Goal: Task Accomplishment & Management: Complete application form

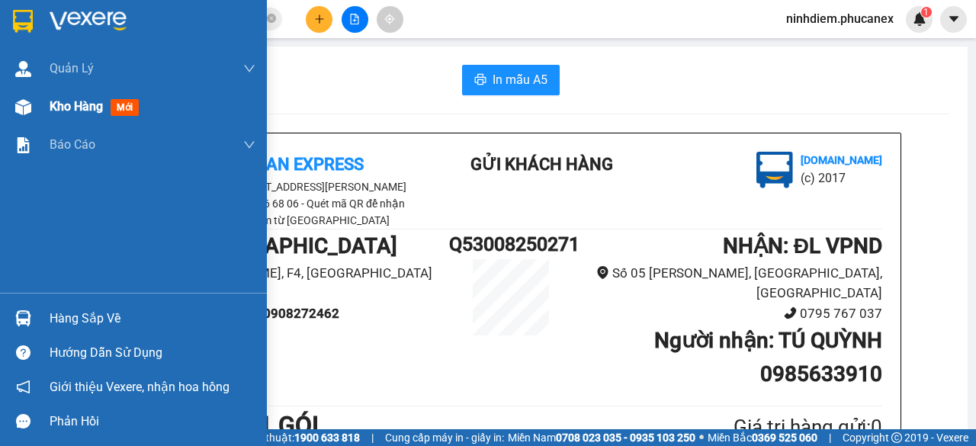
scroll to position [113, 0]
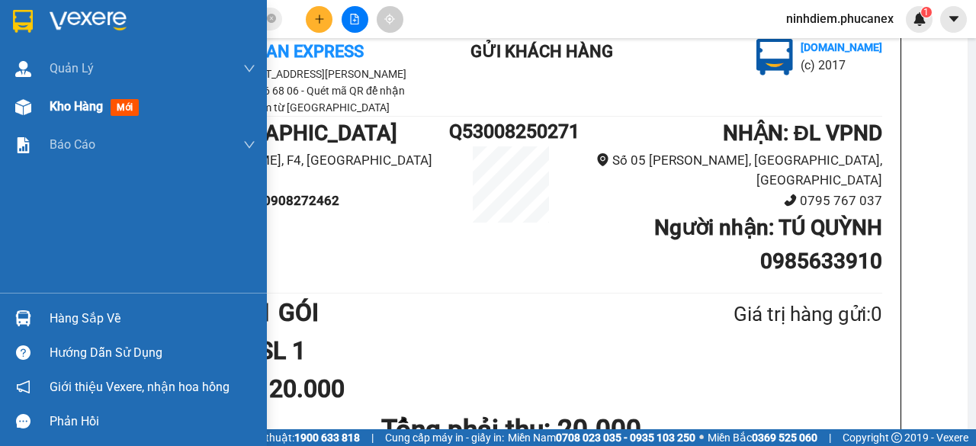
click at [26, 104] on img at bounding box center [23, 107] width 16 height 16
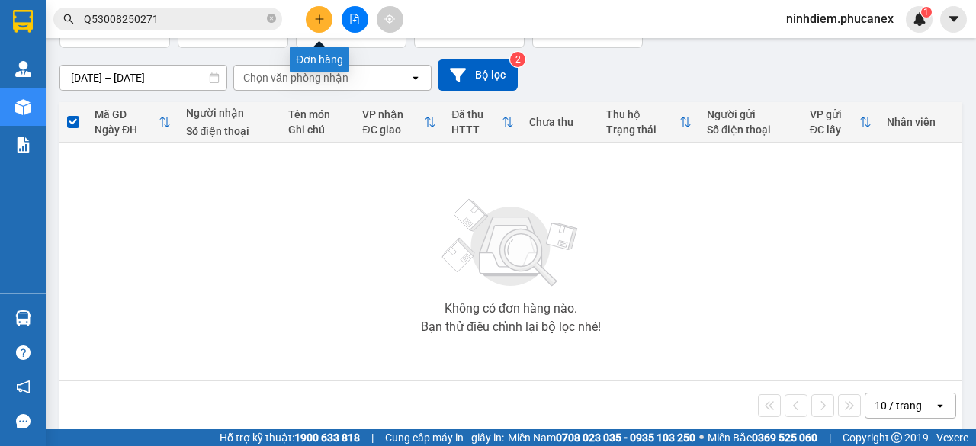
click at [328, 24] on button at bounding box center [319, 19] width 27 height 27
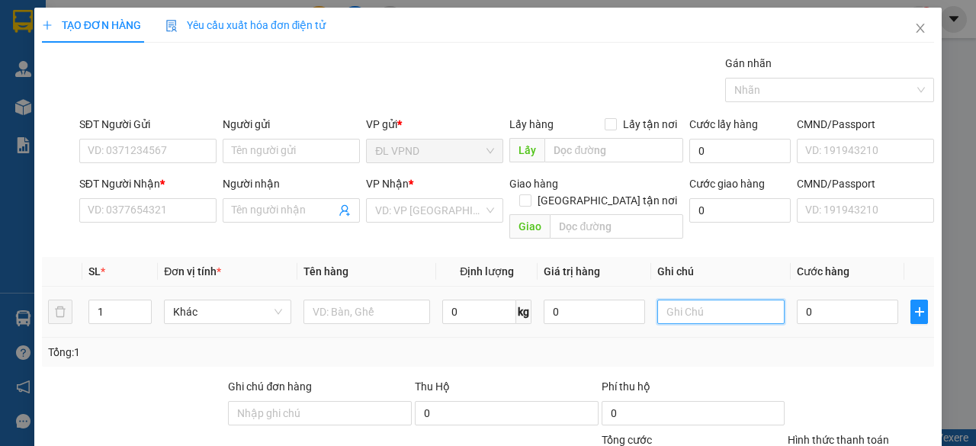
click at [720, 300] on input "text" at bounding box center [720, 312] width 127 height 24
drag, startPoint x: 686, startPoint y: 297, endPoint x: 580, endPoint y: 295, distance: 106.8
click at [587, 297] on tr "1 Khác 0 kg 0 238501 0" at bounding box center [488, 312] width 892 height 51
type input "238501"
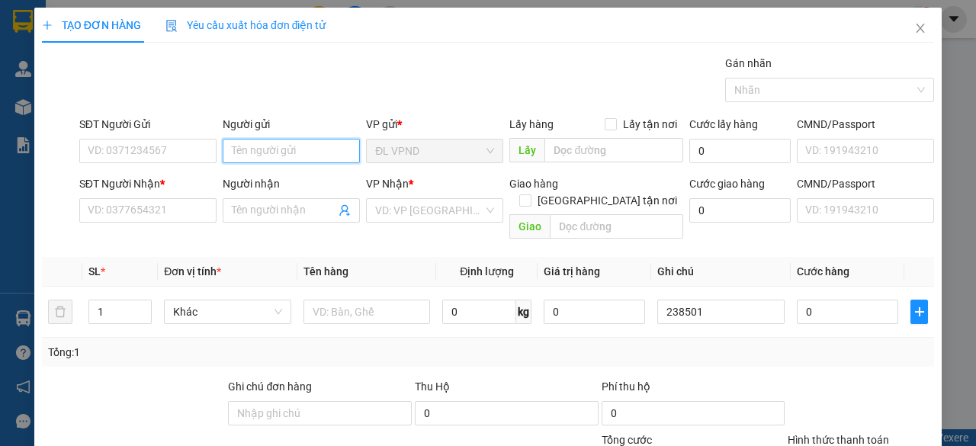
click at [318, 156] on input "Người gửi" at bounding box center [291, 151] width 137 height 24
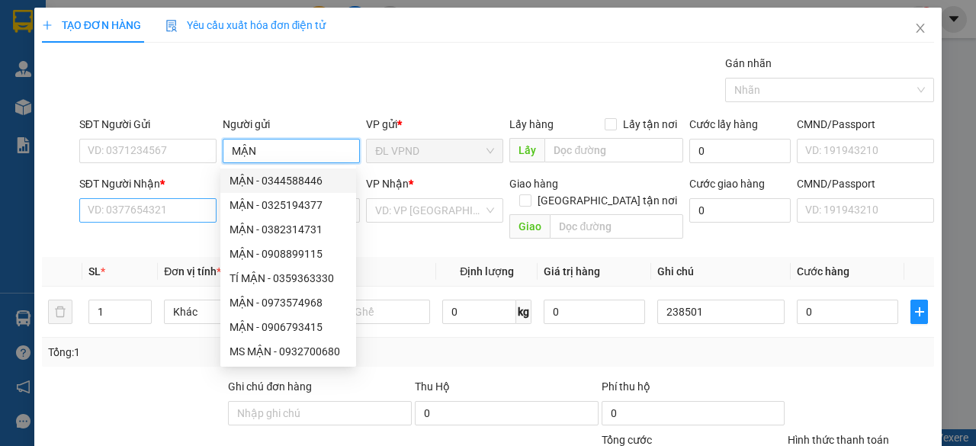
type input "MẬN"
click at [182, 211] on input "SĐT Người Nhận *" at bounding box center [147, 210] width 137 height 24
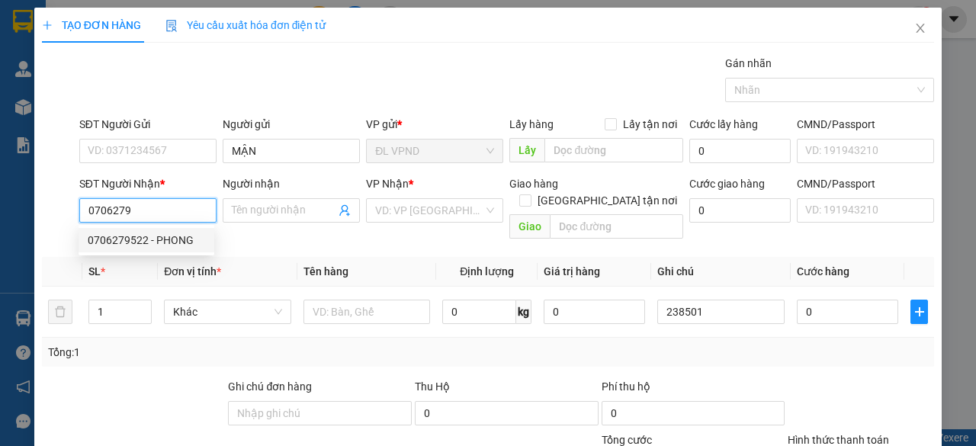
click at [136, 246] on div "0706279522 - PHONG" at bounding box center [146, 240] width 117 height 17
type input "0706279522"
type input "PHONG"
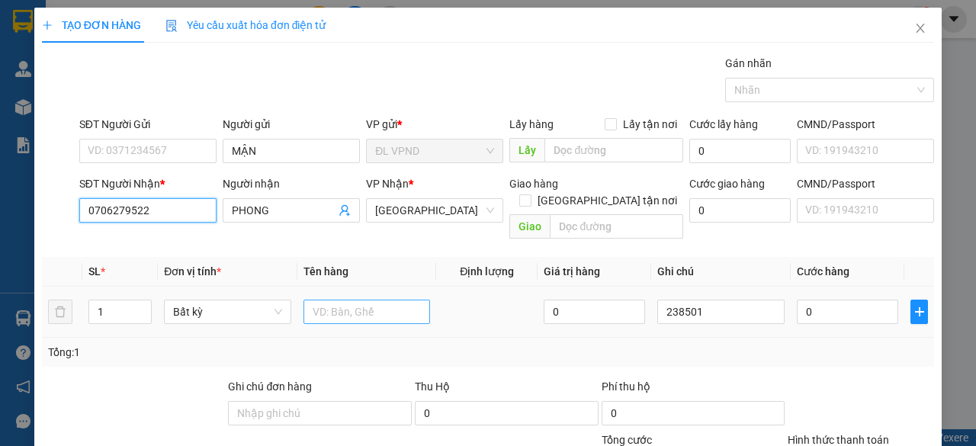
type input "0706279522"
click at [358, 300] on input "text" at bounding box center [367, 312] width 127 height 24
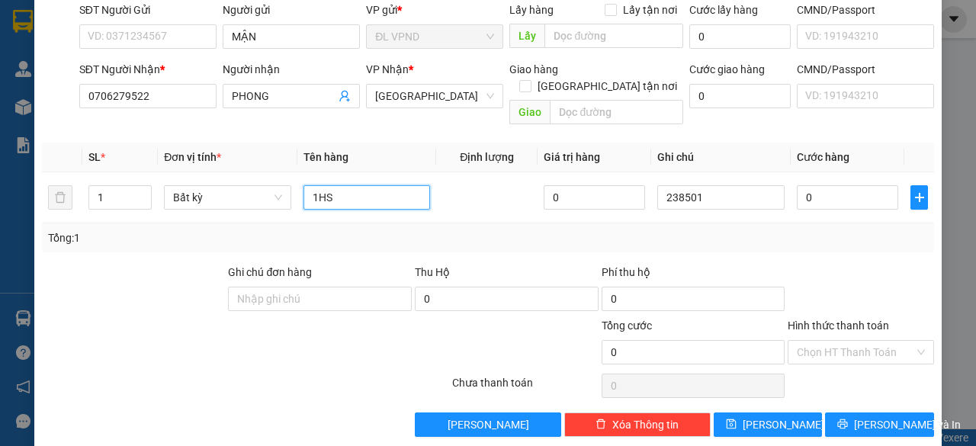
scroll to position [116, 0]
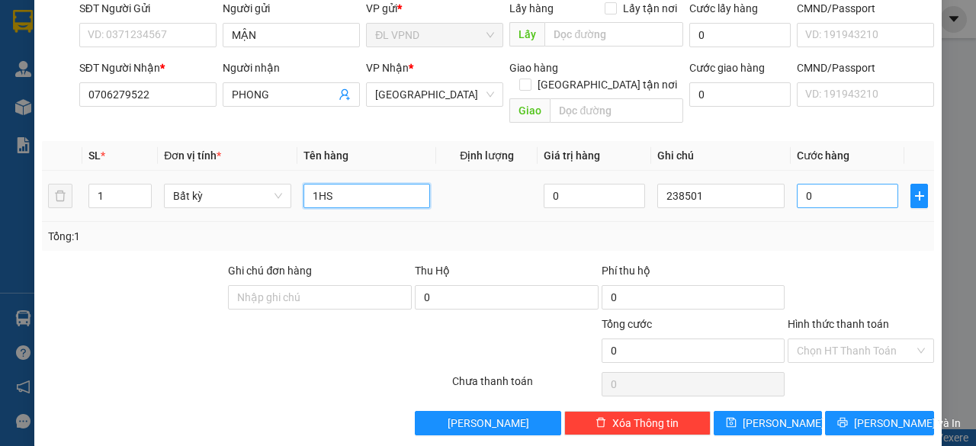
type input "1HS"
click at [813, 184] on input "0" at bounding box center [847, 196] width 101 height 24
type input "2"
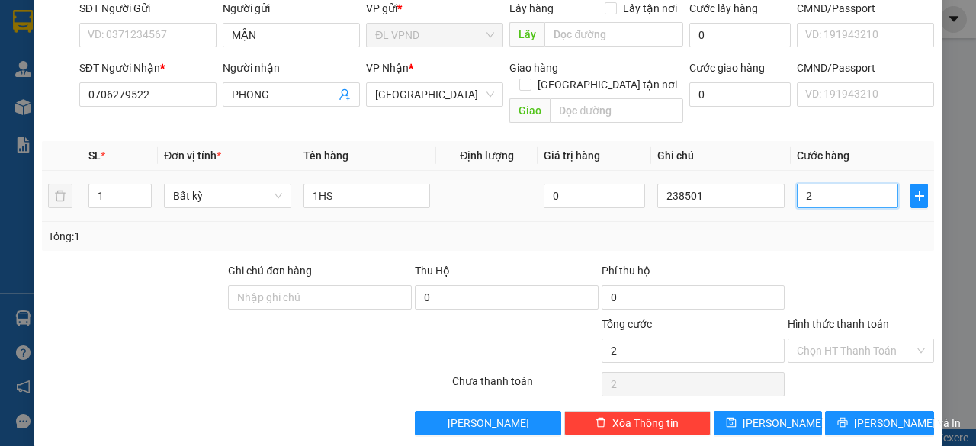
type input "20"
type input "20.000"
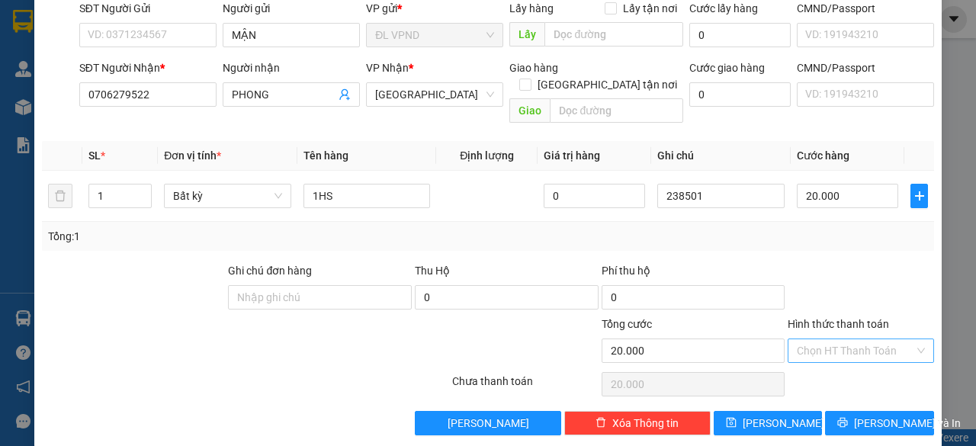
click at [833, 339] on input "Hình thức thanh toán" at bounding box center [855, 350] width 117 height 23
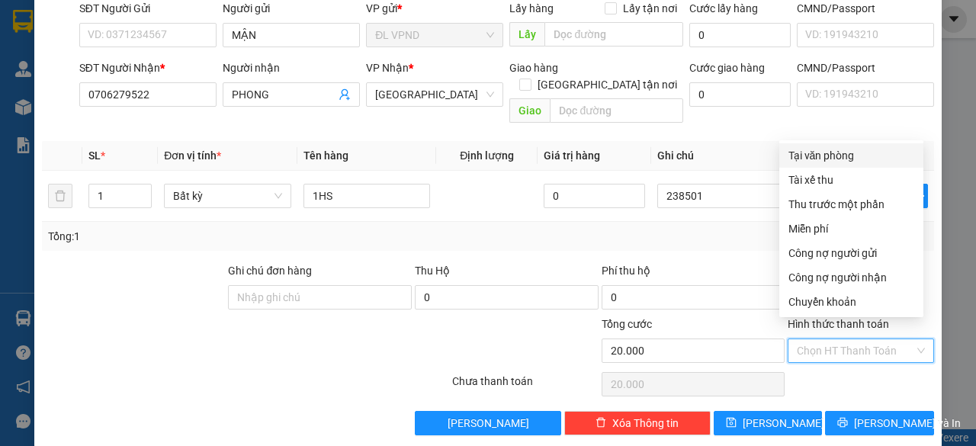
click at [819, 150] on div "Tại văn phòng" at bounding box center [852, 155] width 126 height 17
type input "0"
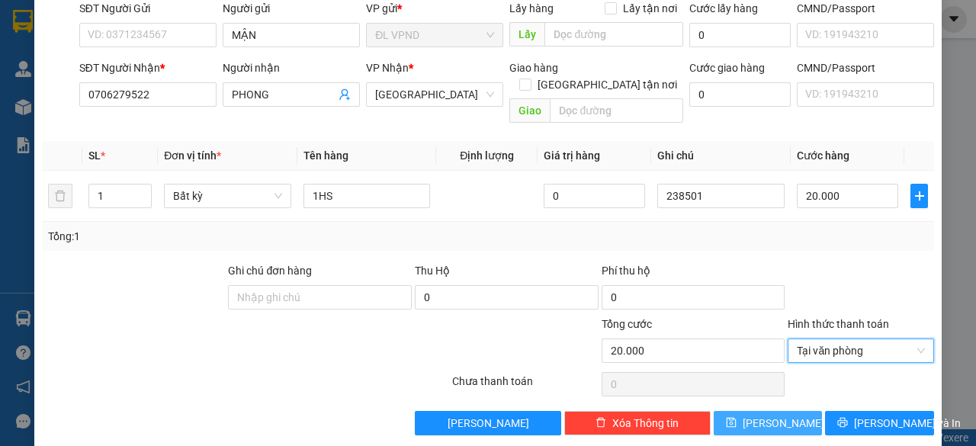
click at [744, 411] on button "[PERSON_NAME]" at bounding box center [768, 423] width 109 height 24
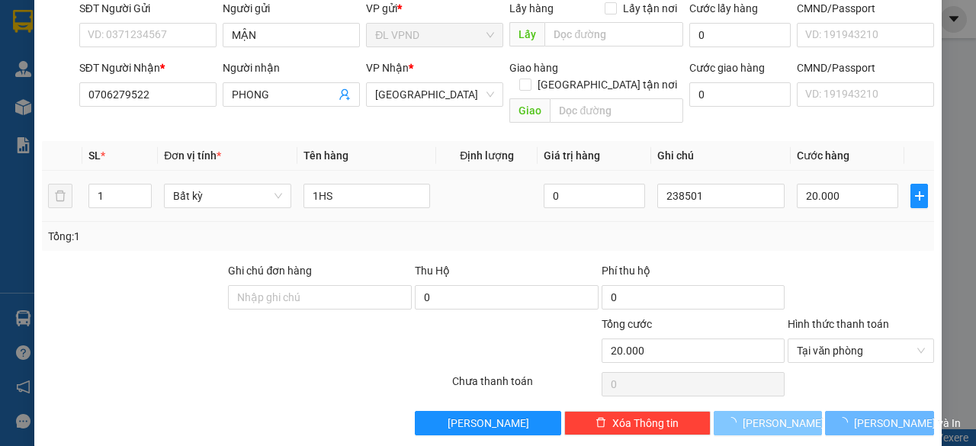
type input "0"
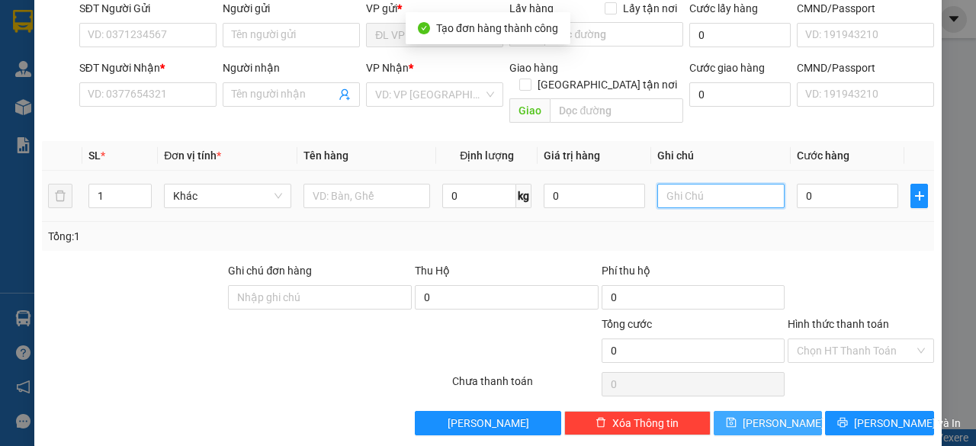
click at [700, 184] on input "text" at bounding box center [720, 196] width 127 height 24
paste input "23850"
type input "238503"
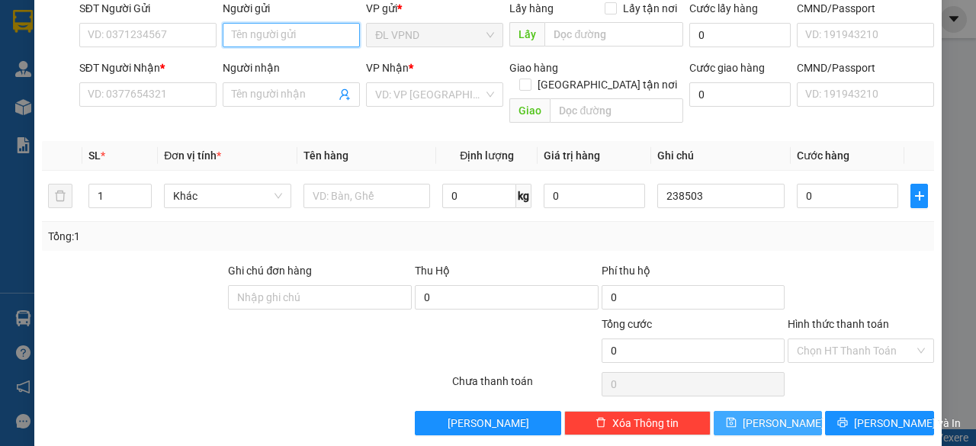
click at [305, 32] on input "Người gửi" at bounding box center [291, 35] width 137 height 24
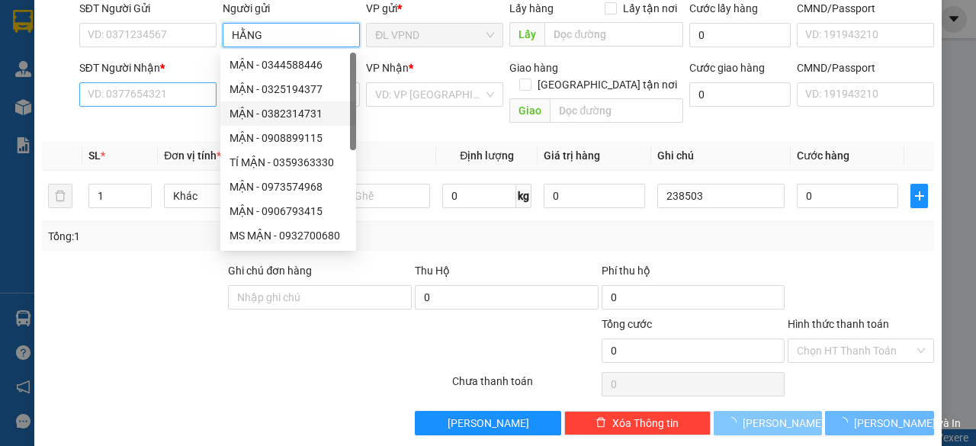
type input "HẰNG"
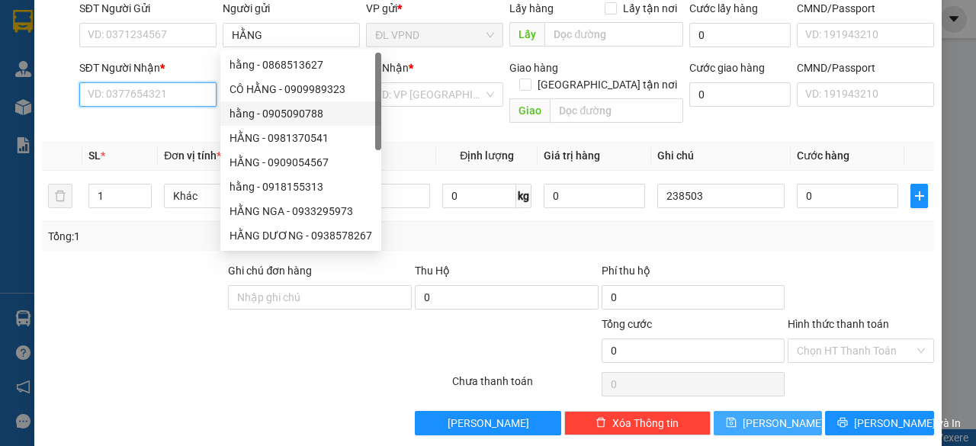
click at [193, 98] on input "SĐT Người Nhận *" at bounding box center [147, 94] width 137 height 24
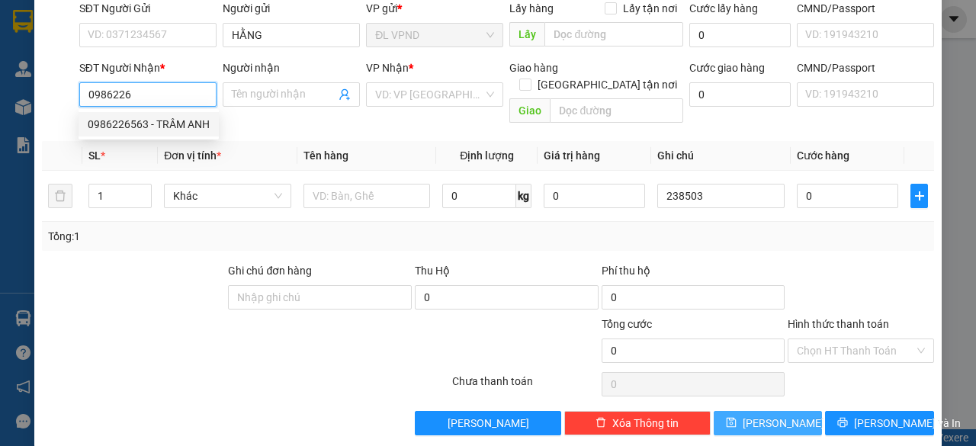
click at [113, 120] on div "0986226563 - TRÂM ANH" at bounding box center [149, 124] width 122 height 17
type input "0986226563"
type input "TRÂM ANH"
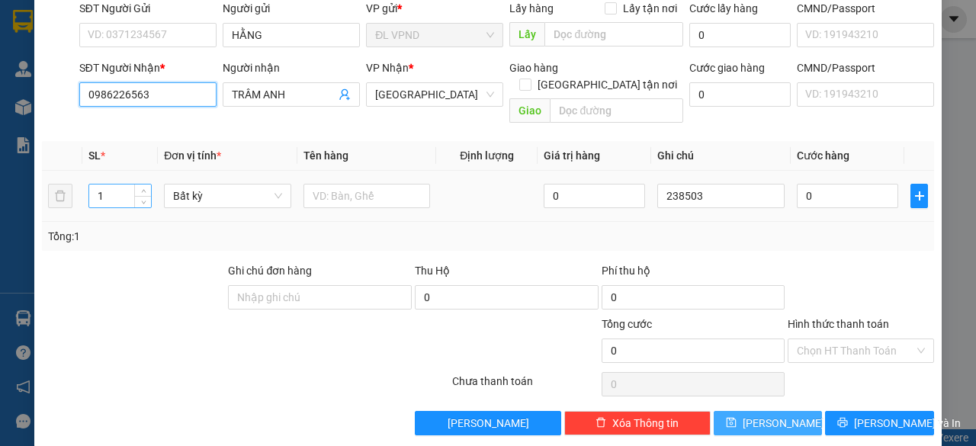
type input "0986226563"
drag, startPoint x: 120, startPoint y: 182, endPoint x: 57, endPoint y: 191, distance: 64.0
click at [58, 191] on tr "1 Bất kỳ 0 238503 0" at bounding box center [488, 196] width 892 height 51
type input "3"
click at [371, 184] on input "text" at bounding box center [367, 196] width 127 height 24
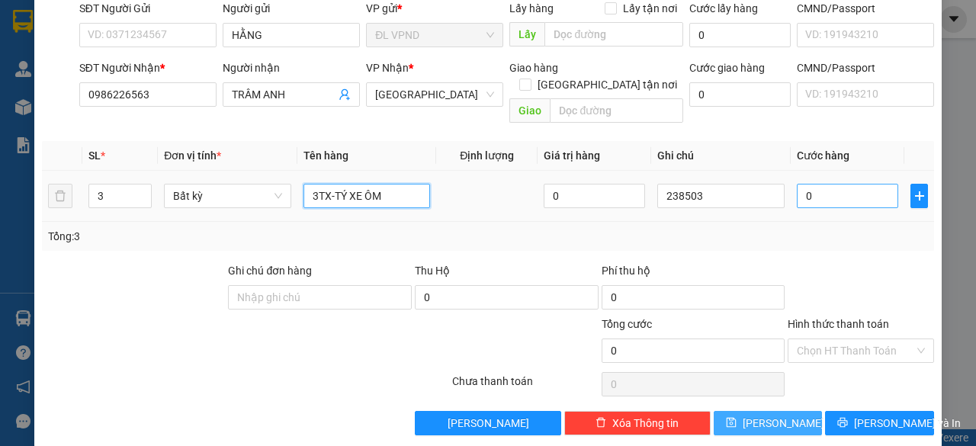
type input "3TX-TÝ XE ÔM"
click at [827, 184] on input "0" at bounding box center [847, 196] width 101 height 24
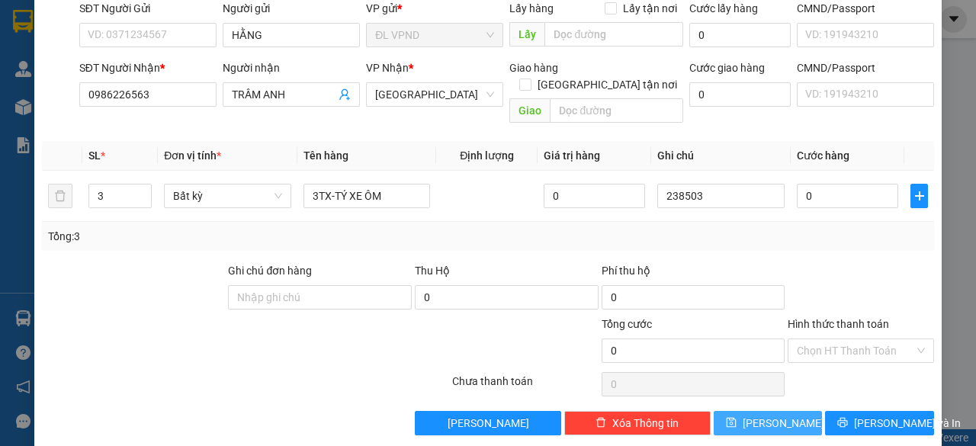
click at [160, 233] on div "Tổng: 3" at bounding box center [488, 236] width 892 height 29
click at [814, 184] on input "0" at bounding box center [847, 196] width 101 height 24
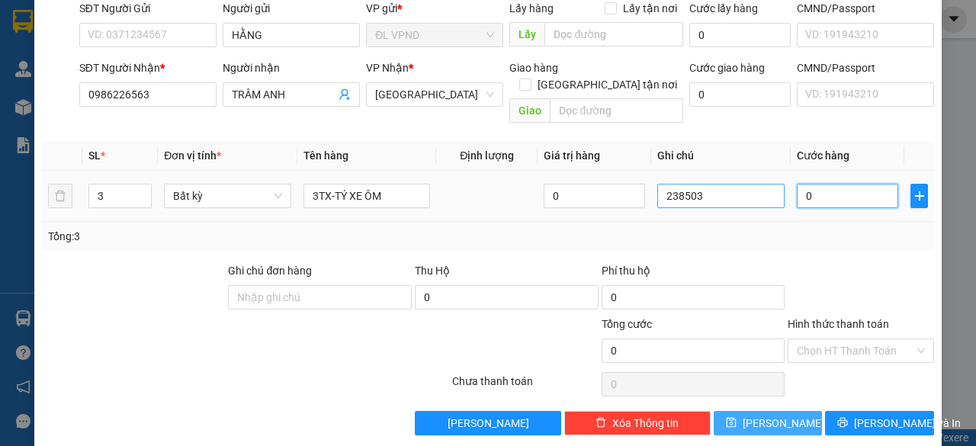
type input "7"
type input "70"
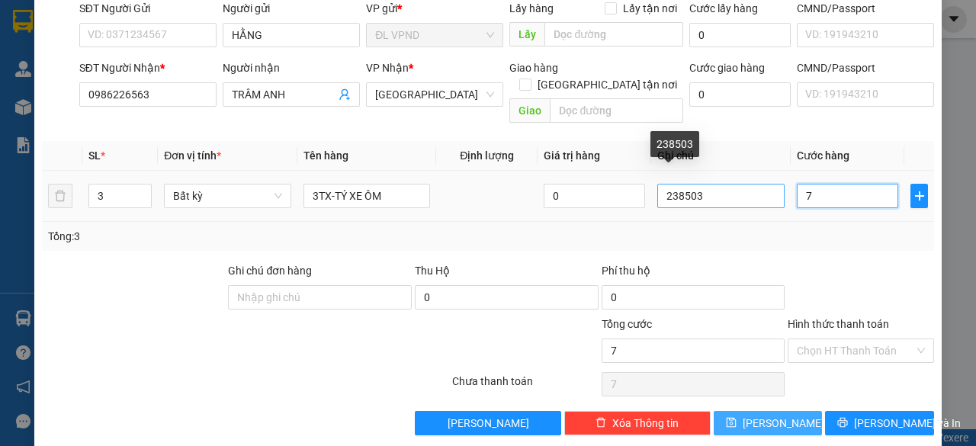
type input "70"
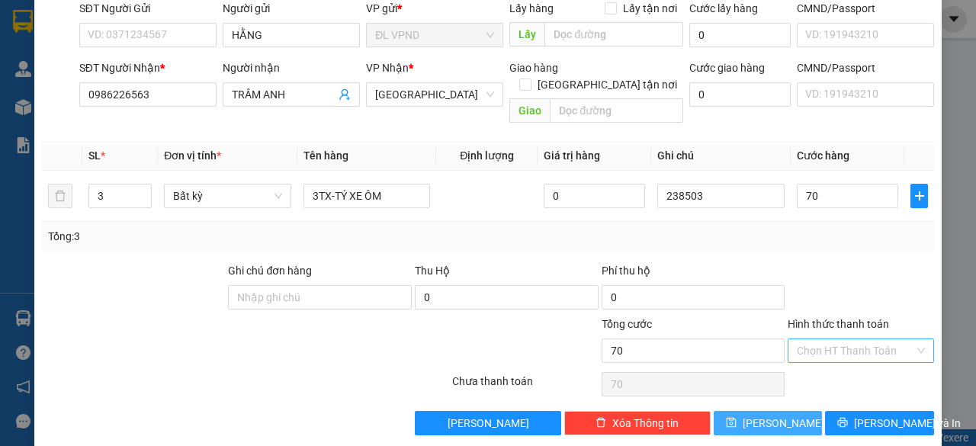
click at [850, 339] on input "Hình thức thanh toán" at bounding box center [855, 350] width 117 height 23
type input "70.000"
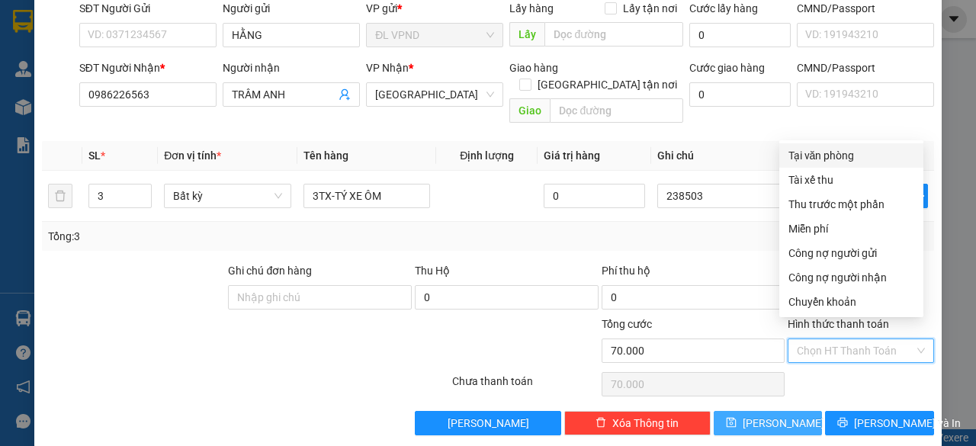
click at [820, 158] on div "Tại văn phòng" at bounding box center [852, 155] width 126 height 17
type input "0"
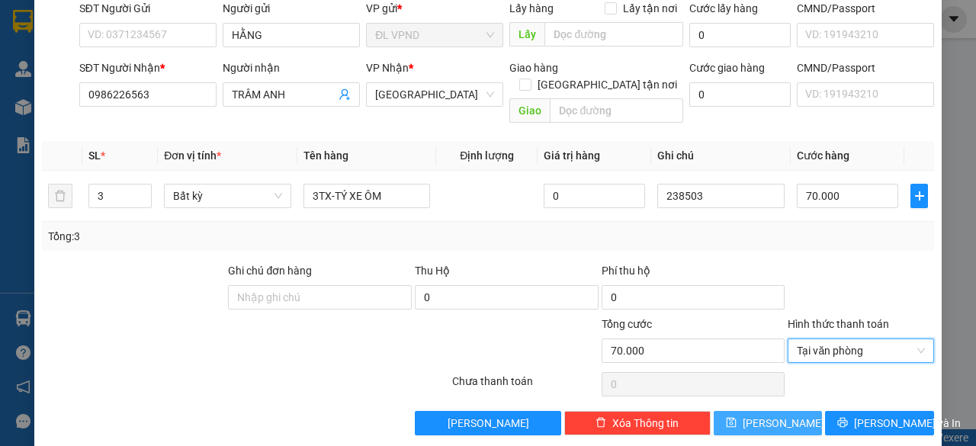
click at [747, 411] on button "[PERSON_NAME]" at bounding box center [768, 423] width 109 height 24
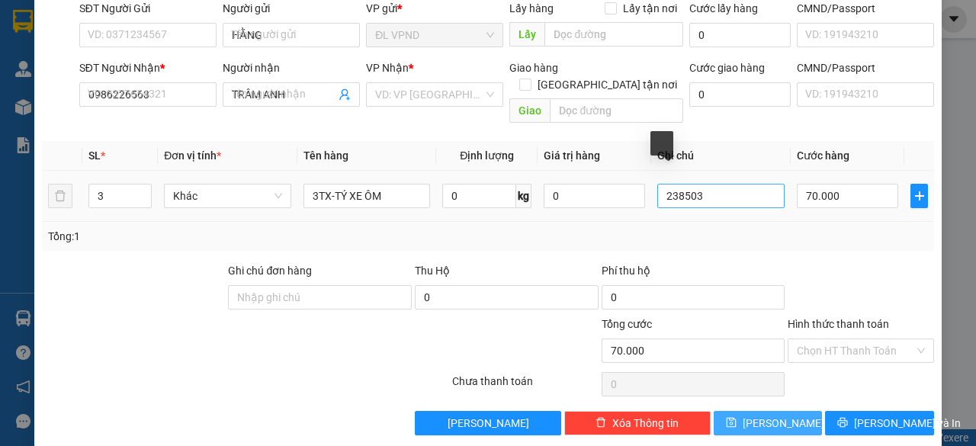
type input "1"
type input "0"
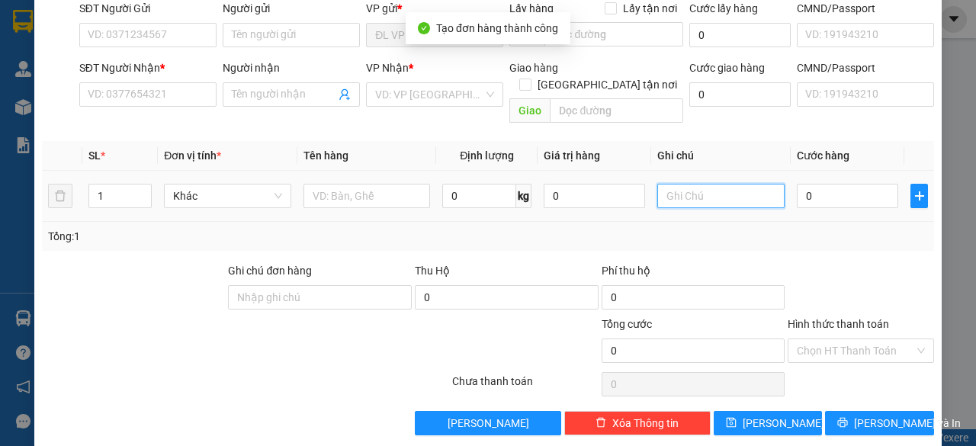
click at [721, 187] on input "text" at bounding box center [720, 196] width 127 height 24
paste input "23850"
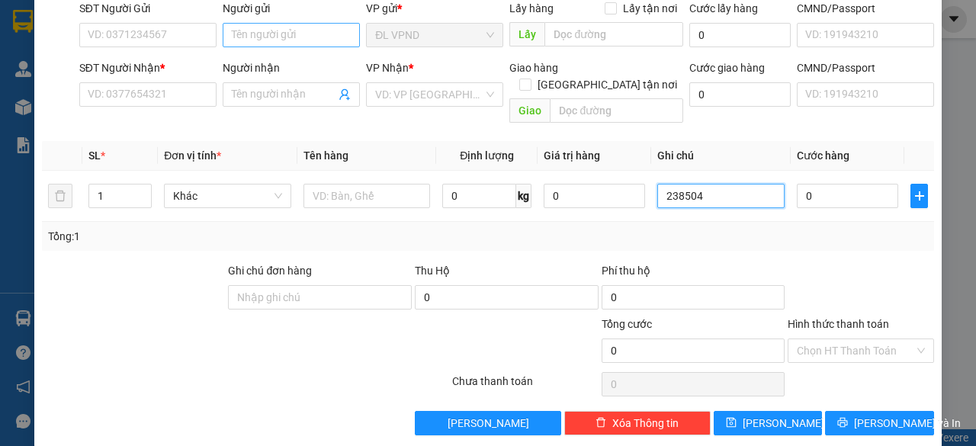
type input "238504"
click at [302, 37] on input "Người gửi" at bounding box center [291, 35] width 137 height 24
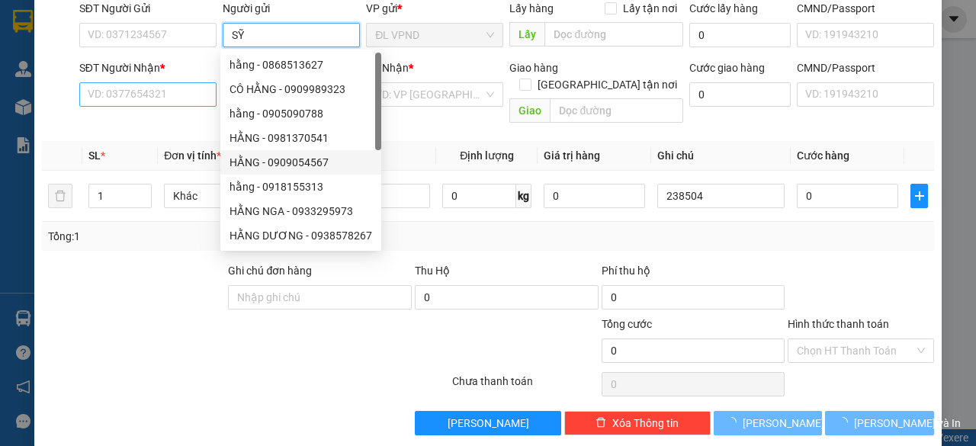
type input "SỸ"
click at [145, 89] on input "SĐT Người Nhận *" at bounding box center [147, 94] width 137 height 24
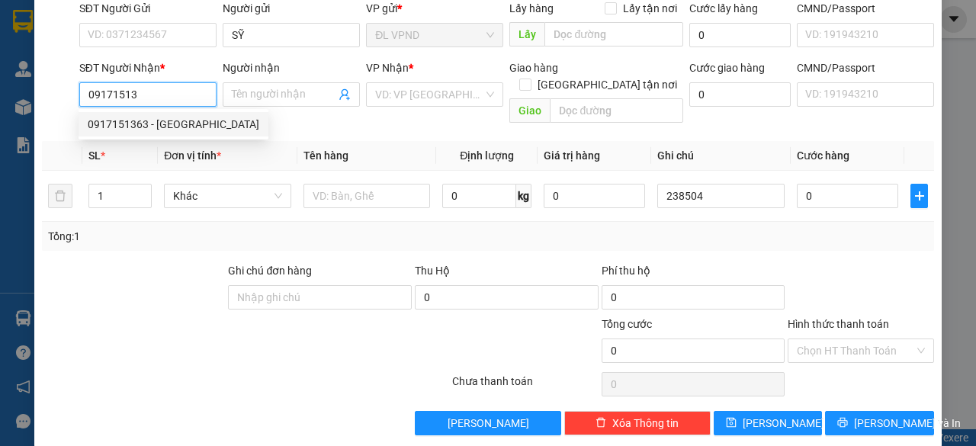
click at [119, 122] on div "0917151363 - [GEOGRAPHIC_DATA]" at bounding box center [174, 124] width 172 height 17
type input "0917151363"
type input "ĐỨC"
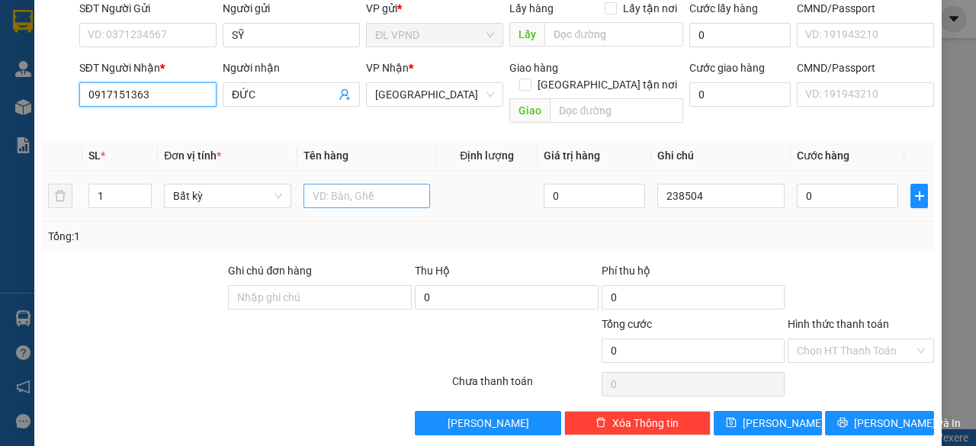
type input "0917151363"
click at [334, 186] on input "text" at bounding box center [367, 196] width 127 height 24
type input "1TG"
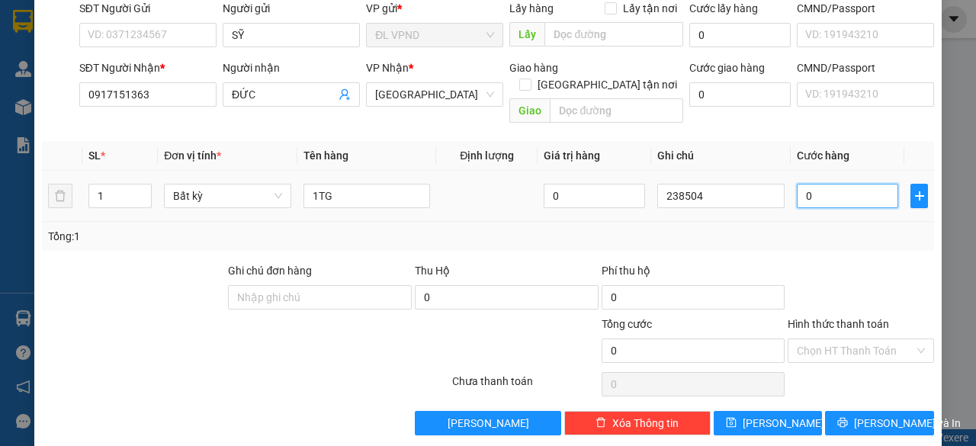
click at [821, 184] on input "0" at bounding box center [847, 196] width 101 height 24
type input "5"
type input "50"
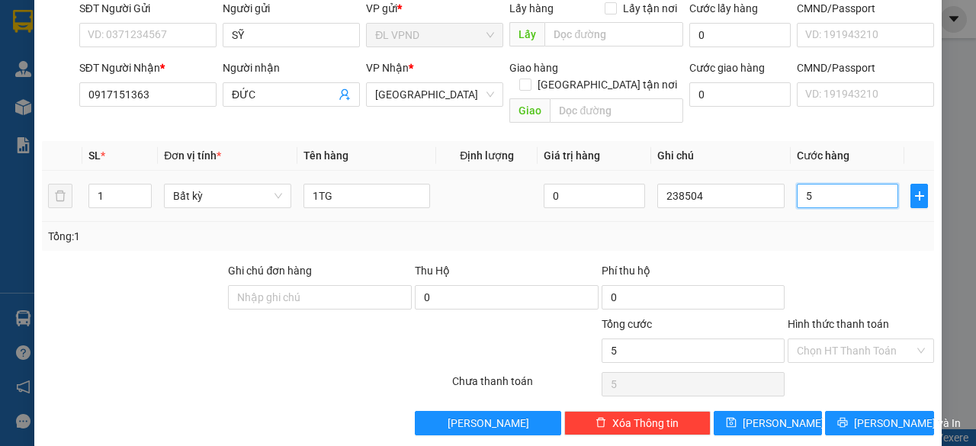
type input "50"
type input "50.000"
click at [838, 341] on input "Hình thức thanh toán" at bounding box center [855, 350] width 117 height 23
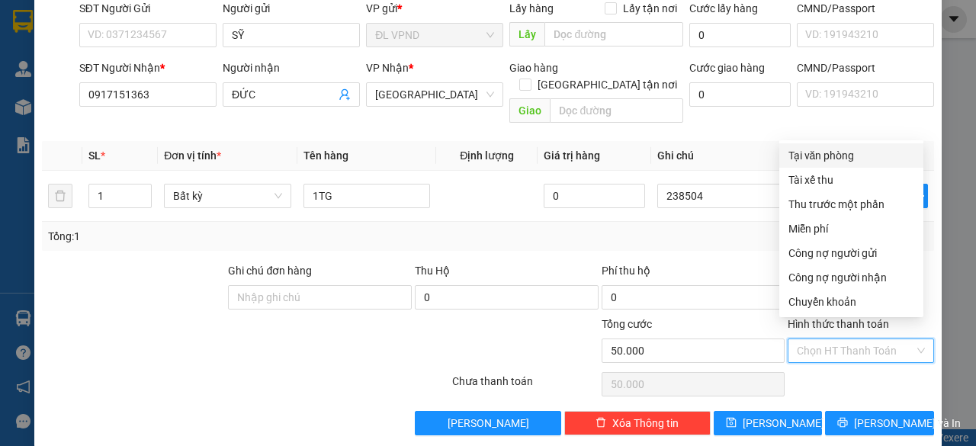
click at [816, 158] on div "Tại văn phòng" at bounding box center [852, 155] width 126 height 17
type input "0"
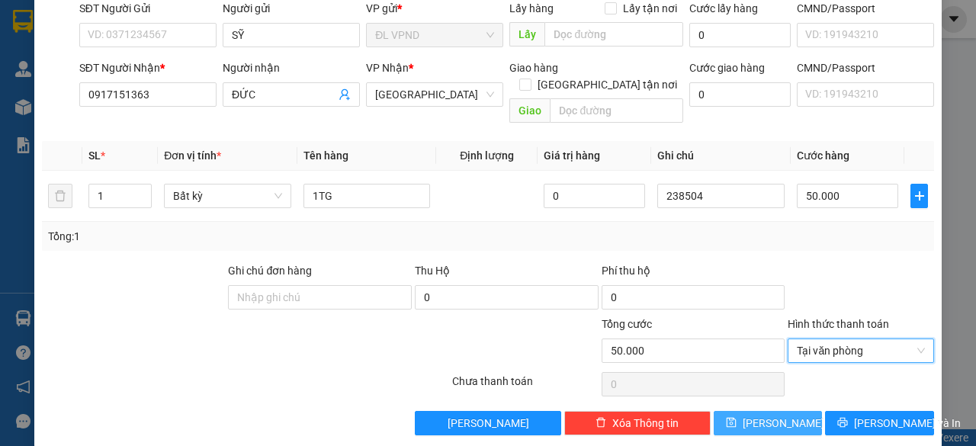
click at [735, 411] on button "[PERSON_NAME]" at bounding box center [768, 423] width 109 height 24
type input "0"
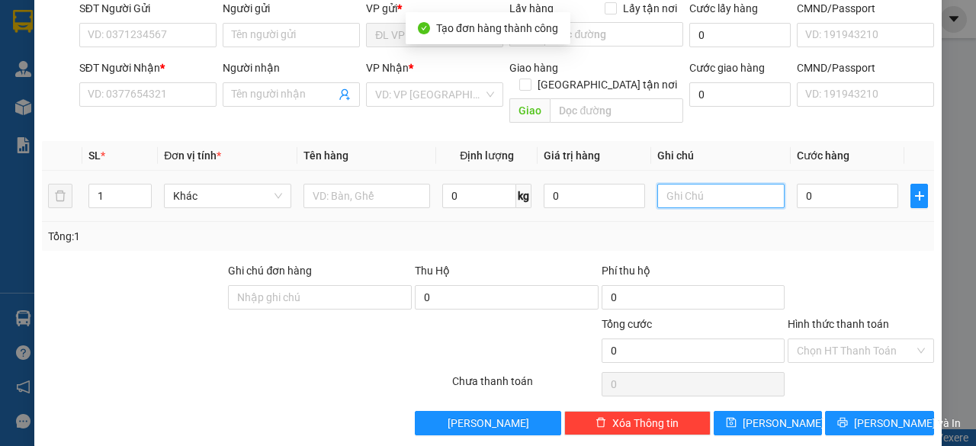
click at [697, 184] on input "text" at bounding box center [720, 196] width 127 height 24
paste input "23850"
type input "238505"
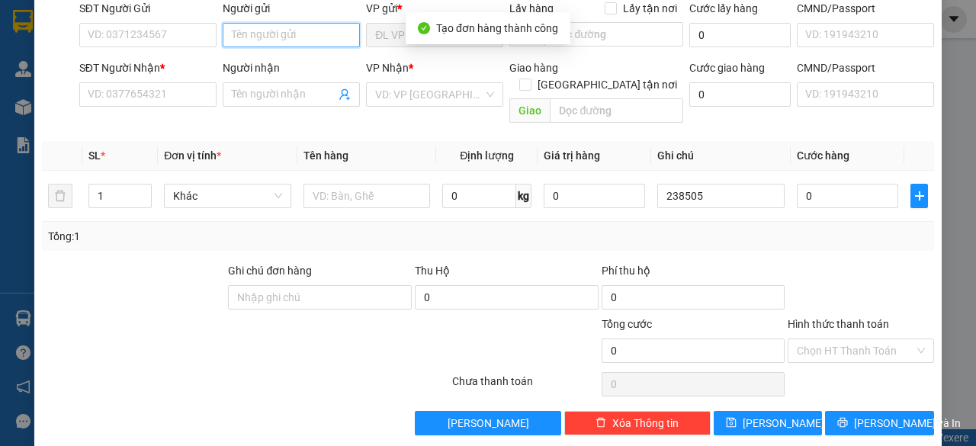
click at [319, 44] on input "Người gửi" at bounding box center [291, 35] width 137 height 24
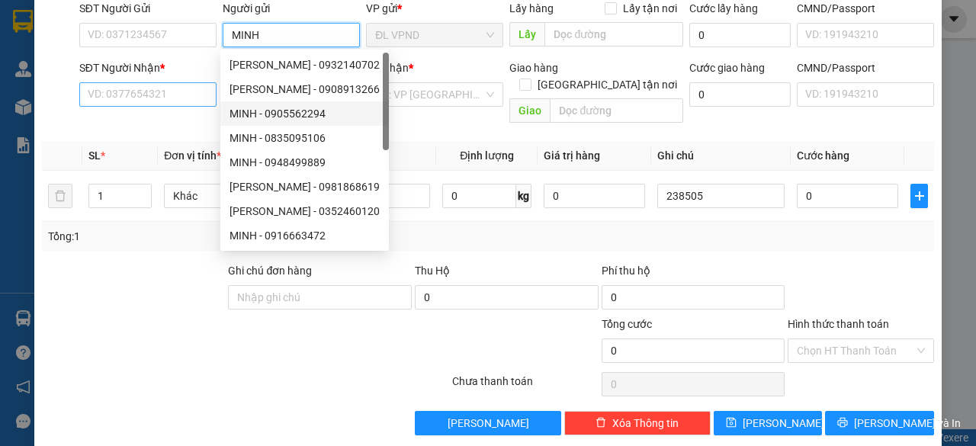
type input "MINH"
click at [154, 94] on input "SĐT Người Nhận *" at bounding box center [147, 94] width 137 height 24
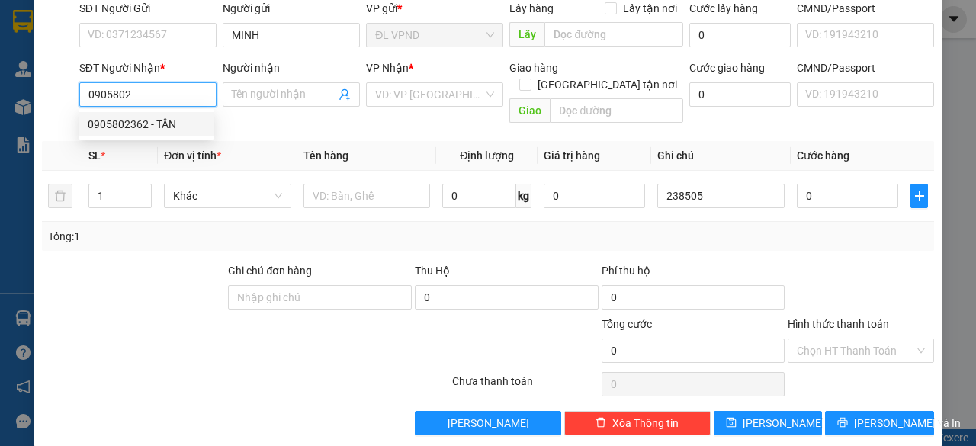
click at [134, 124] on div "0905802362 - TÂN" at bounding box center [146, 124] width 117 height 17
type input "0905802362"
type input "TÂN"
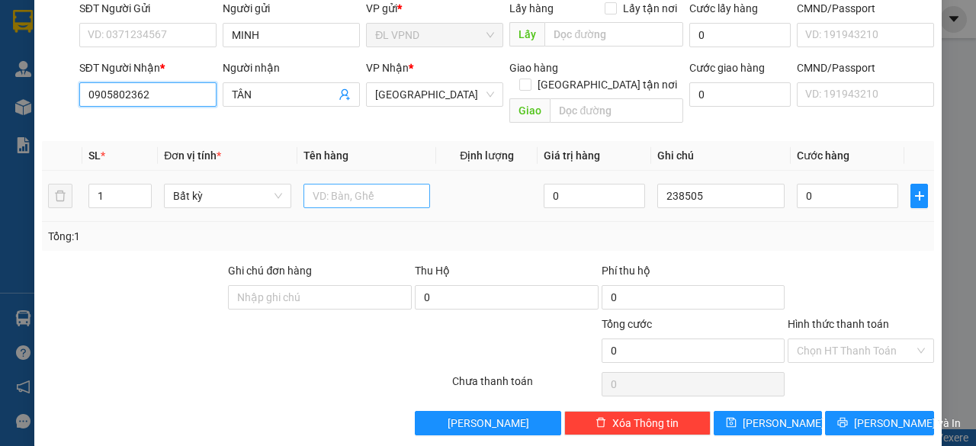
type input "0905802362"
click at [337, 184] on input "text" at bounding box center [367, 196] width 127 height 24
type input "1TX"
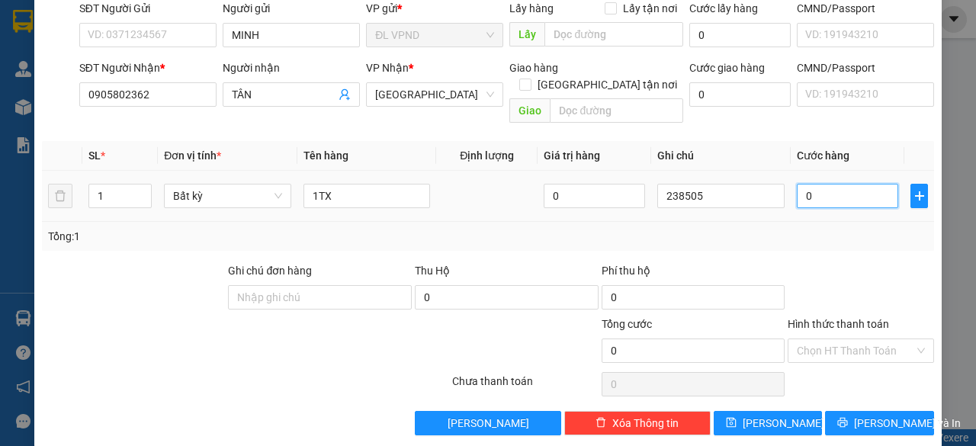
click at [879, 184] on input "0" at bounding box center [847, 196] width 101 height 24
type input "5"
type input "50"
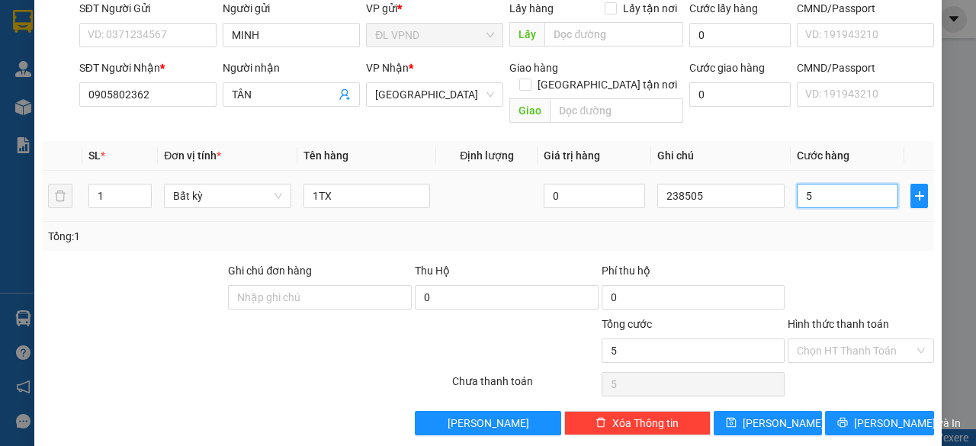
type input "50"
type input "50.000"
click at [816, 339] on input "Hình thức thanh toán" at bounding box center [855, 350] width 117 height 23
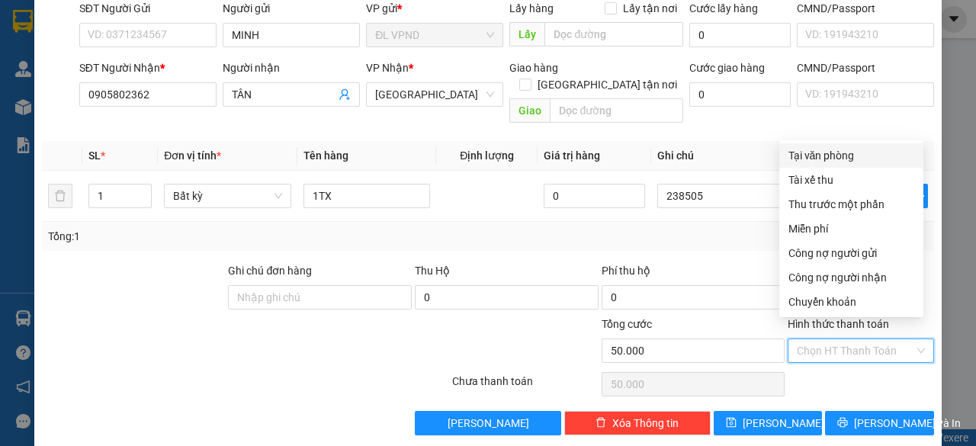
click at [798, 155] on div "Tại văn phòng" at bounding box center [852, 155] width 126 height 17
type input "0"
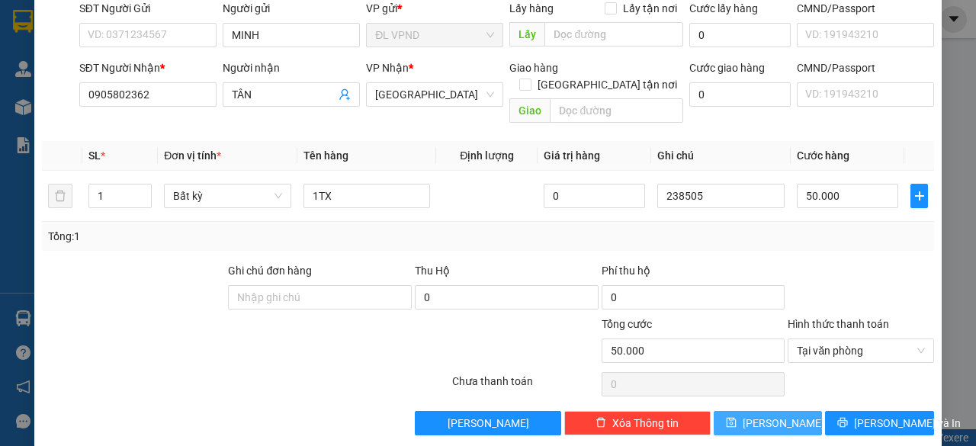
click at [769, 415] on span "[PERSON_NAME]" at bounding box center [784, 423] width 82 height 17
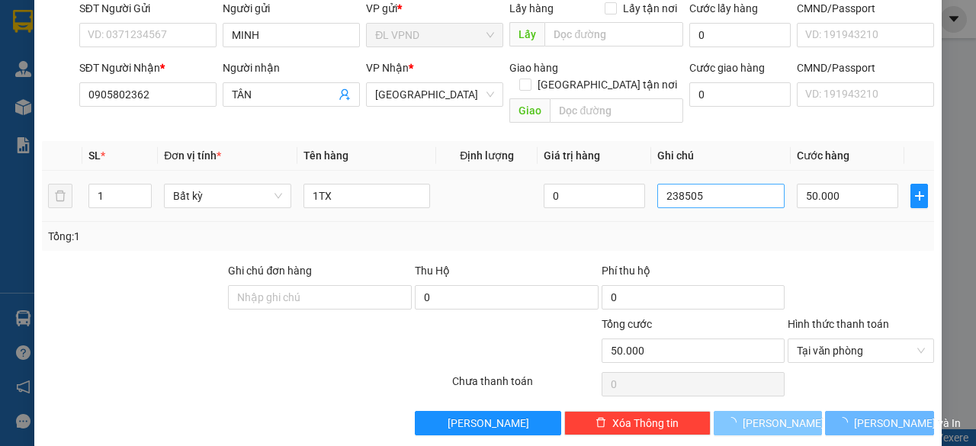
type input "0"
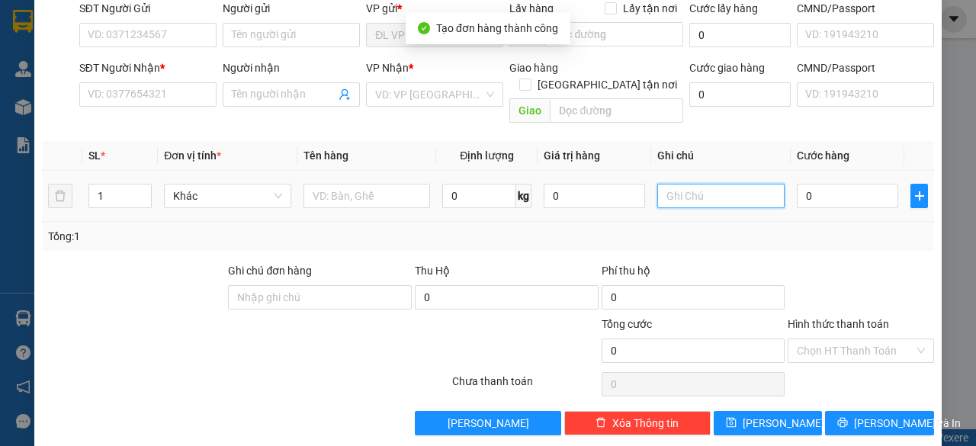
click at [718, 185] on input "text" at bounding box center [720, 196] width 127 height 24
paste input "23850"
type input "238506"
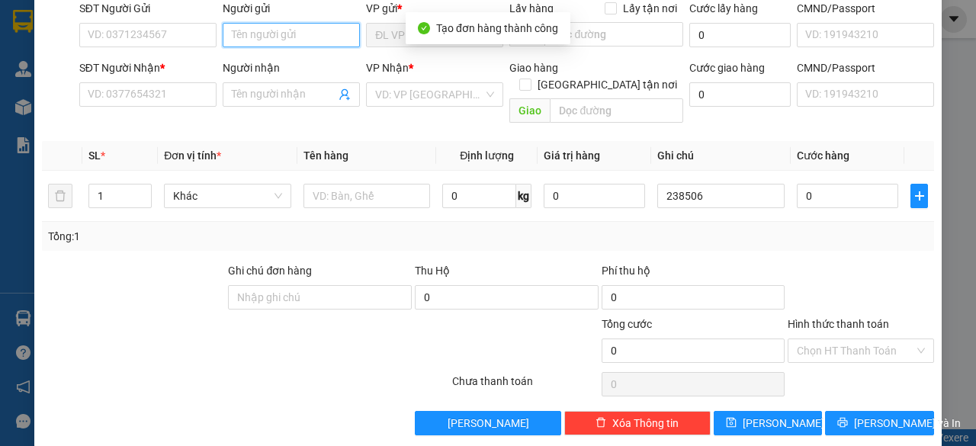
click at [333, 36] on input "Người gửi" at bounding box center [291, 35] width 137 height 24
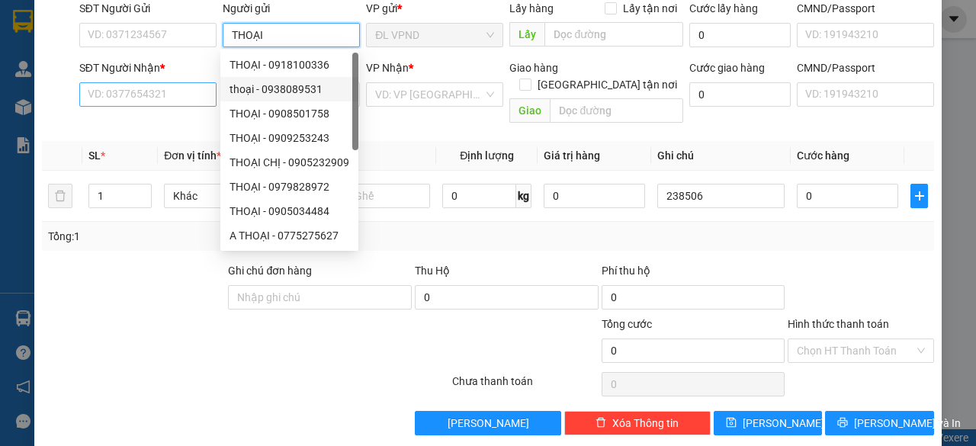
type input "THOẠI"
click at [176, 94] on input "SĐT Người Nhận *" at bounding box center [147, 94] width 137 height 24
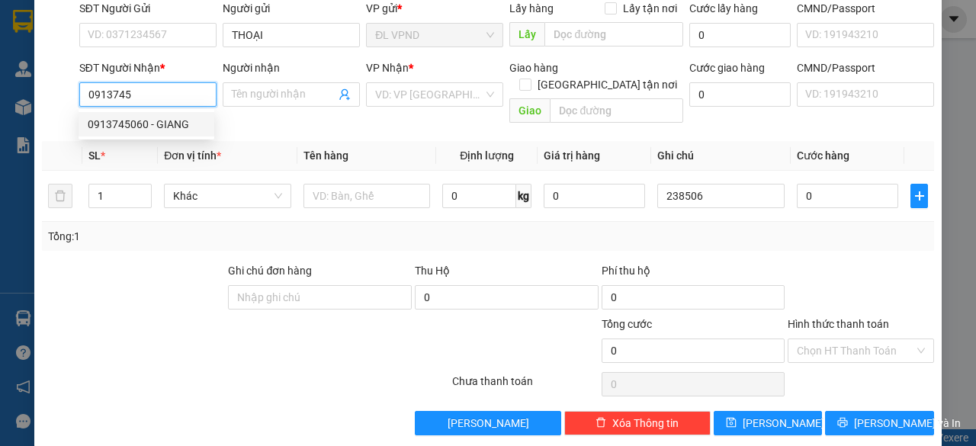
click at [128, 122] on div "0913745060 - GIANG" at bounding box center [146, 124] width 117 height 17
type input "0913745060"
type input "GIANG"
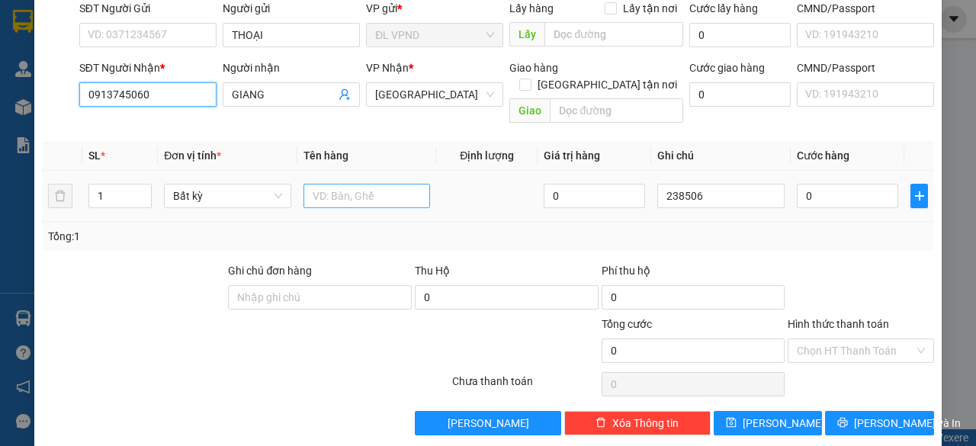
type input "0913745060"
click at [358, 184] on input "text" at bounding box center [367, 196] width 127 height 24
type input "1TG"
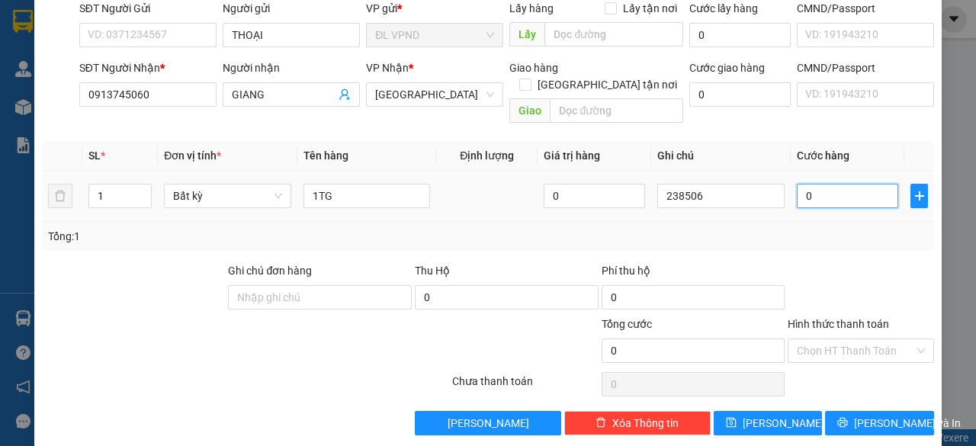
click at [810, 184] on input "0" at bounding box center [847, 196] width 101 height 24
type input "5"
type input "50"
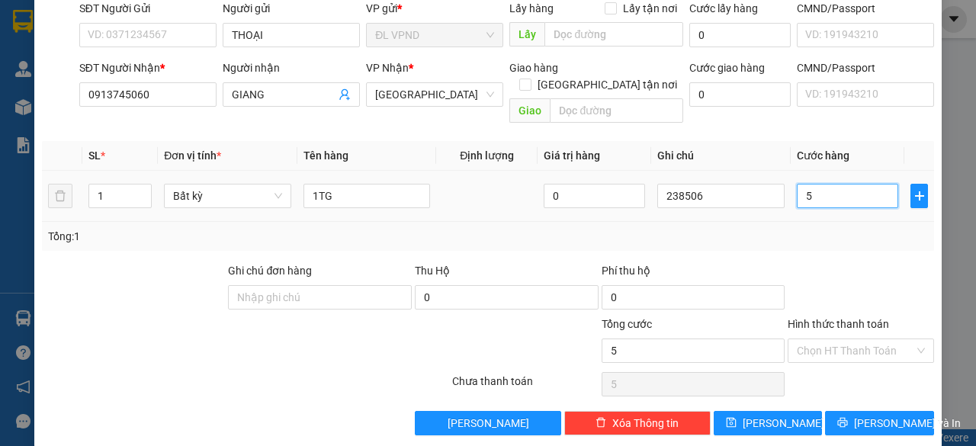
type input "50"
type input "50.000"
click at [833, 339] on input "Hình thức thanh toán" at bounding box center [855, 350] width 117 height 23
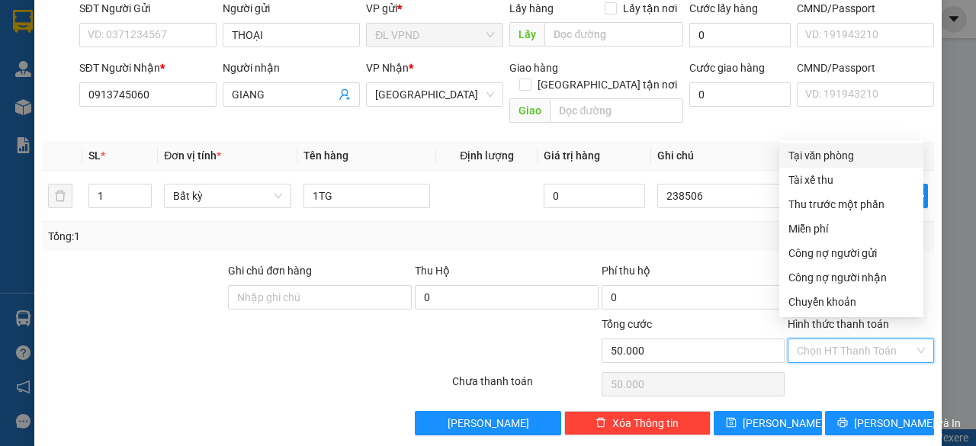
click at [853, 158] on div "Tại văn phòng" at bounding box center [852, 155] width 126 height 17
type input "0"
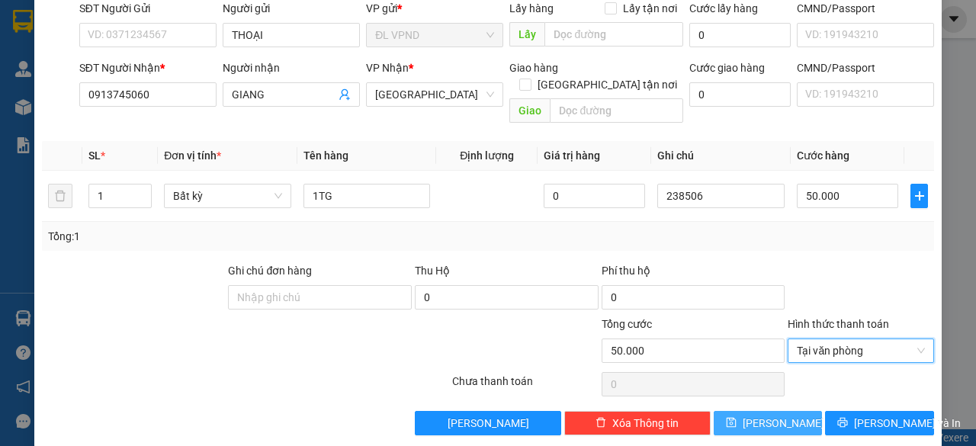
click at [773, 414] on button "[PERSON_NAME]" at bounding box center [768, 423] width 109 height 24
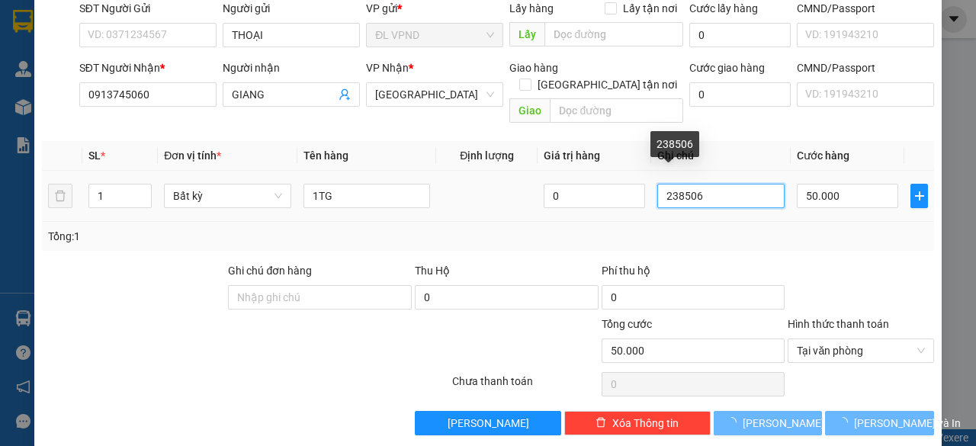
click at [702, 184] on input "238506" at bounding box center [720, 196] width 127 height 24
type input "0"
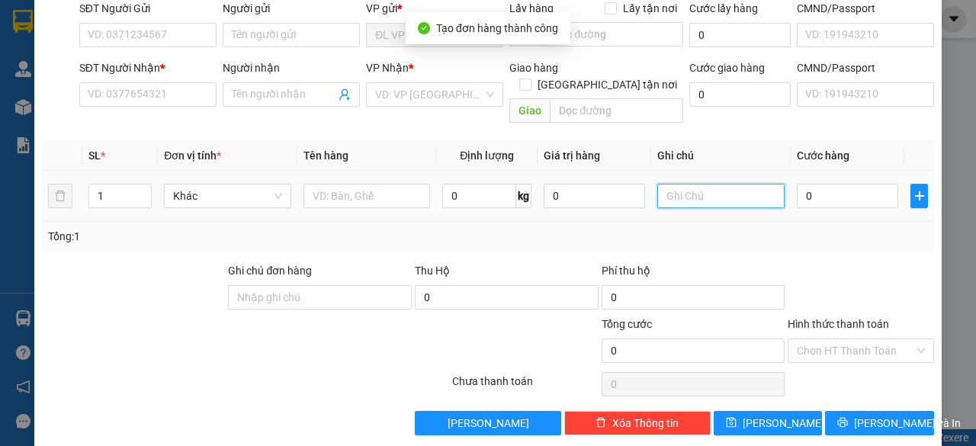
paste input "23850"
type input "238507"
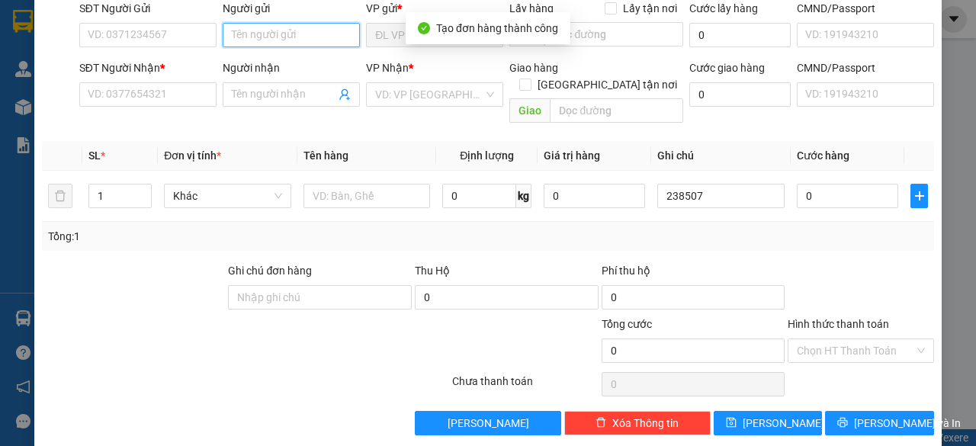
click at [264, 34] on input "Người gửi" at bounding box center [291, 35] width 137 height 24
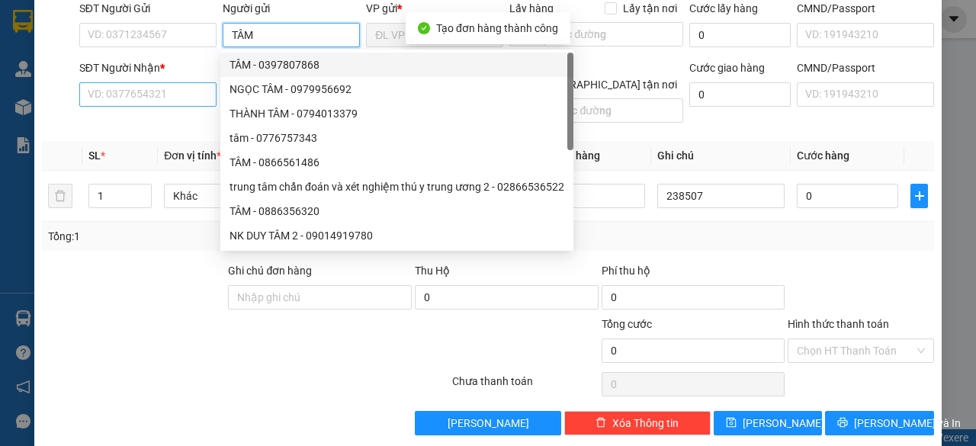
type input "TÂM"
click at [122, 92] on input "SĐT Người Nhận *" at bounding box center [147, 94] width 137 height 24
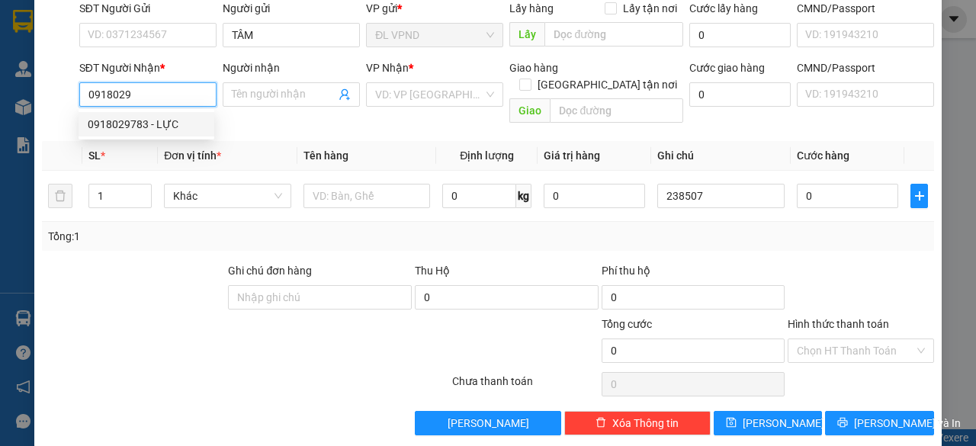
click at [127, 120] on div "0918029783 - LỰC" at bounding box center [146, 124] width 117 height 17
type input "0918029783"
type input "LỰC"
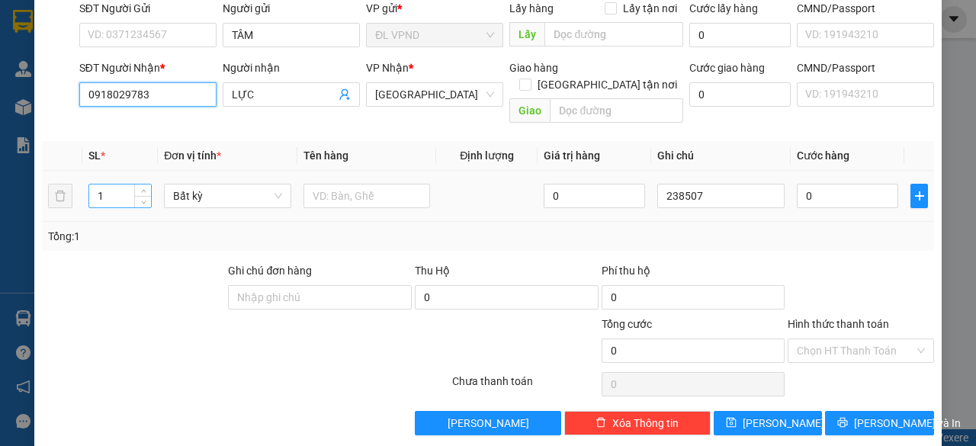
type input "0918029783"
click at [66, 181] on tr "1 Bất kỳ 0 238507 0" at bounding box center [488, 196] width 892 height 51
type input "2"
click at [339, 184] on input "text" at bounding box center [367, 196] width 127 height 24
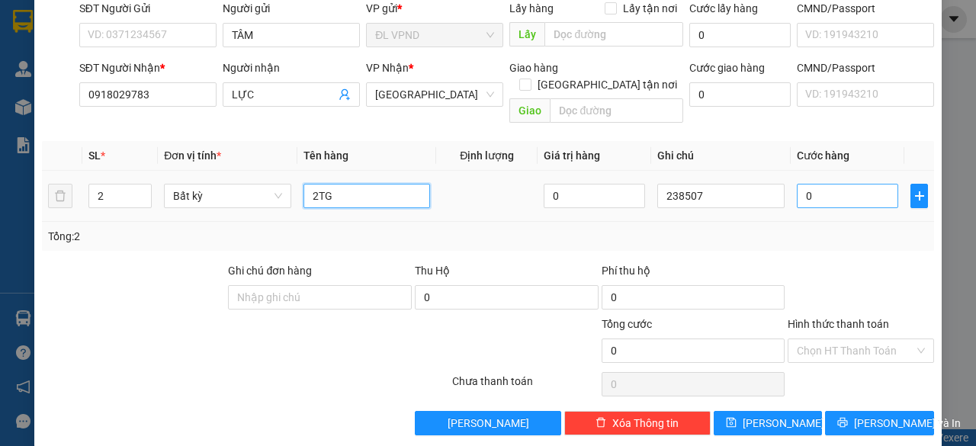
type input "2TG"
click at [850, 184] on input "0" at bounding box center [847, 196] width 101 height 24
type input "7"
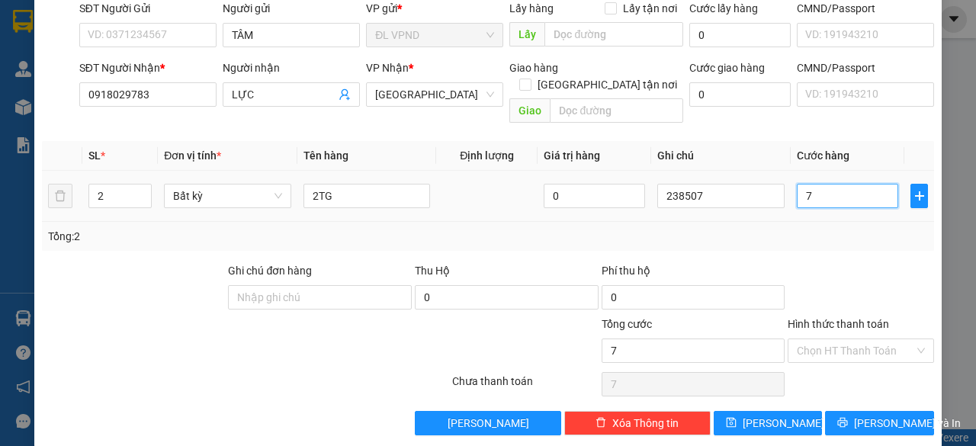
type input "70"
type input "70.000"
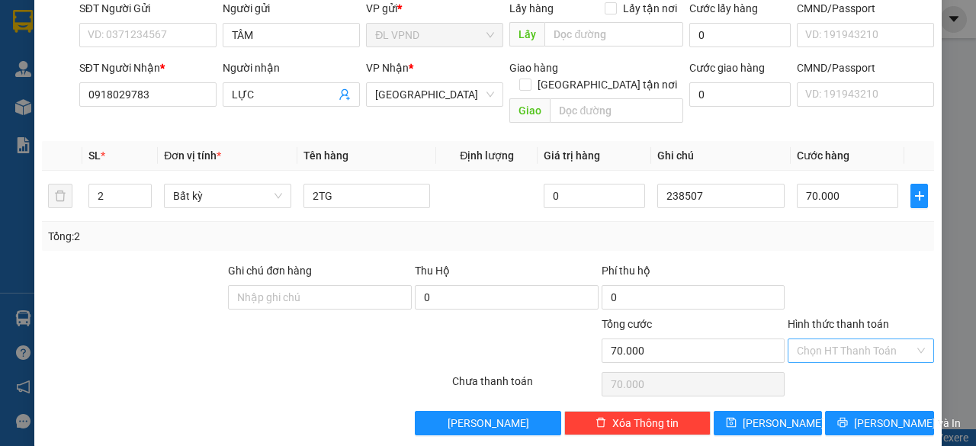
click at [818, 339] on input "Hình thức thanh toán" at bounding box center [855, 350] width 117 height 23
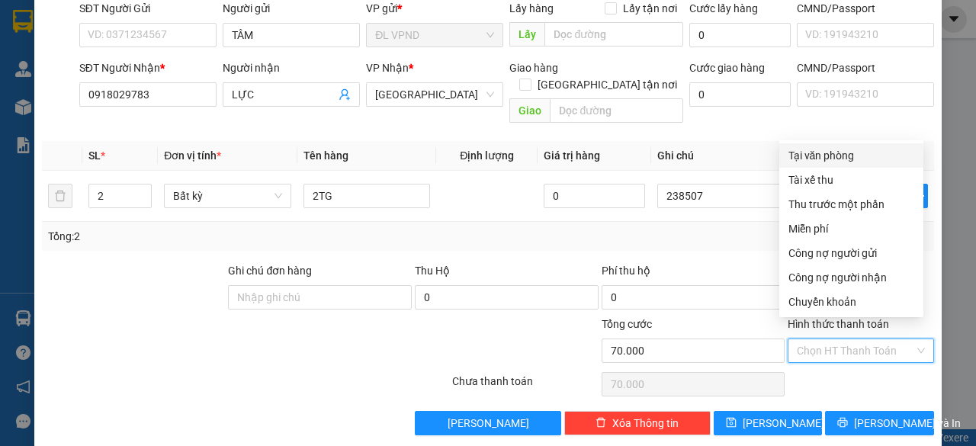
click at [820, 153] on div "Tại văn phòng" at bounding box center [852, 155] width 126 height 17
type input "0"
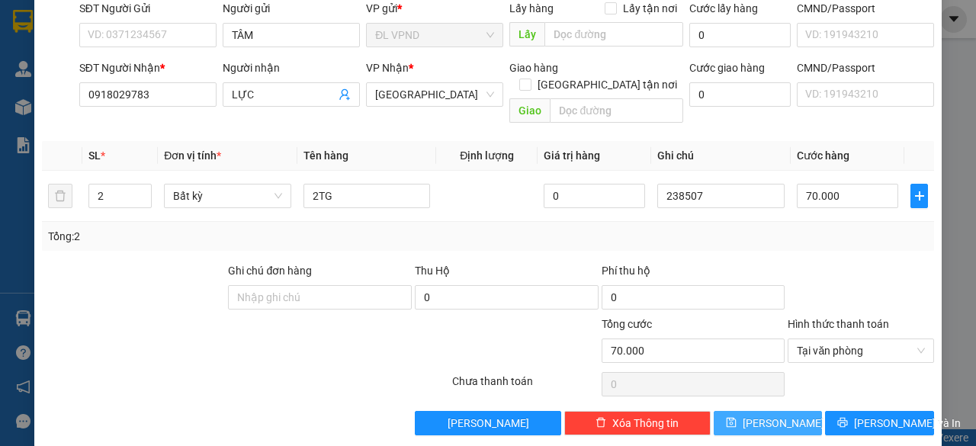
click at [725, 411] on button "[PERSON_NAME]" at bounding box center [768, 423] width 109 height 24
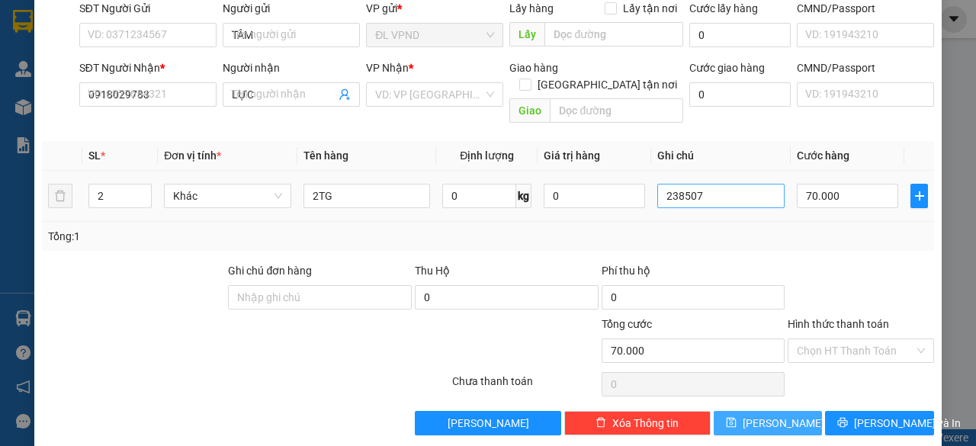
type input "1"
type input "0"
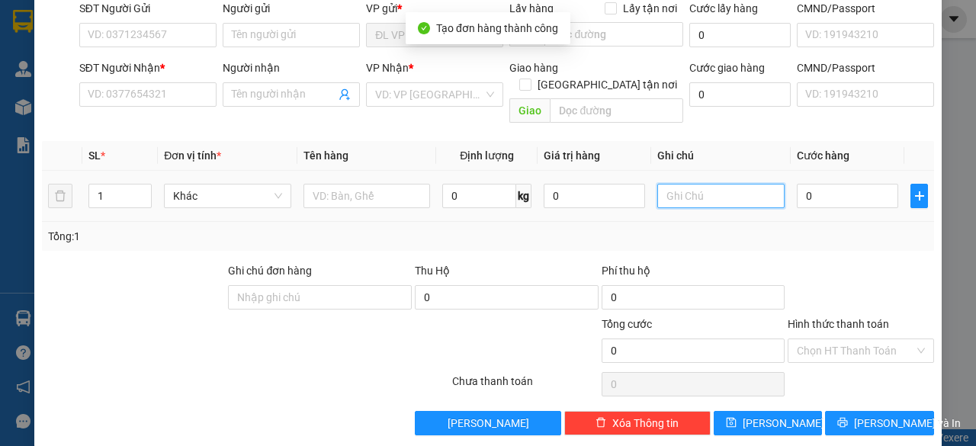
click at [722, 184] on input "text" at bounding box center [720, 196] width 127 height 24
paste input "23850"
type input "238508"
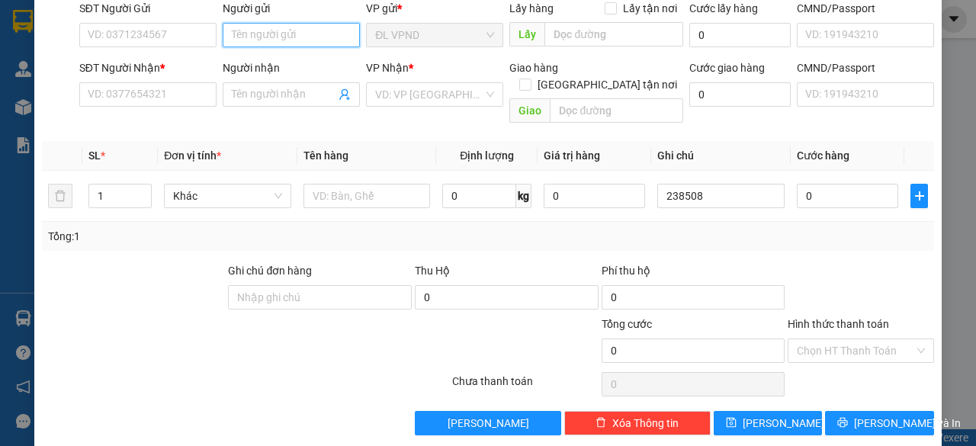
click at [308, 36] on input "Người gửi" at bounding box center [291, 35] width 137 height 24
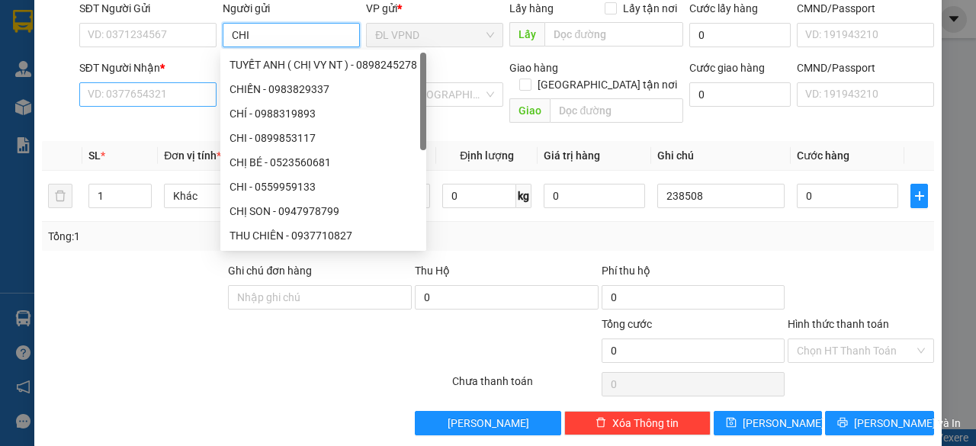
type input "CHI"
click at [147, 90] on input "SĐT Người Nhận *" at bounding box center [147, 94] width 137 height 24
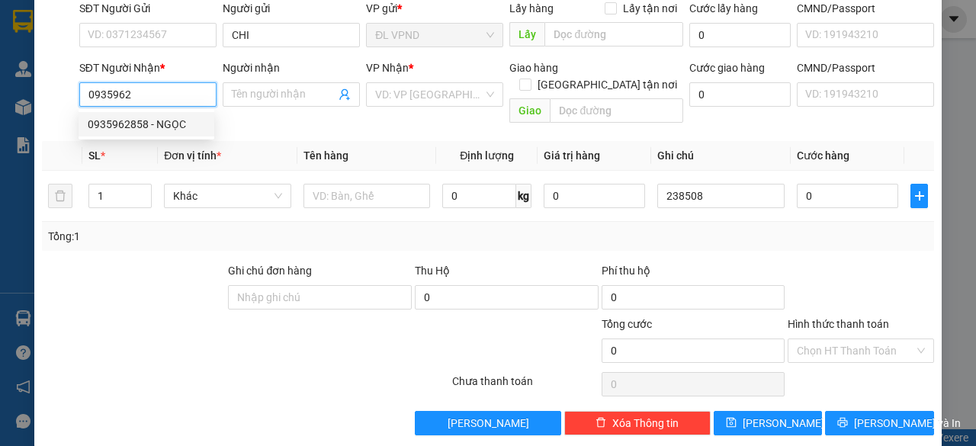
click at [128, 124] on div "0935962858 - NGỌC" at bounding box center [146, 124] width 117 height 17
type input "0935962858"
type input "NGỌC"
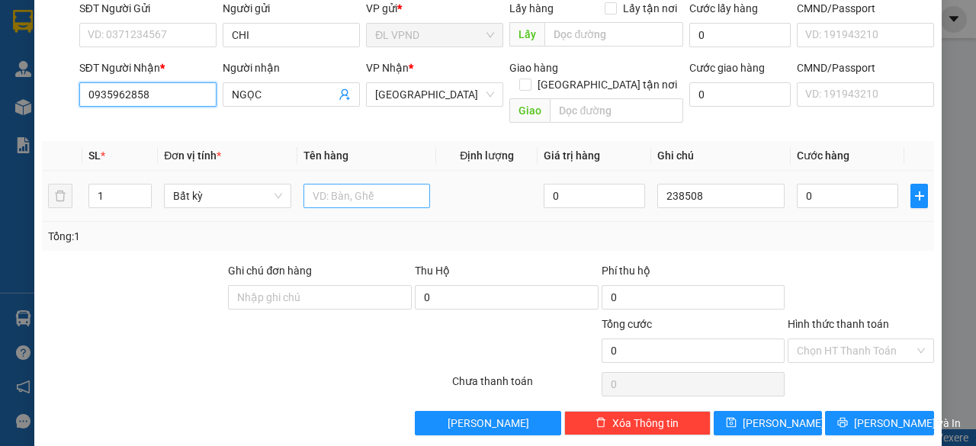
type input "0935962858"
click at [355, 184] on input "text" at bounding box center [367, 196] width 127 height 24
type input "1TX"
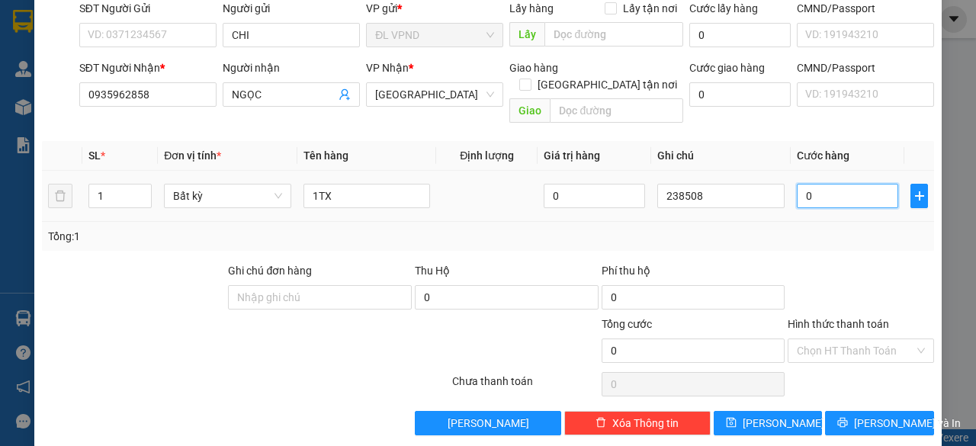
click at [822, 190] on input "0" at bounding box center [847, 196] width 101 height 24
type input "5"
type input "50"
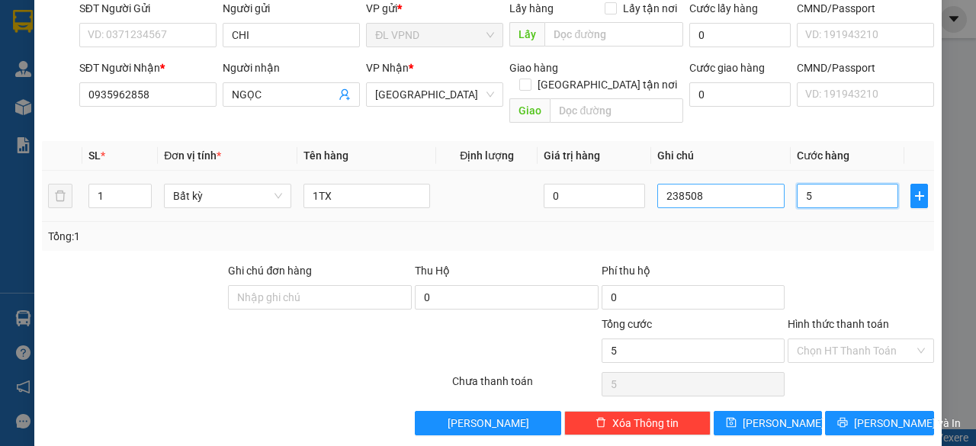
type input "50"
click at [874, 341] on span at bounding box center [855, 350] width 117 height 23
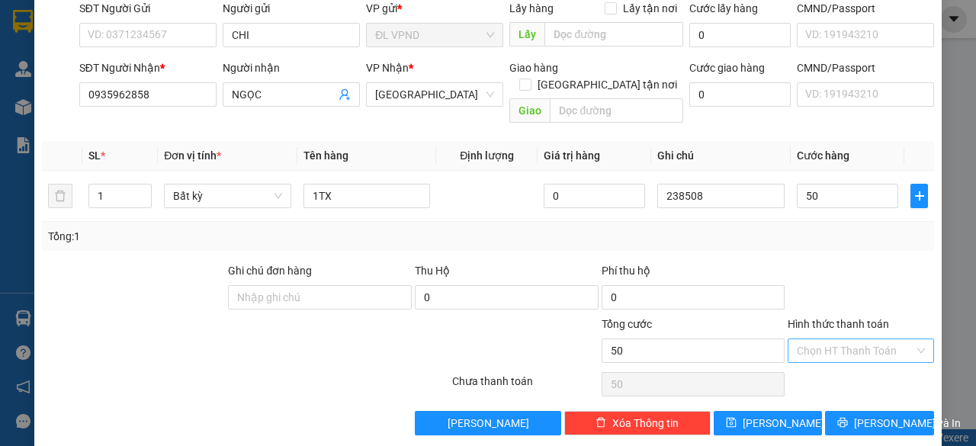
type input "50.000"
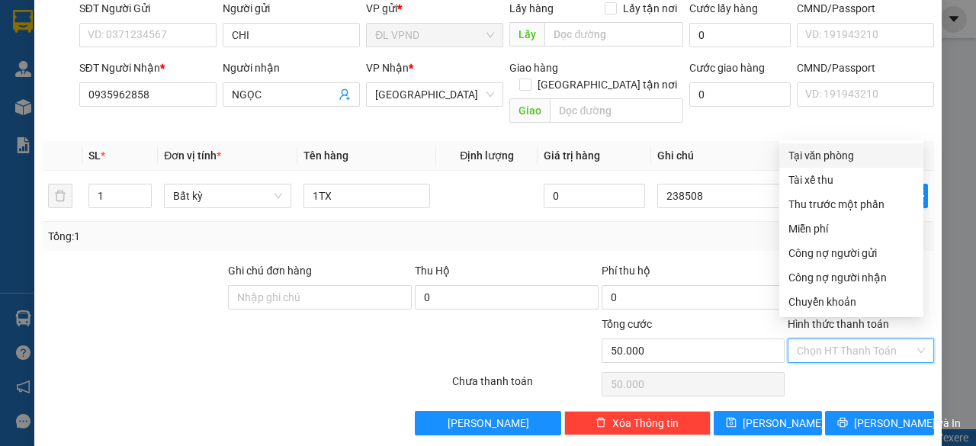
click at [806, 153] on div "Tại văn phòng" at bounding box center [852, 155] width 126 height 17
type input "0"
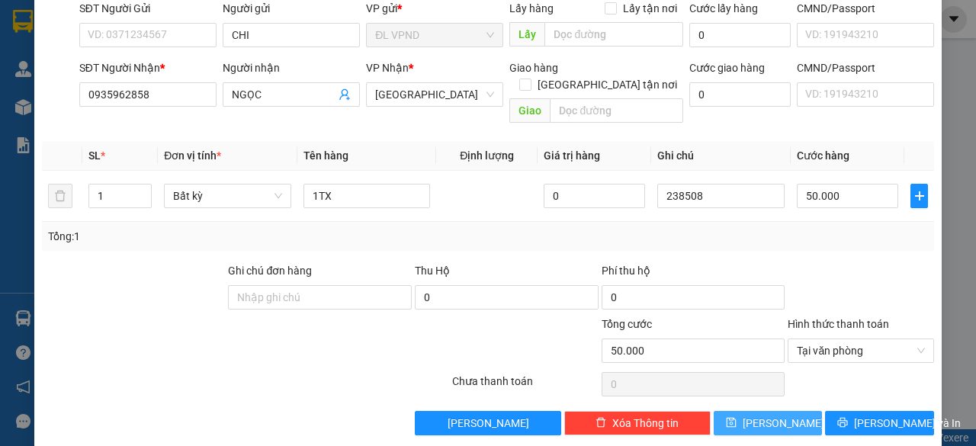
click at [734, 411] on button "[PERSON_NAME]" at bounding box center [768, 423] width 109 height 24
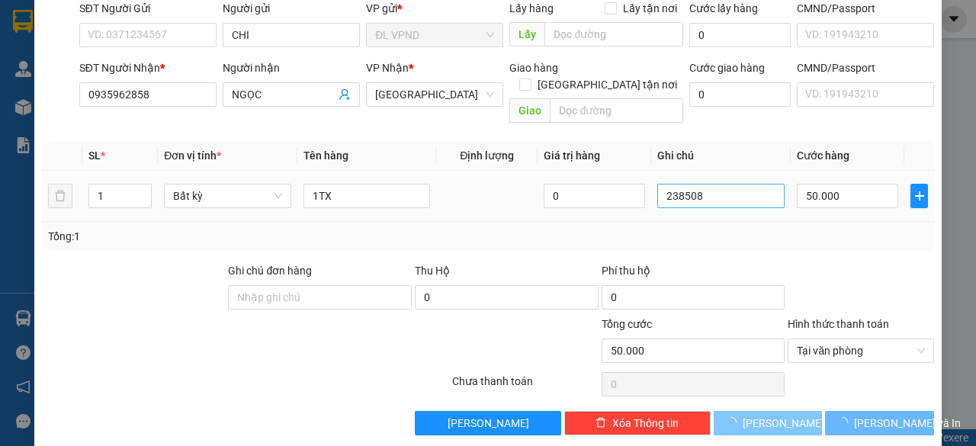
type input "0"
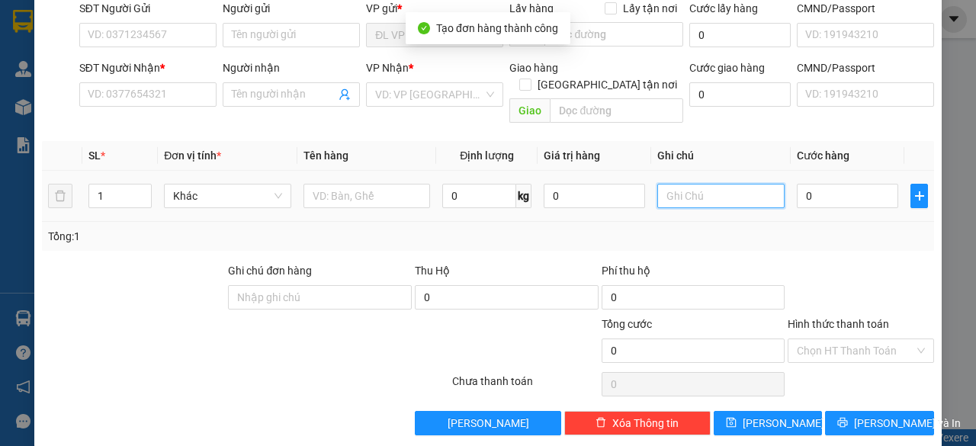
click at [697, 184] on input "text" at bounding box center [720, 196] width 127 height 24
paste input "23850"
type input "238509"
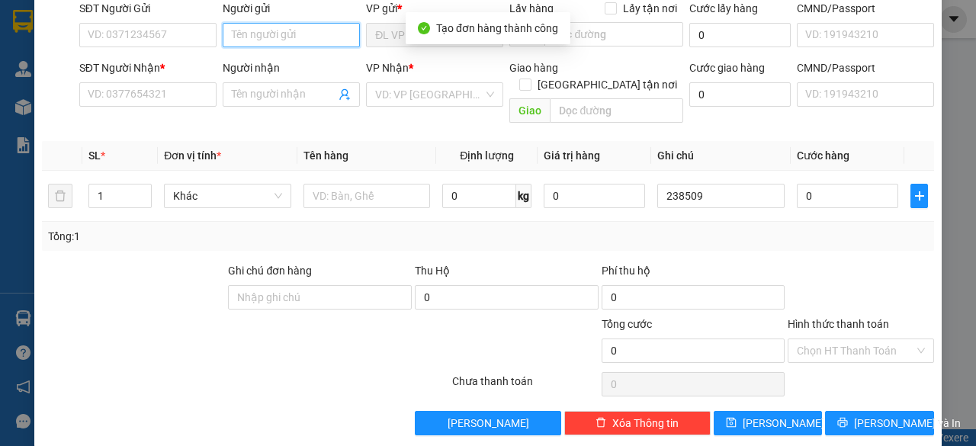
click at [311, 27] on input "Người gửi" at bounding box center [291, 35] width 137 height 24
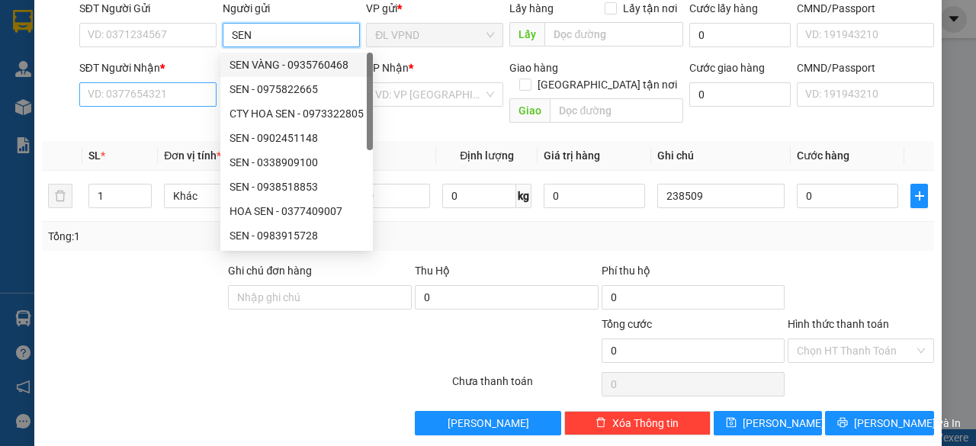
type input "SEN"
click at [178, 95] on input "SĐT Người Nhận *" at bounding box center [147, 94] width 137 height 24
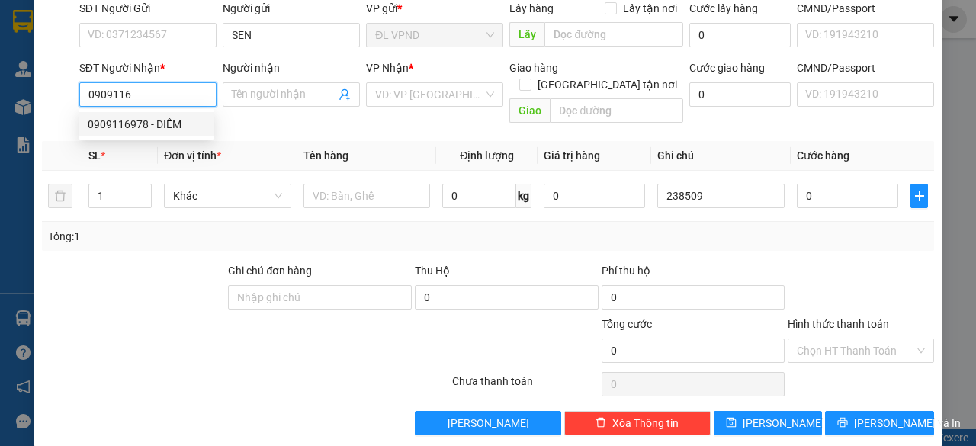
drag, startPoint x: 117, startPoint y: 124, endPoint x: 127, endPoint y: 115, distance: 12.9
click at [117, 124] on div "0909116978 - DIỄM" at bounding box center [146, 124] width 117 height 17
type input "0909116978"
type input "DIỄM"
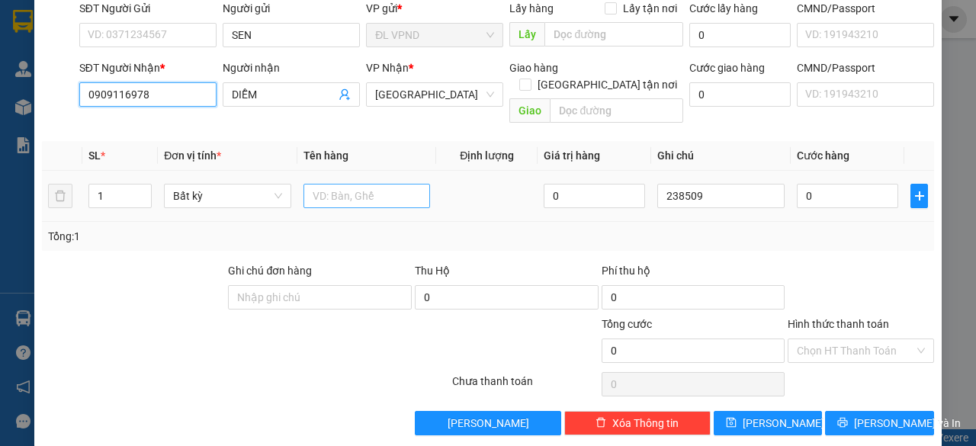
type input "0909116978"
click at [339, 184] on input "text" at bounding box center [367, 196] width 127 height 24
type input "1TX"
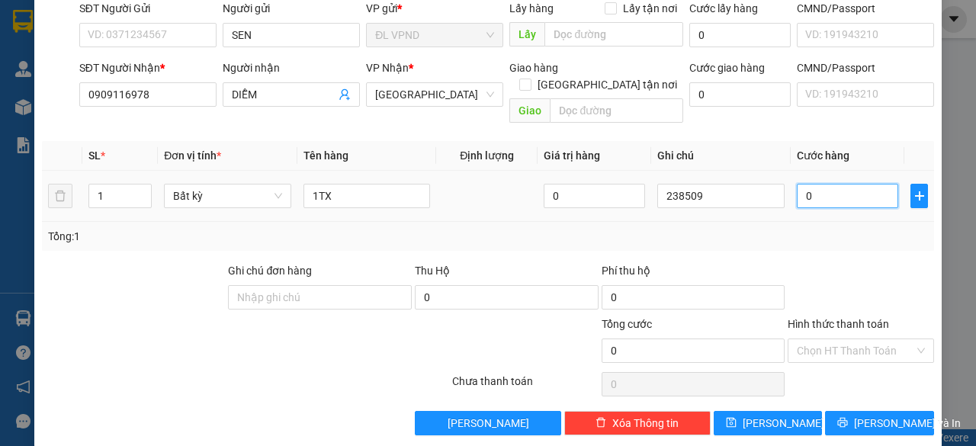
click at [856, 184] on input "0" at bounding box center [847, 196] width 101 height 24
type input "5"
type input "50"
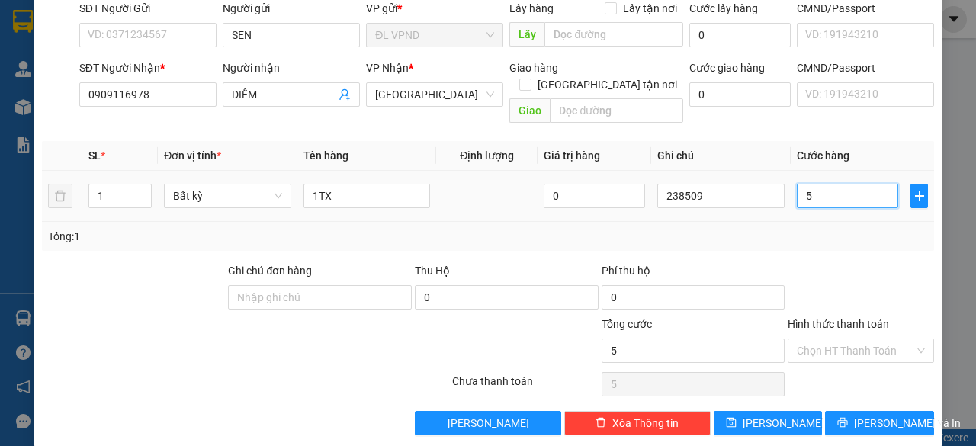
type input "50"
type input "50.000"
click at [818, 341] on input "Hình thức thanh toán" at bounding box center [855, 350] width 117 height 23
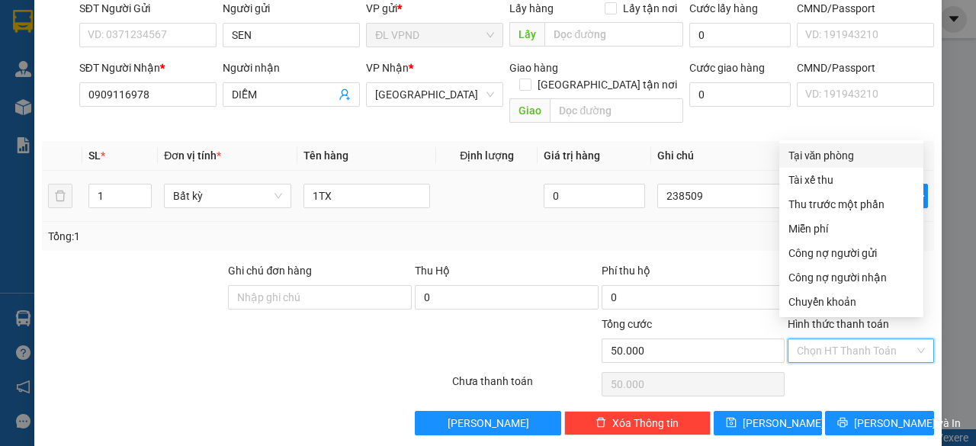
click at [840, 149] on div "Tại văn phòng" at bounding box center [852, 155] width 126 height 17
type input "0"
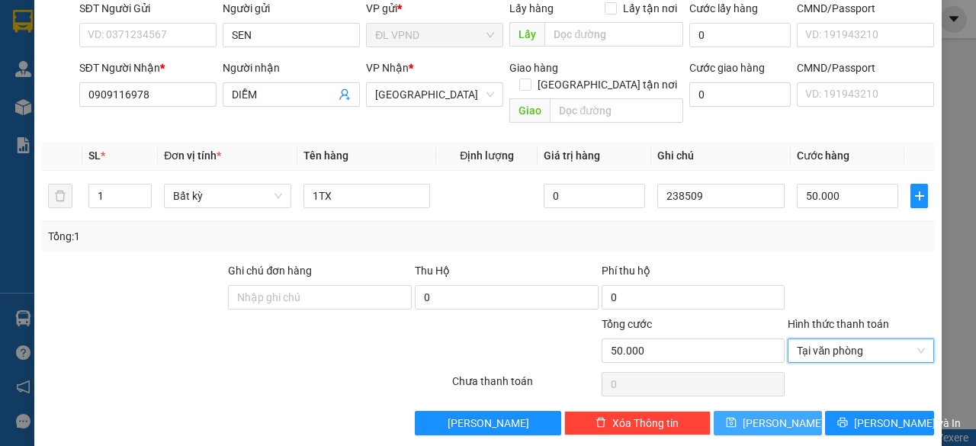
click at [767, 415] on span "[PERSON_NAME]" at bounding box center [784, 423] width 82 height 17
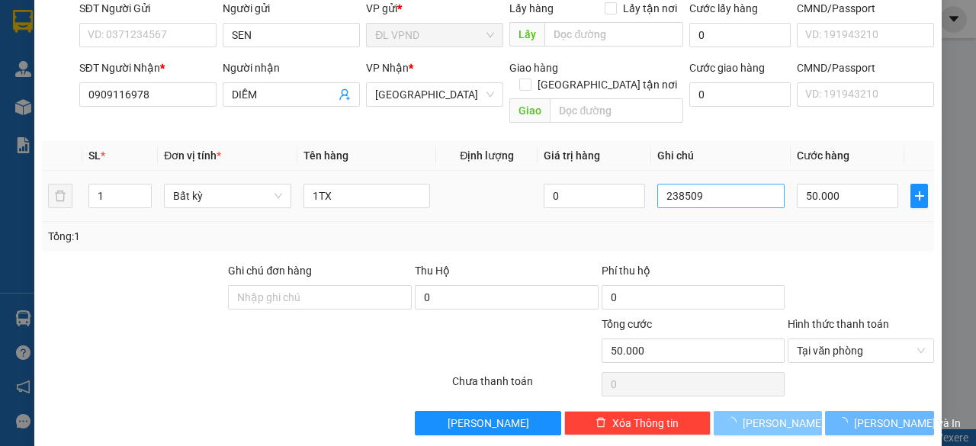
type input "0"
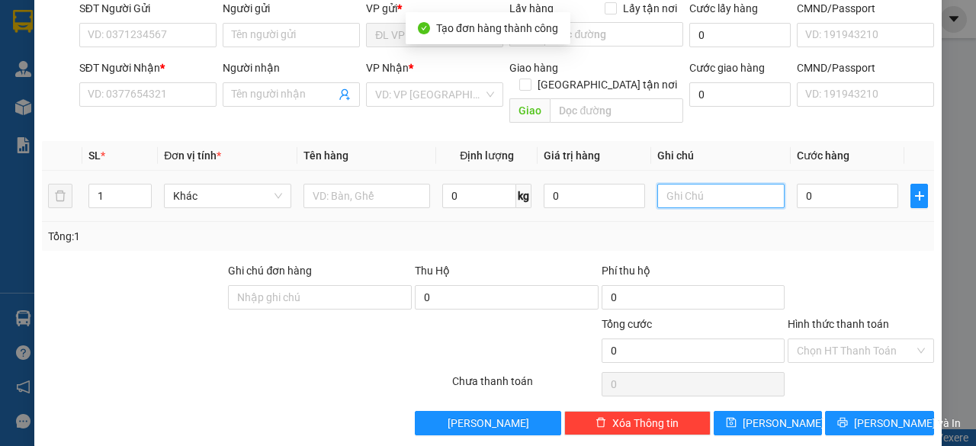
click at [702, 184] on input "text" at bounding box center [720, 196] width 127 height 24
paste input "23850"
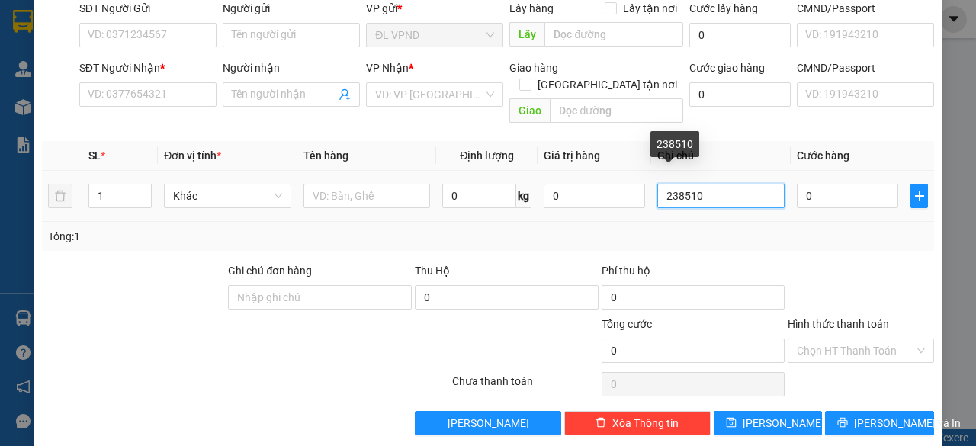
drag, startPoint x: 688, startPoint y: 176, endPoint x: 570, endPoint y: 205, distance: 121.0
click at [572, 202] on tr "1 Khác 0 kg 0 238510 0" at bounding box center [488, 196] width 892 height 51
type input "238510"
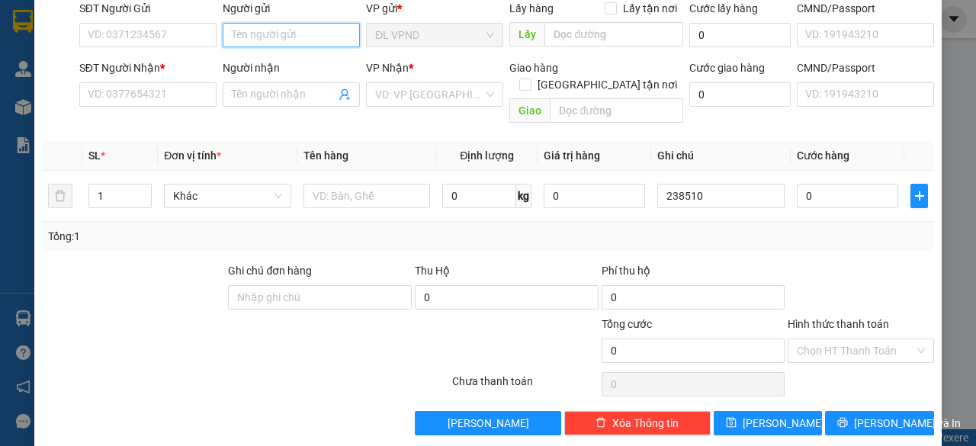
click at [304, 42] on input "Người gửi" at bounding box center [291, 35] width 137 height 24
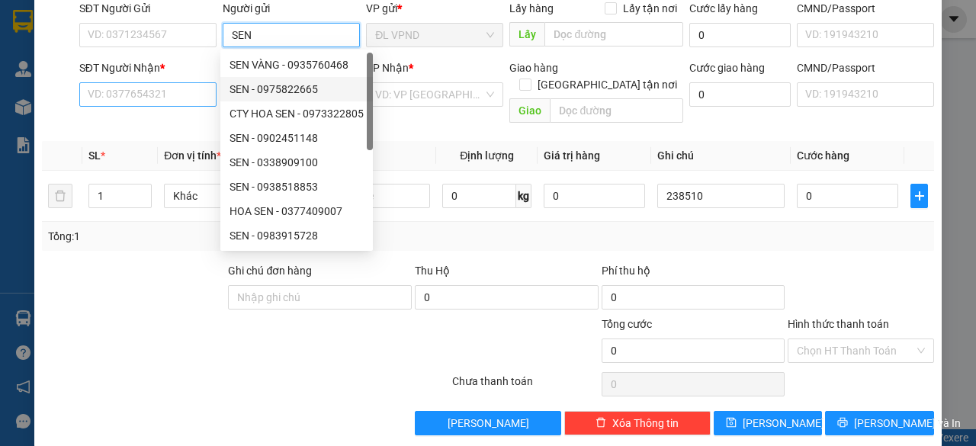
type input "SEN"
click at [152, 91] on input "SĐT Người Nhận *" at bounding box center [147, 94] width 137 height 24
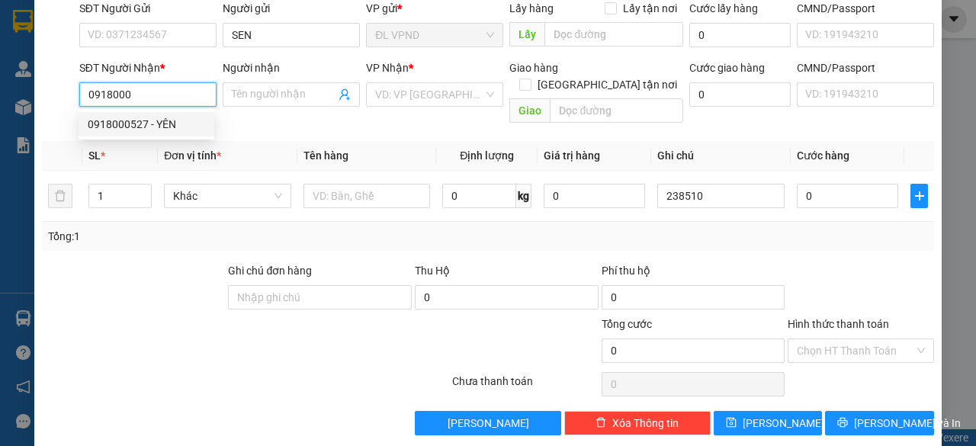
click at [122, 127] on div "0918000527 - YÊN" at bounding box center [146, 124] width 117 height 17
type input "0918000527"
type input "YÊN"
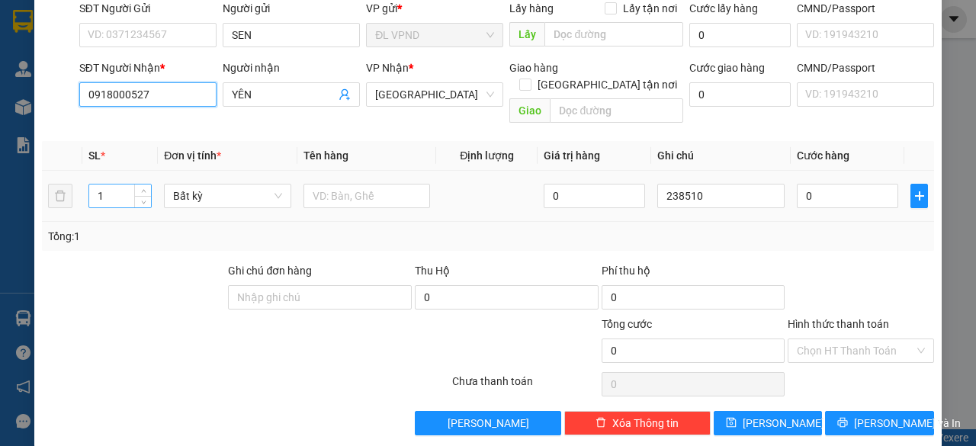
type input "0918000527"
drag, startPoint x: 112, startPoint y: 178, endPoint x: 27, endPoint y: 194, distance: 87.0
click at [27, 194] on div "TẠO ĐƠN HÀNG Yêu cầu xuất hóa đơn điện tử Transit Pickup Surcharge Ids Transit …" at bounding box center [488, 223] width 976 height 446
type input "2"
click at [402, 184] on input "text" at bounding box center [367, 196] width 127 height 24
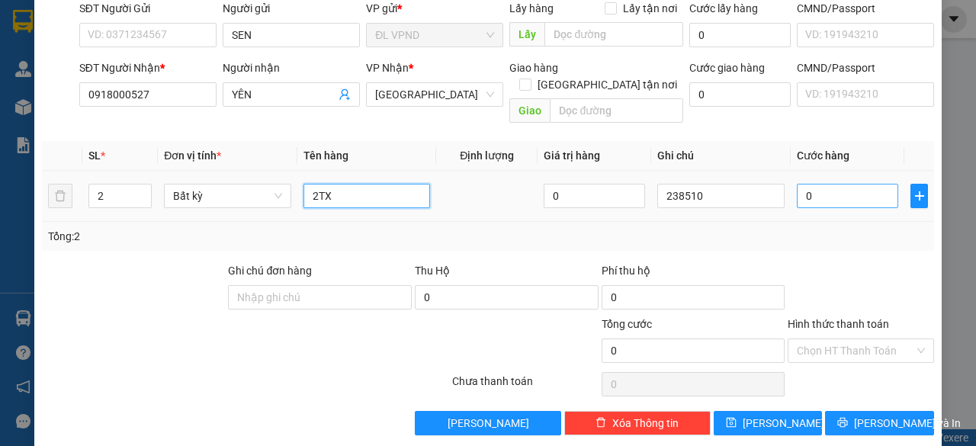
type input "2TX"
click at [812, 184] on input "0" at bounding box center [847, 196] width 101 height 24
type input "1"
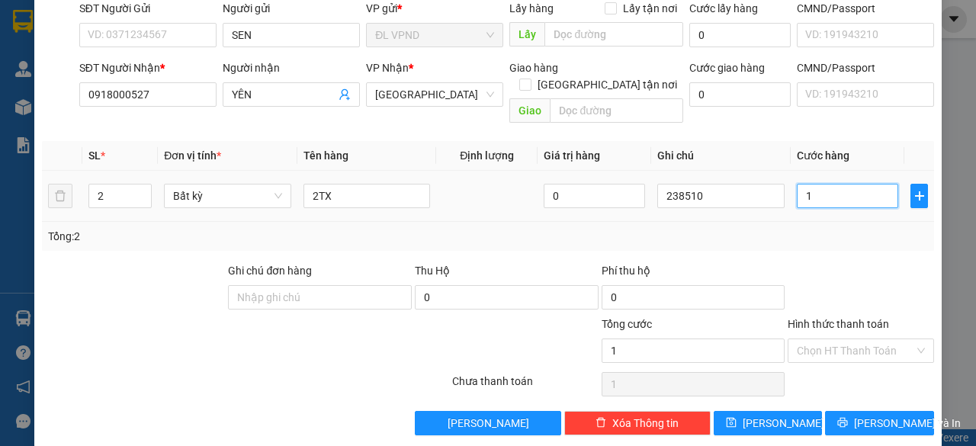
type input "10"
type input "100"
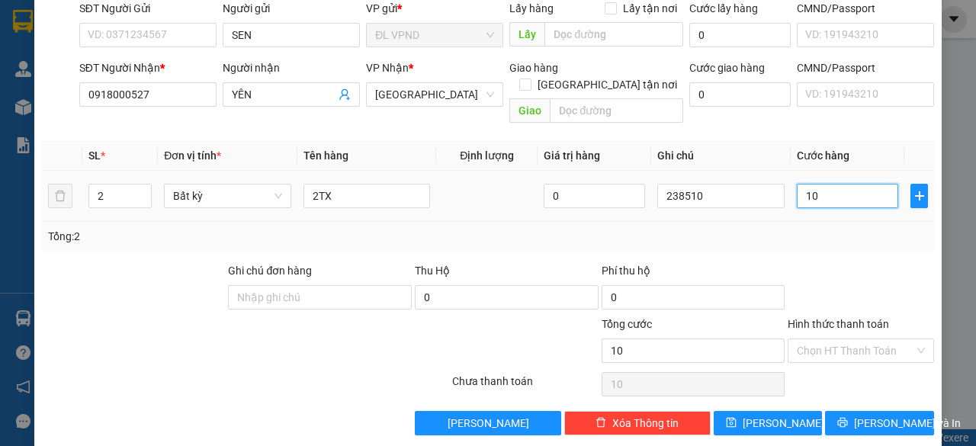
type input "100"
type input "100.000"
click at [831, 339] on input "Hình thức thanh toán" at bounding box center [855, 350] width 117 height 23
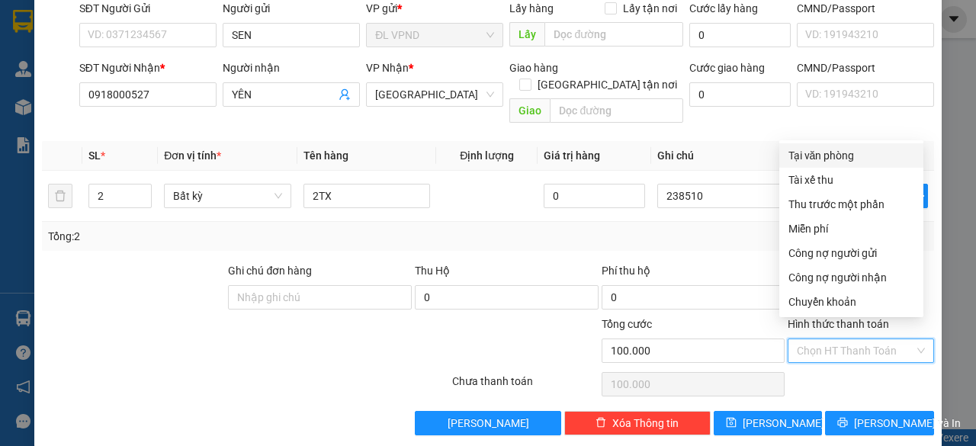
click at [830, 156] on div "Tại văn phòng" at bounding box center [852, 155] width 126 height 17
type input "0"
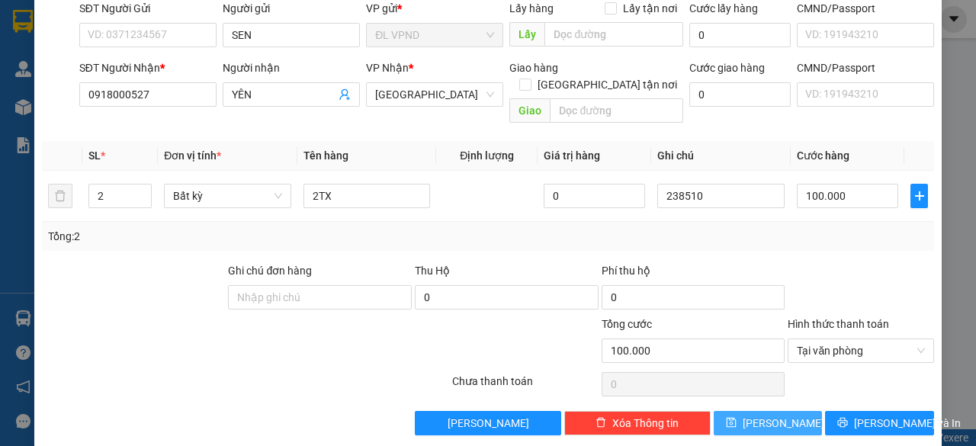
click at [760, 415] on span "[PERSON_NAME]" at bounding box center [784, 423] width 82 height 17
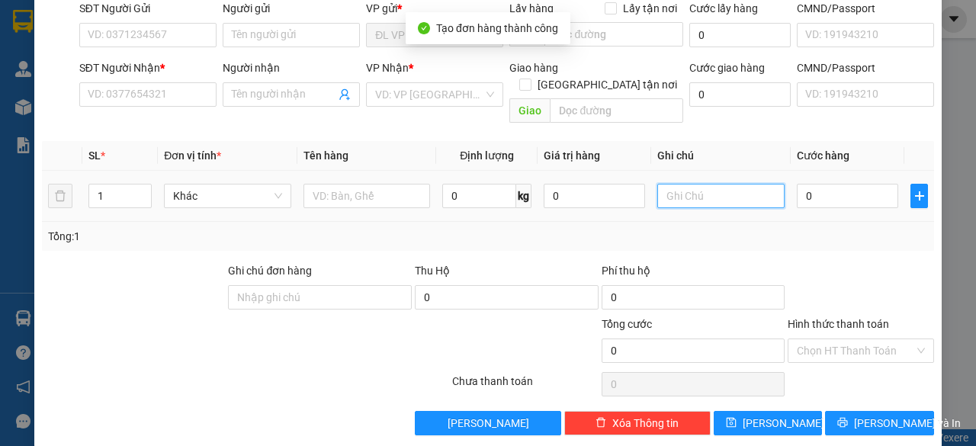
click at [692, 184] on input "text" at bounding box center [720, 196] width 127 height 24
paste input "23851"
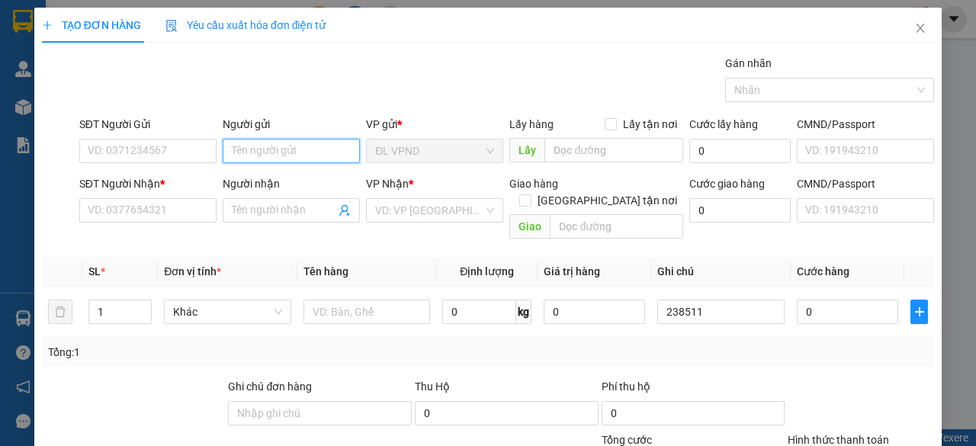
click at [340, 151] on input "Người gửi" at bounding box center [291, 151] width 137 height 24
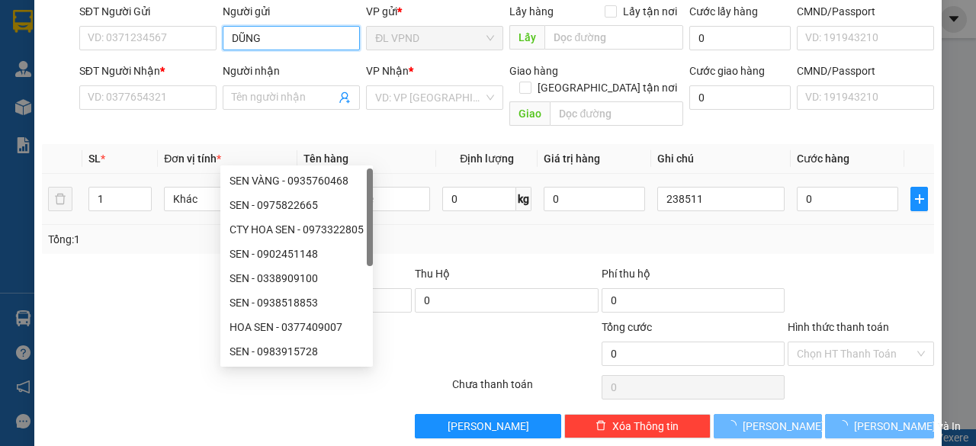
scroll to position [116, 0]
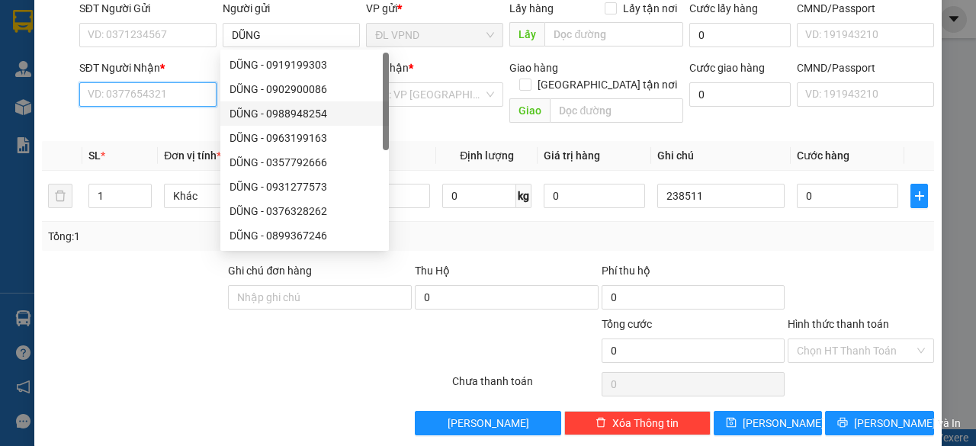
click at [149, 91] on input "SĐT Người Nhận *" at bounding box center [147, 94] width 137 height 24
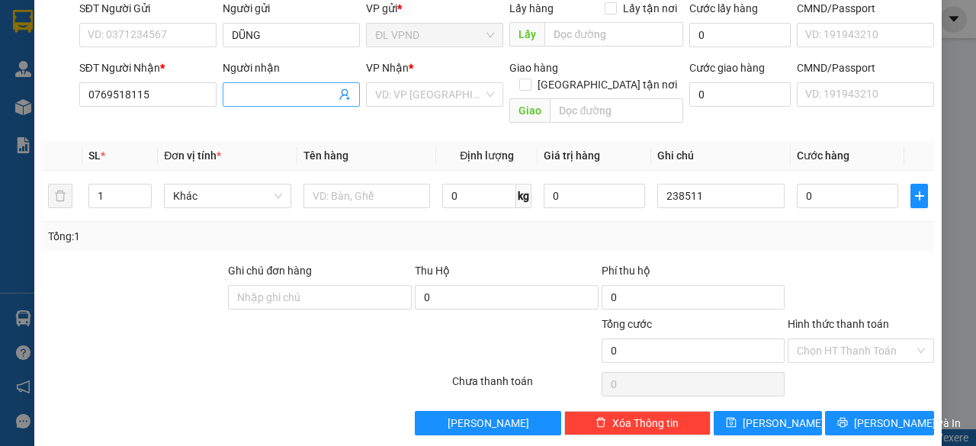
click at [287, 82] on span at bounding box center [291, 94] width 137 height 24
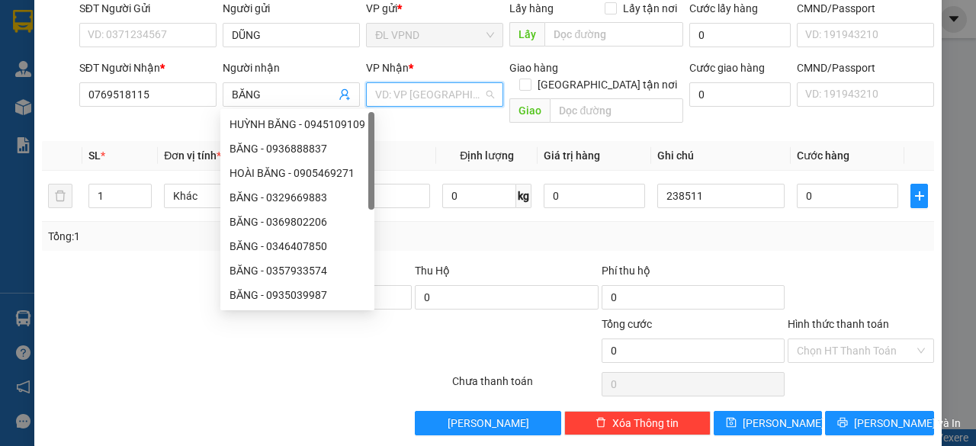
click at [458, 92] on input "search" at bounding box center [429, 94] width 108 height 23
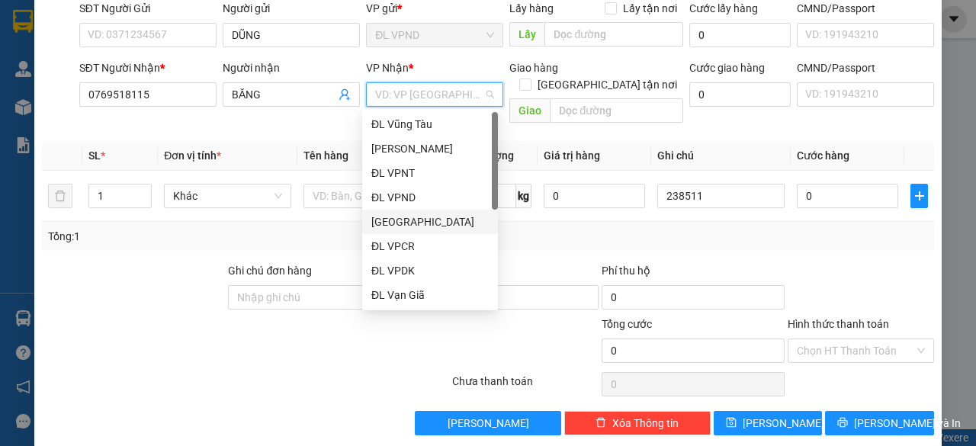
click at [410, 221] on div "[GEOGRAPHIC_DATA]" at bounding box center [429, 222] width 117 height 17
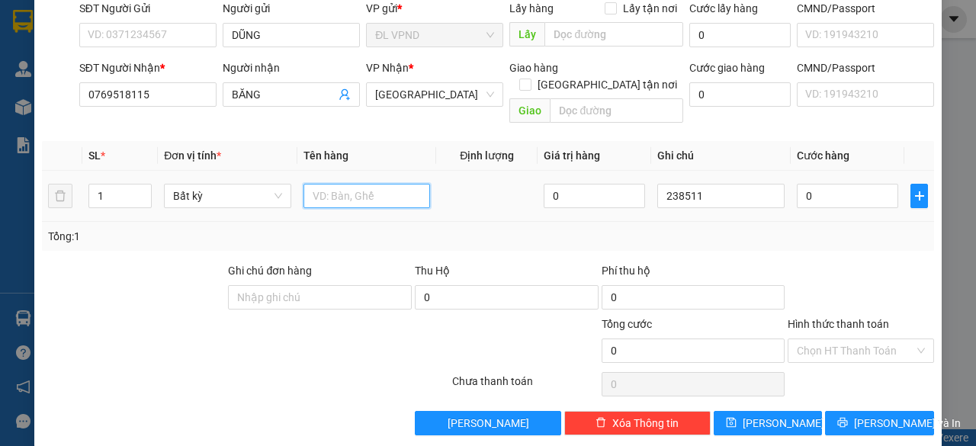
click at [343, 184] on input "text" at bounding box center [367, 196] width 127 height 24
click at [824, 184] on input "0" at bounding box center [847, 196] width 101 height 24
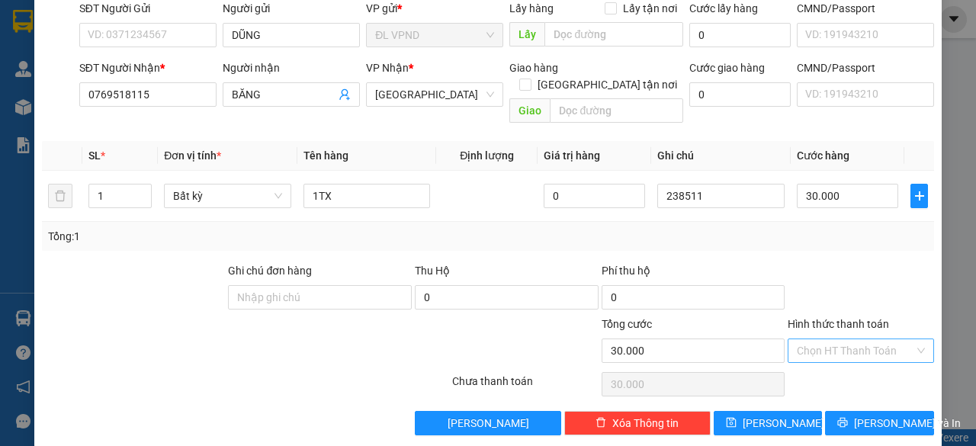
click at [805, 339] on input "Hình thức thanh toán" at bounding box center [855, 350] width 117 height 23
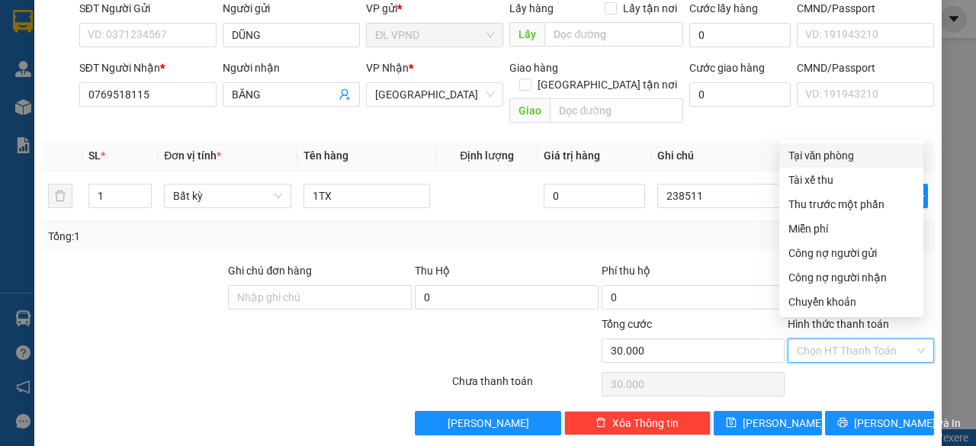
click at [852, 159] on div "Tại văn phòng" at bounding box center [852, 155] width 126 height 17
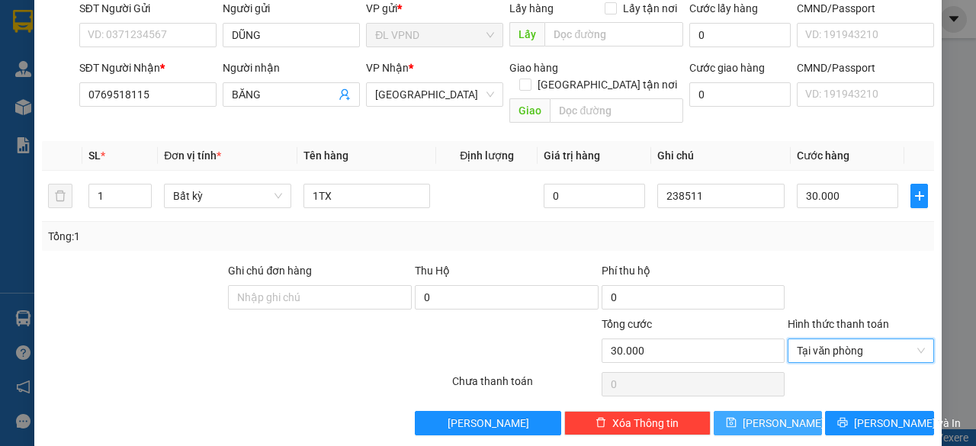
click at [773, 415] on span "[PERSON_NAME]" at bounding box center [784, 423] width 82 height 17
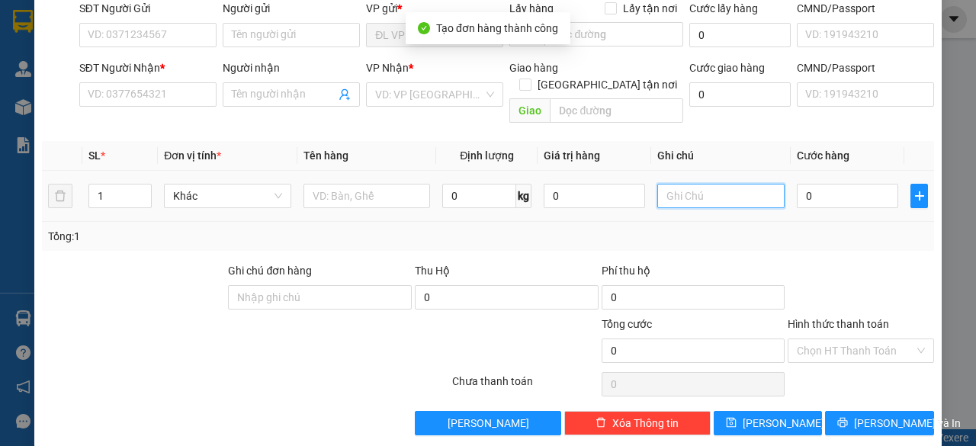
click at [712, 184] on input "text" at bounding box center [720, 196] width 127 height 24
paste input "23851"
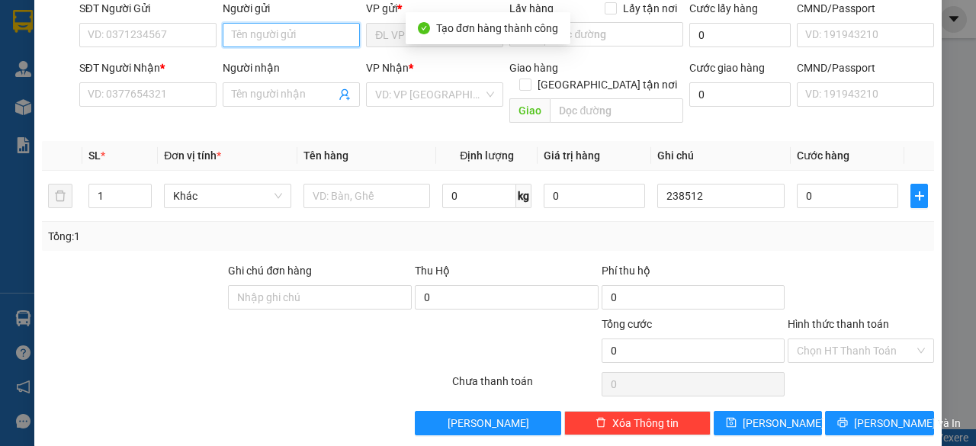
click at [271, 34] on input "Người gửi" at bounding box center [291, 35] width 137 height 24
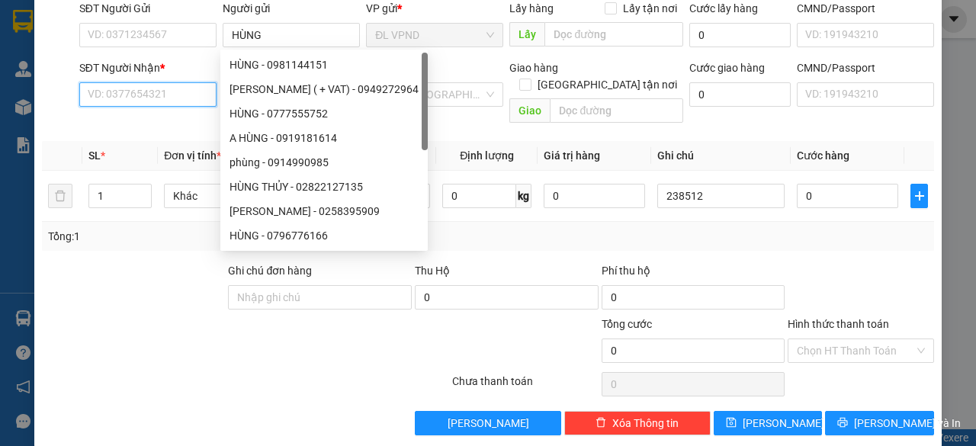
click at [99, 95] on input "SĐT Người Nhận *" at bounding box center [147, 94] width 137 height 24
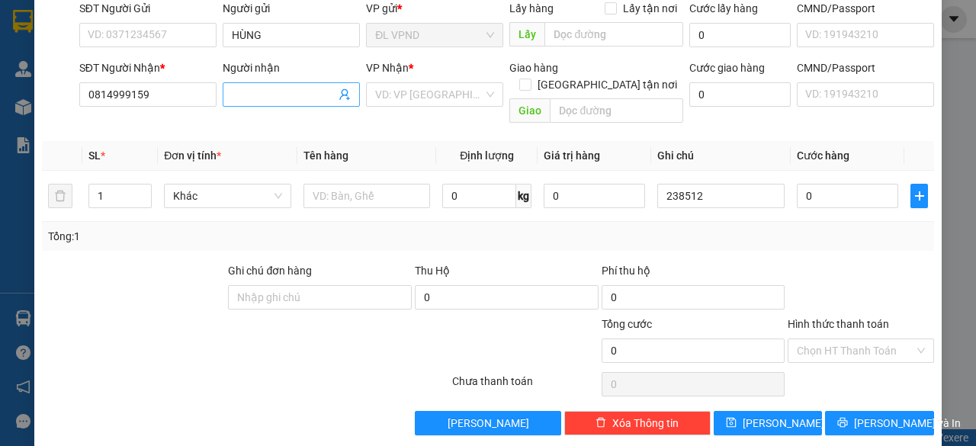
click at [249, 98] on input "Người nhận" at bounding box center [284, 94] width 104 height 17
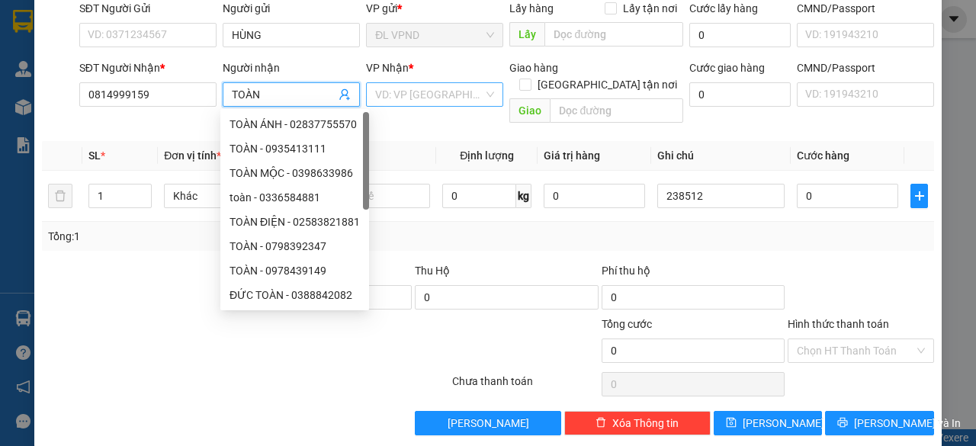
click at [390, 94] on input "search" at bounding box center [429, 94] width 108 height 23
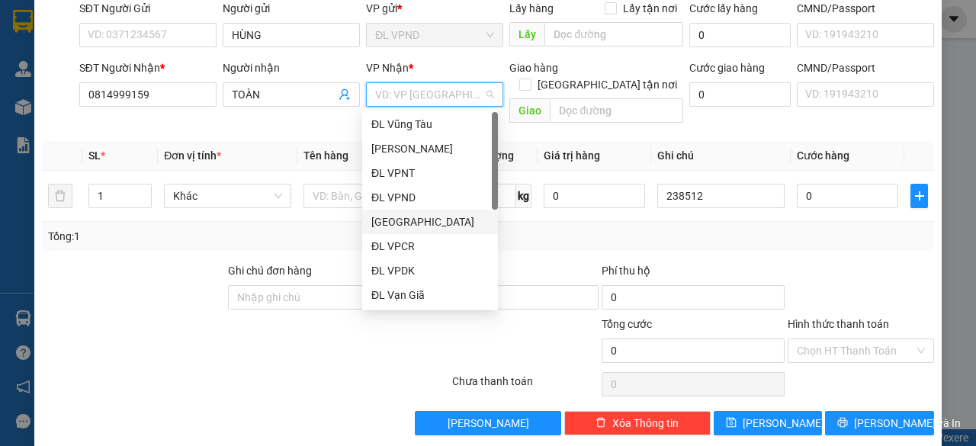
click at [410, 227] on div "[GEOGRAPHIC_DATA]" at bounding box center [429, 222] width 117 height 17
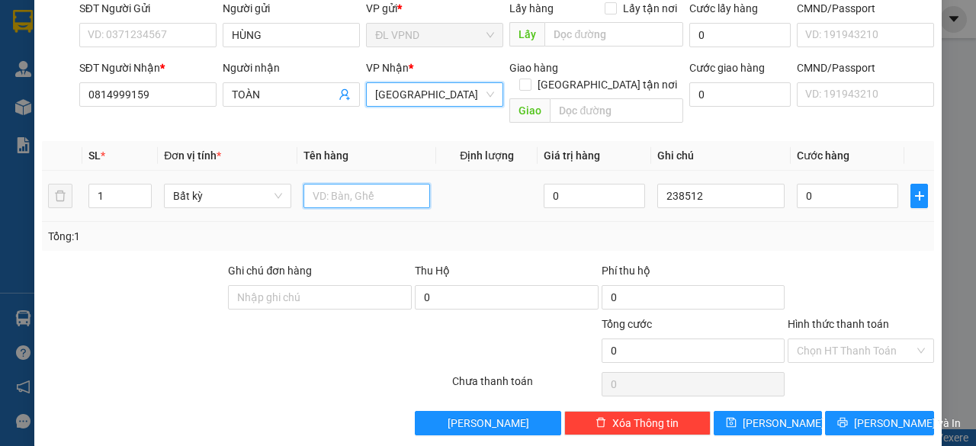
click at [329, 184] on input "text" at bounding box center [367, 196] width 127 height 24
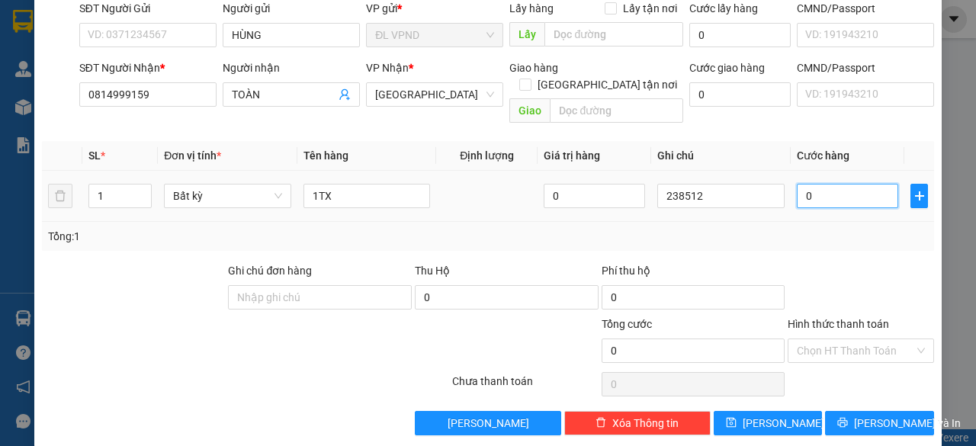
click at [818, 184] on input "0" at bounding box center [847, 196] width 101 height 24
click at [797, 339] on input "Hình thức thanh toán" at bounding box center [855, 350] width 117 height 23
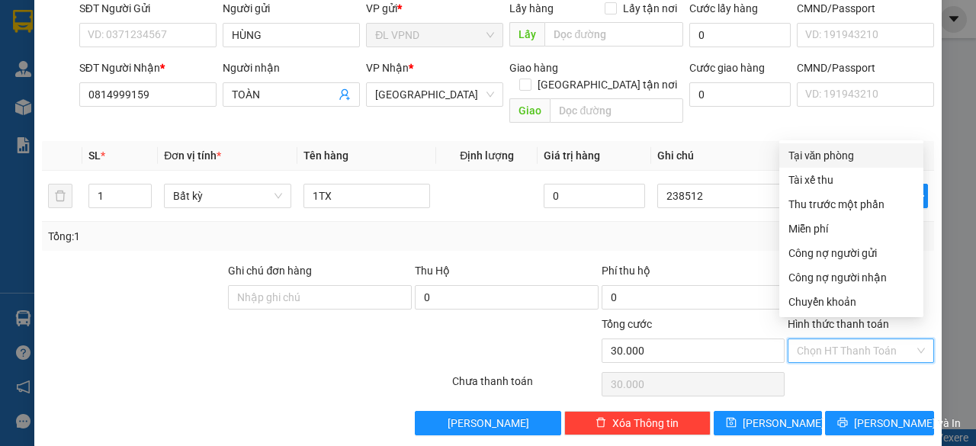
click at [839, 156] on div "Tại văn phòng" at bounding box center [852, 155] width 126 height 17
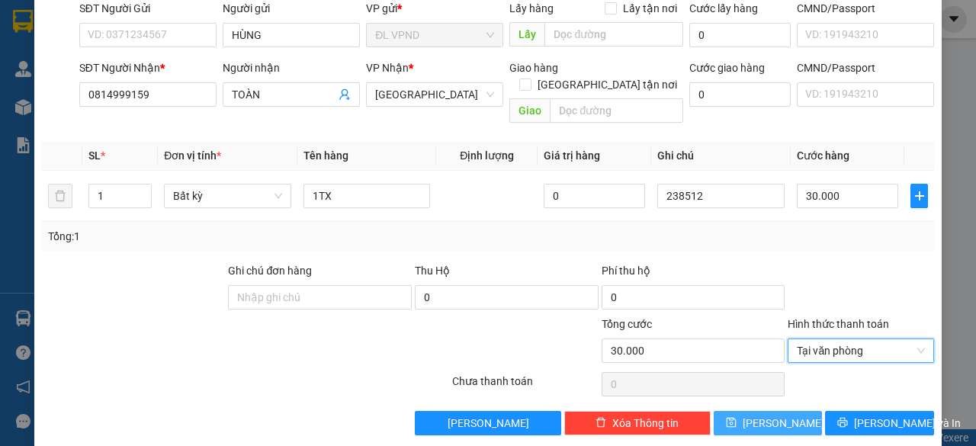
click at [779, 412] on button "[PERSON_NAME]" at bounding box center [768, 423] width 109 height 24
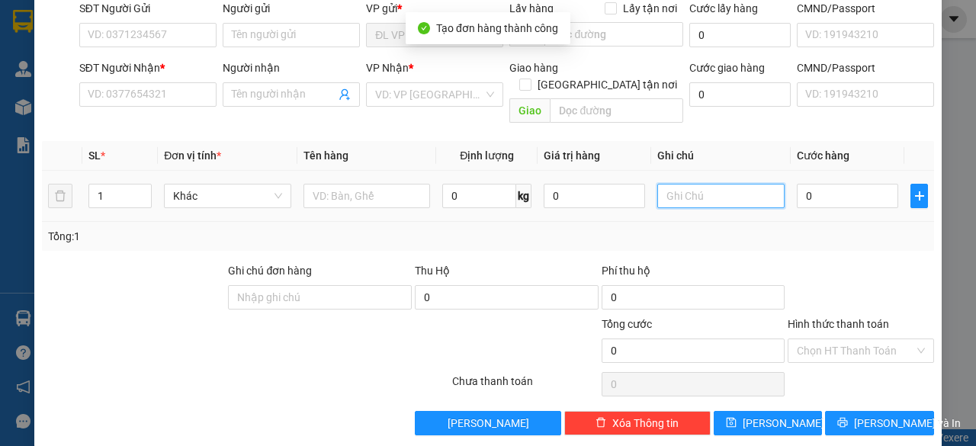
click at [727, 184] on input "text" at bounding box center [720, 196] width 127 height 24
paste input "23851"
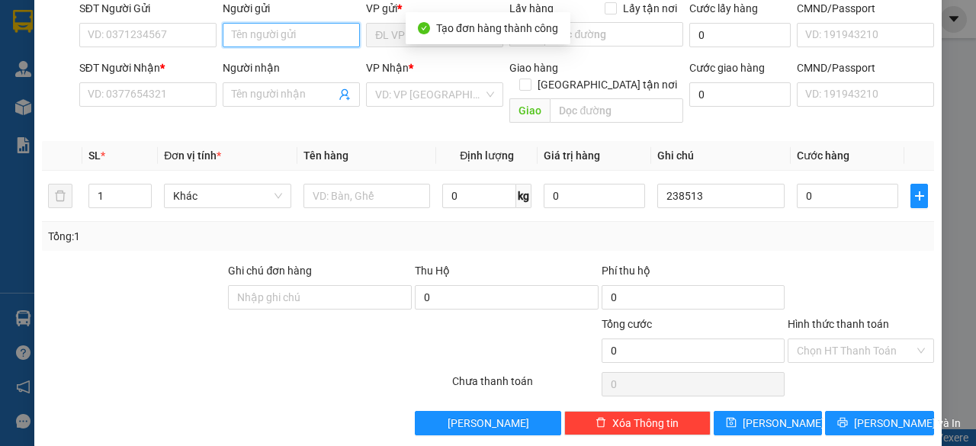
click at [249, 30] on input "Người gửi" at bounding box center [291, 35] width 137 height 24
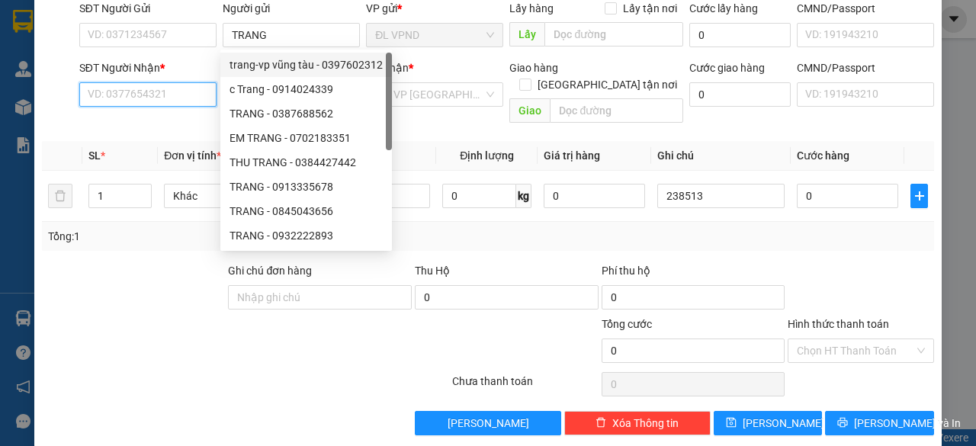
click at [166, 88] on input "SĐT Người Nhận *" at bounding box center [147, 94] width 137 height 24
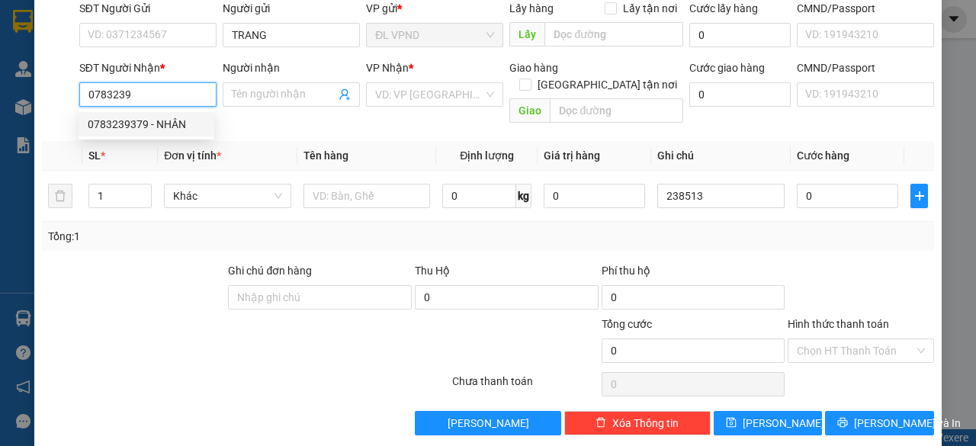
click at [130, 132] on div "0783239379 - NHÂN" at bounding box center [146, 124] width 117 height 17
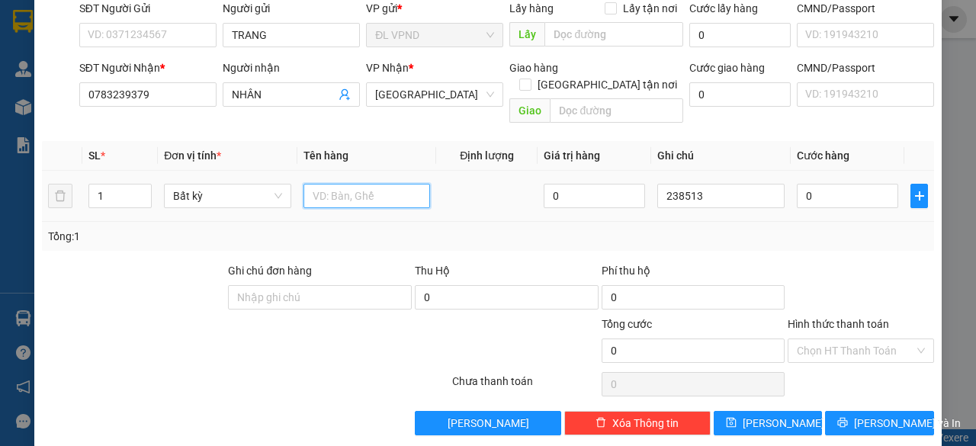
click at [358, 184] on input "text" at bounding box center [367, 196] width 127 height 24
click at [809, 184] on input "0" at bounding box center [847, 196] width 101 height 24
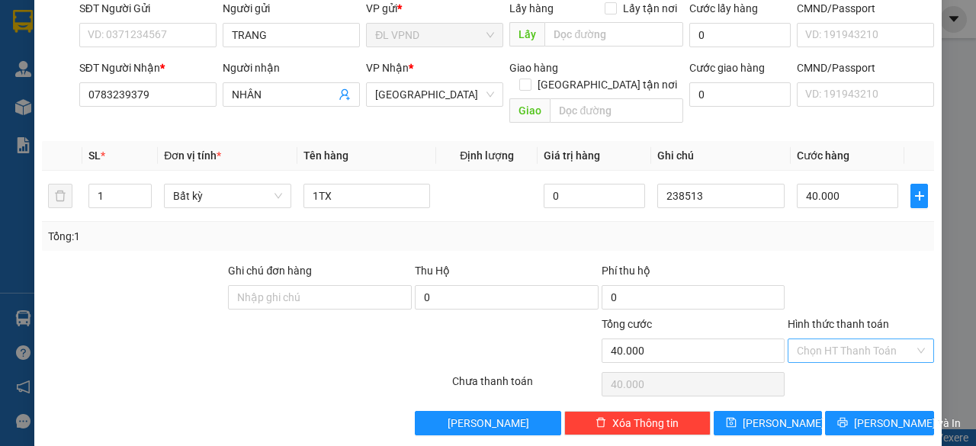
click at [827, 339] on input "Hình thức thanh toán" at bounding box center [855, 350] width 117 height 23
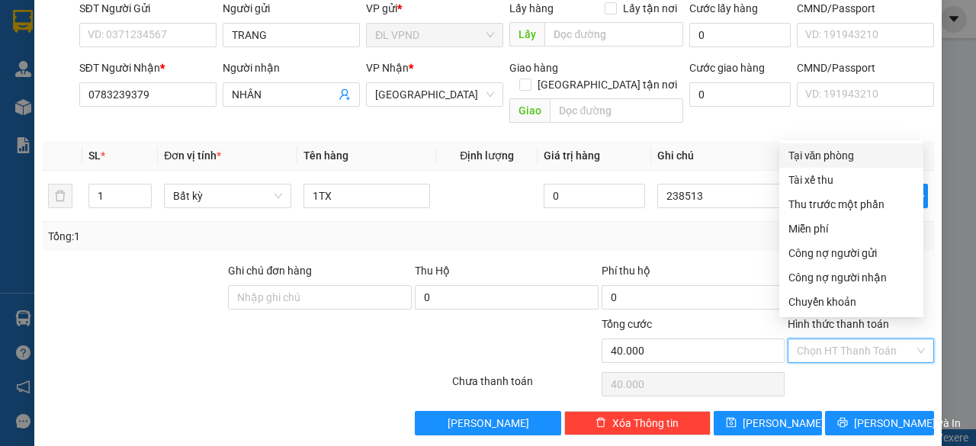
click at [848, 160] on div "Tại văn phòng" at bounding box center [852, 155] width 126 height 17
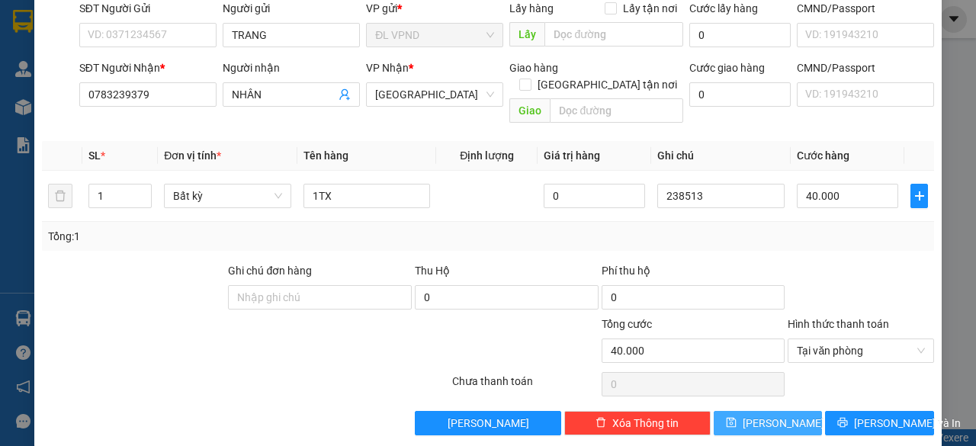
click at [776, 411] on button "[PERSON_NAME]" at bounding box center [768, 423] width 109 height 24
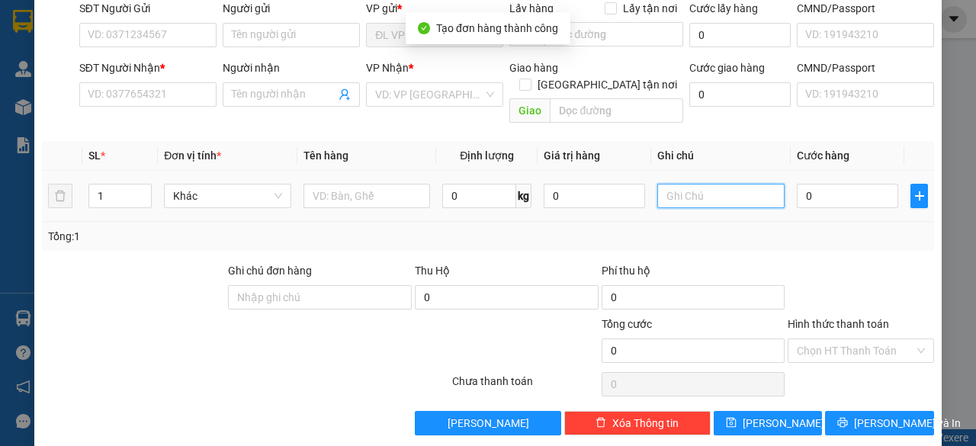
click at [709, 184] on input "text" at bounding box center [720, 196] width 127 height 24
paste input "23851"
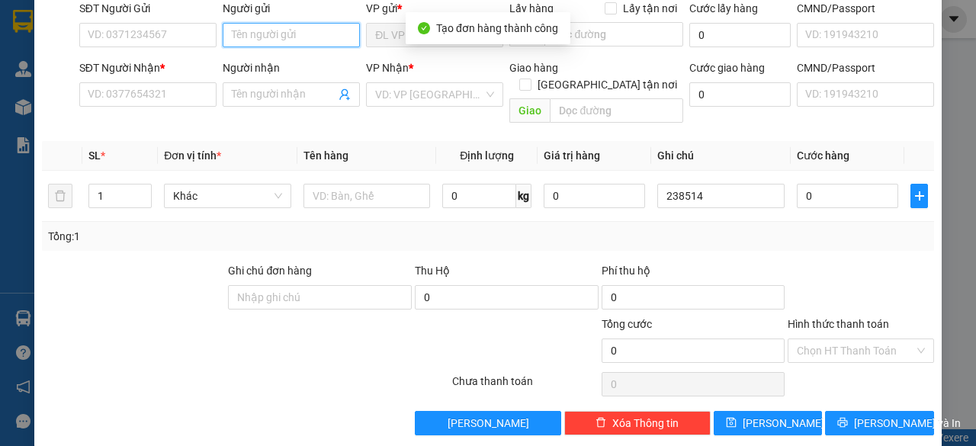
click at [302, 34] on input "Người gửi" at bounding box center [291, 35] width 137 height 24
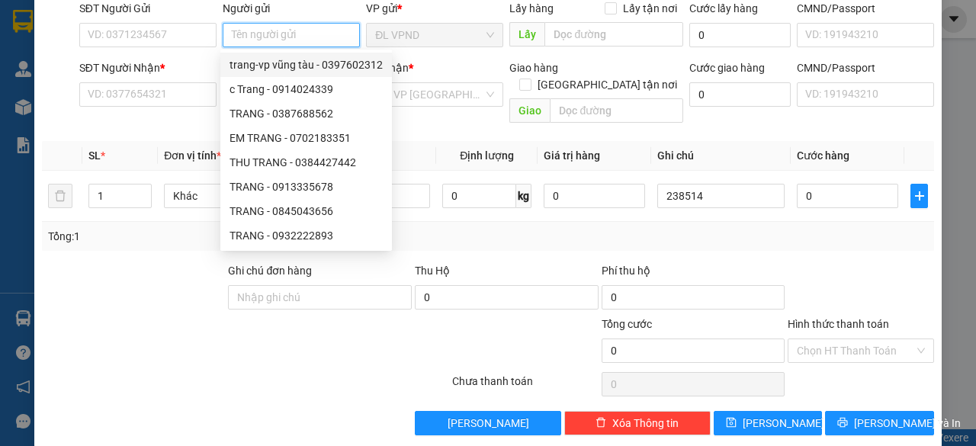
click at [302, 34] on input "Người gửi" at bounding box center [291, 35] width 137 height 24
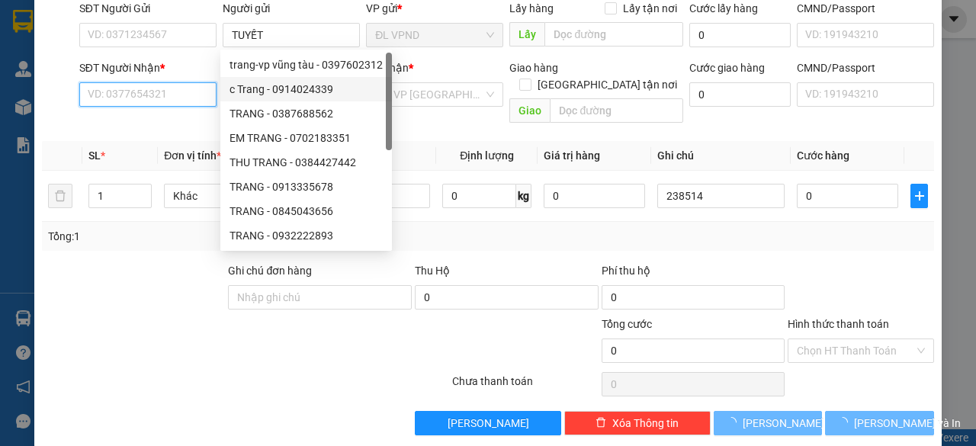
click at [168, 99] on input "SĐT Người Nhận *" at bounding box center [147, 94] width 137 height 24
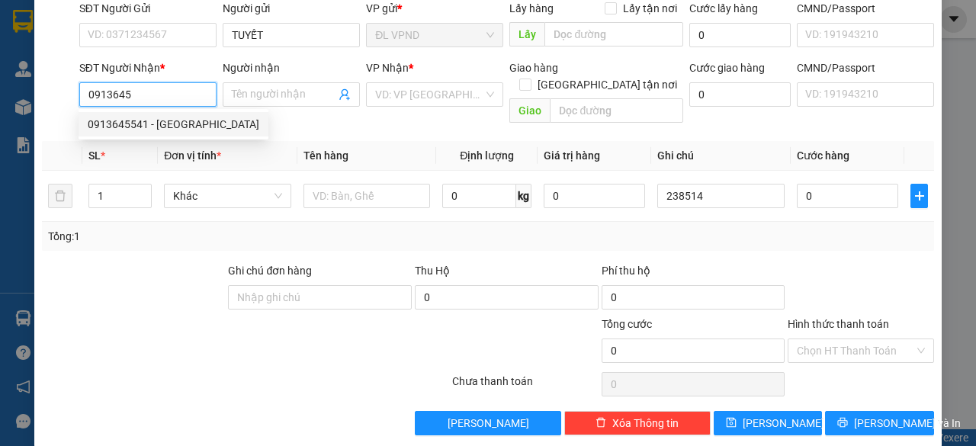
click at [137, 126] on div "0913645541 - [GEOGRAPHIC_DATA]" at bounding box center [174, 124] width 172 height 17
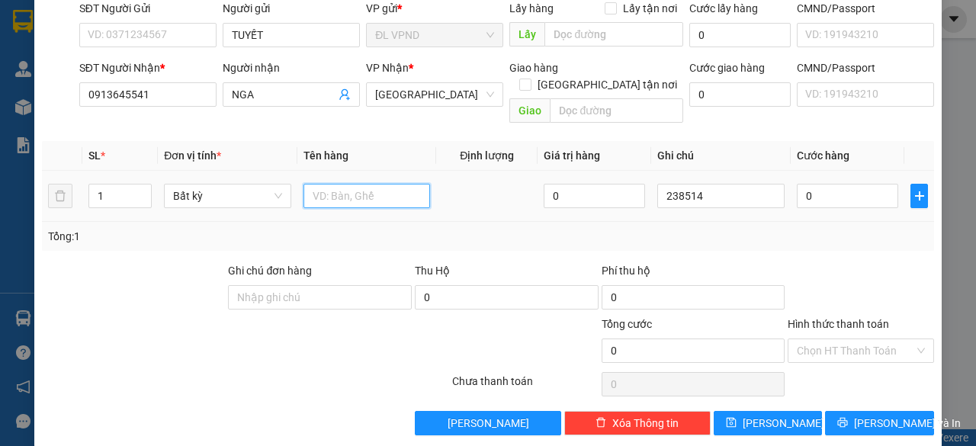
click at [345, 184] on input "text" at bounding box center [367, 196] width 127 height 24
click at [827, 184] on input "0" at bounding box center [847, 196] width 101 height 24
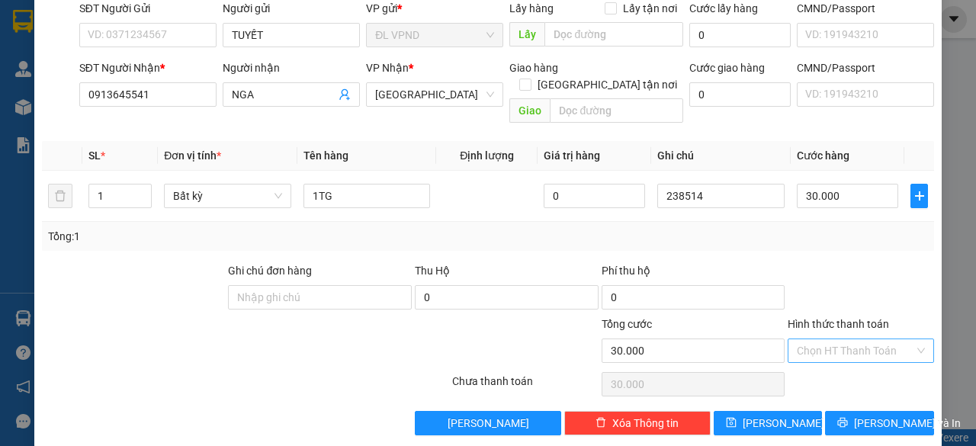
click at [821, 339] on input "Hình thức thanh toán" at bounding box center [855, 350] width 117 height 23
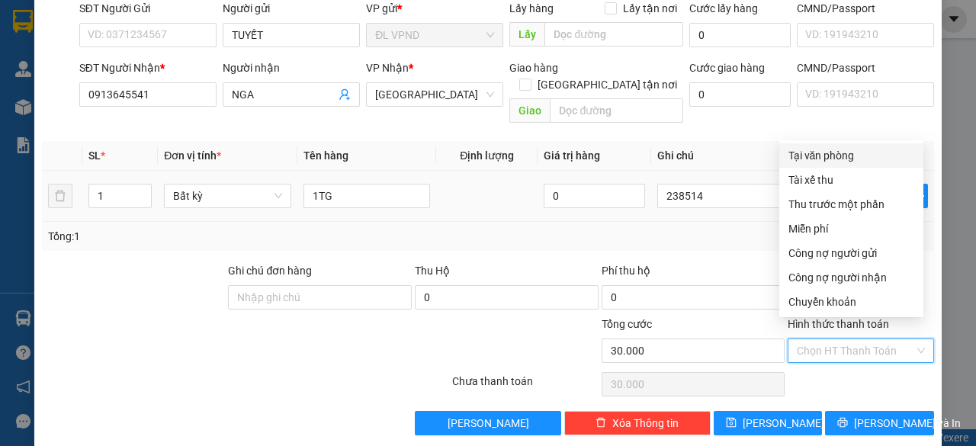
click at [829, 152] on div "Tại văn phòng" at bounding box center [852, 155] width 126 height 17
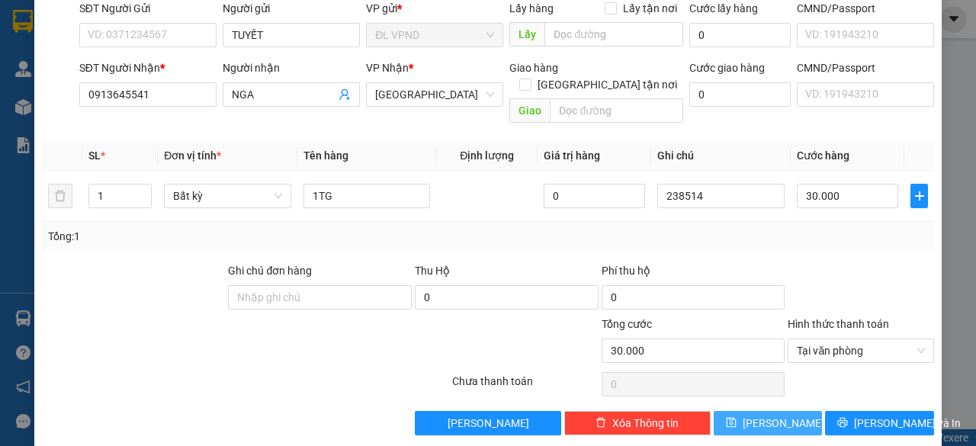
click at [737, 417] on icon "save" at bounding box center [731, 422] width 11 height 11
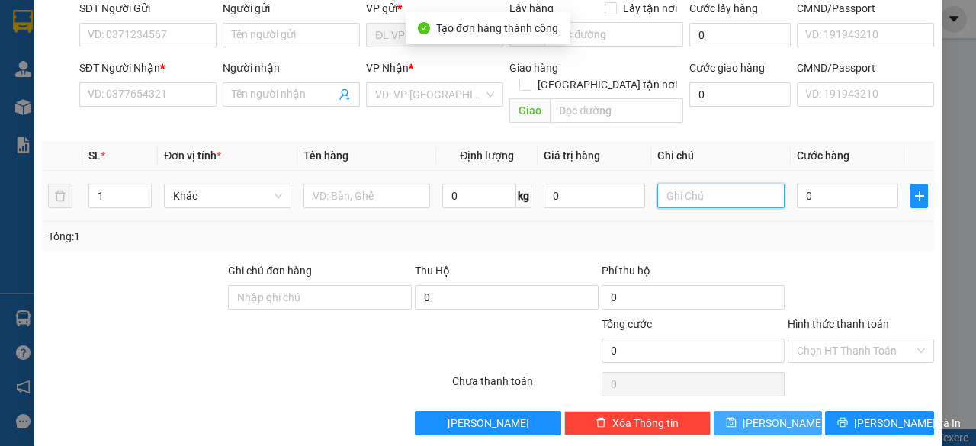
click at [718, 184] on input "text" at bounding box center [720, 196] width 127 height 24
paste input "23851"
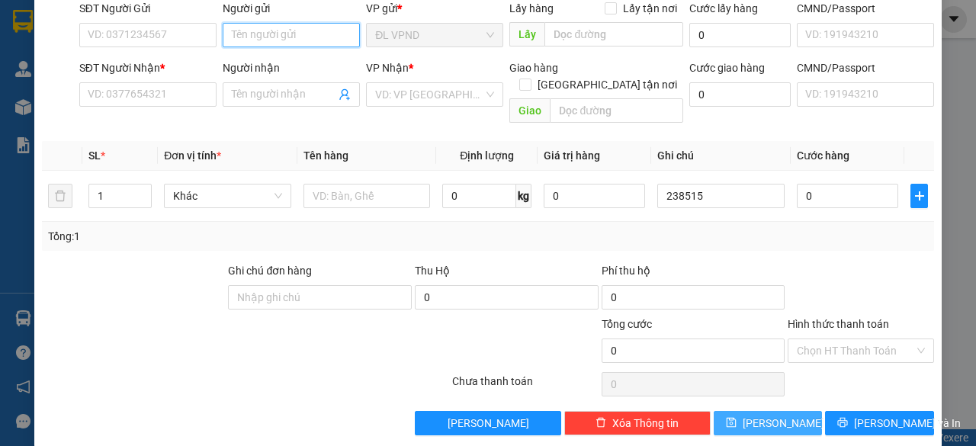
click at [271, 31] on input "Người gửi" at bounding box center [291, 35] width 137 height 24
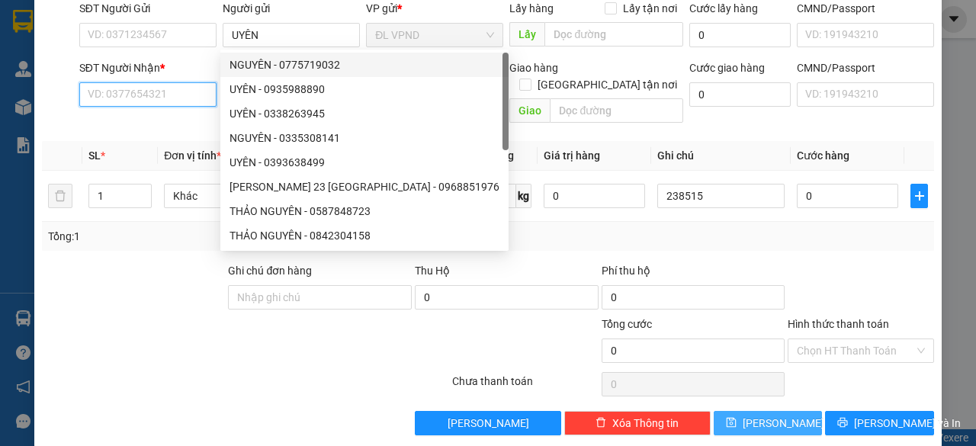
click at [171, 85] on input "SĐT Người Nhận *" at bounding box center [147, 94] width 137 height 24
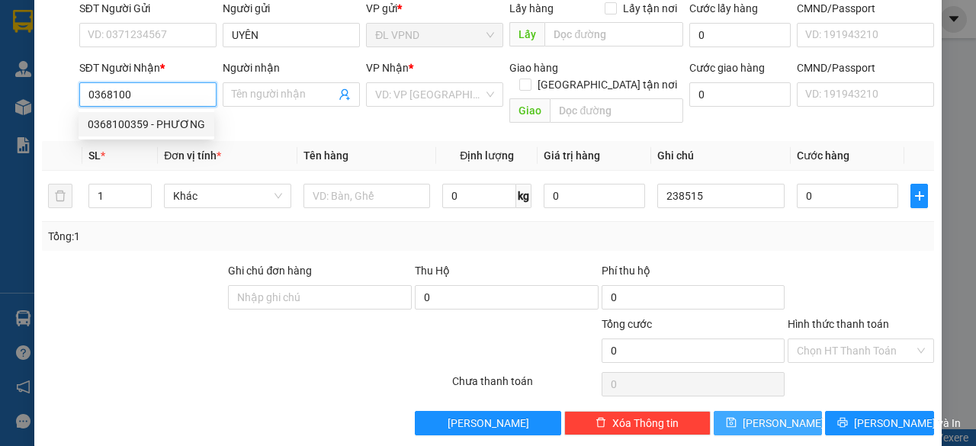
click at [123, 124] on div "0368100359 - PHƯƠNG" at bounding box center [146, 124] width 117 height 17
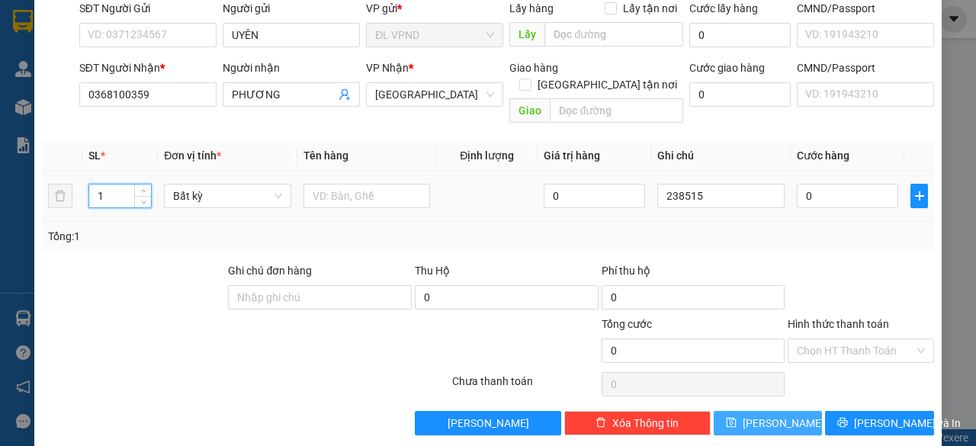
drag, startPoint x: 122, startPoint y: 184, endPoint x: 56, endPoint y: 194, distance: 67.2
click at [59, 193] on tr "1 Bất kỳ 0 238515 0" at bounding box center [488, 196] width 892 height 51
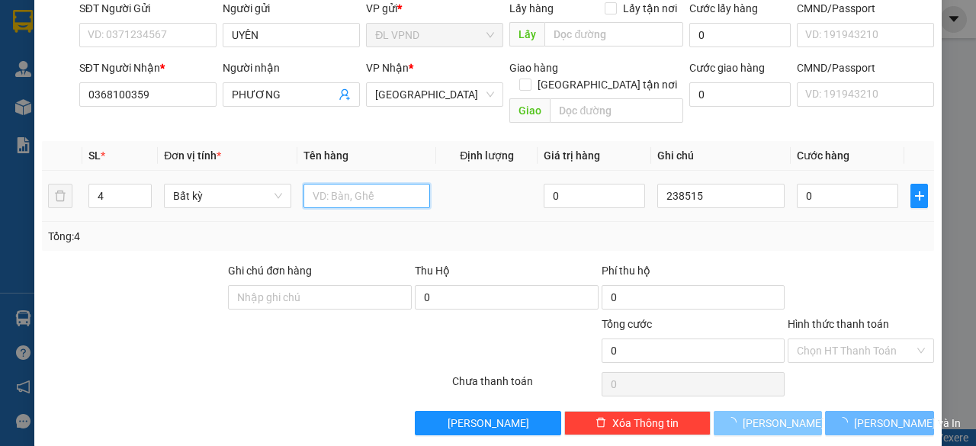
click at [358, 184] on input "text" at bounding box center [367, 196] width 127 height 24
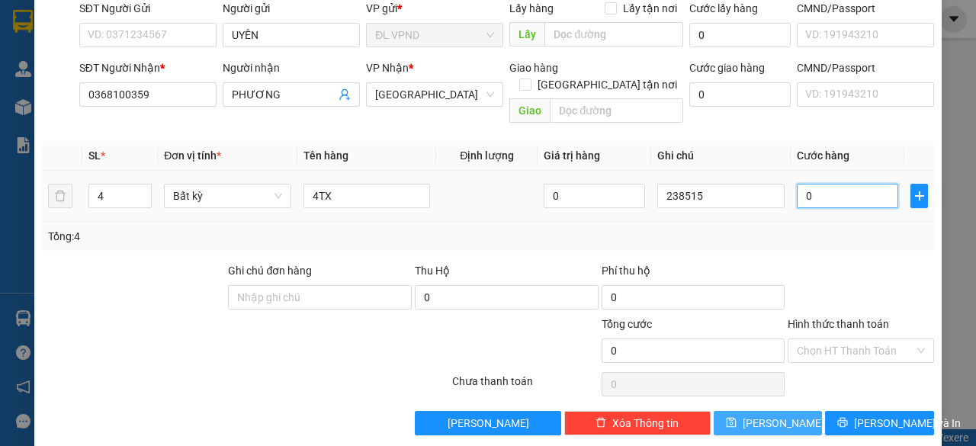
click at [806, 184] on input "0" at bounding box center [847, 196] width 101 height 24
click at [804, 339] on input "Hình thức thanh toán" at bounding box center [855, 350] width 117 height 23
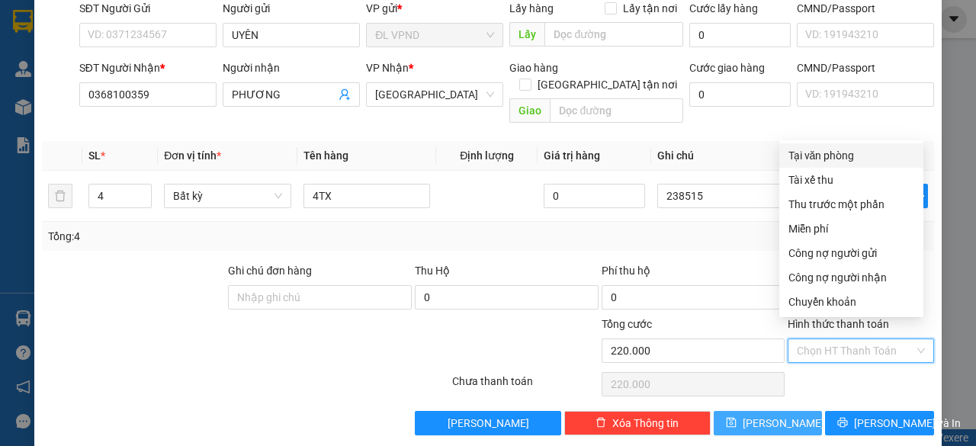
click at [840, 156] on div "Tại văn phòng" at bounding box center [852, 155] width 126 height 17
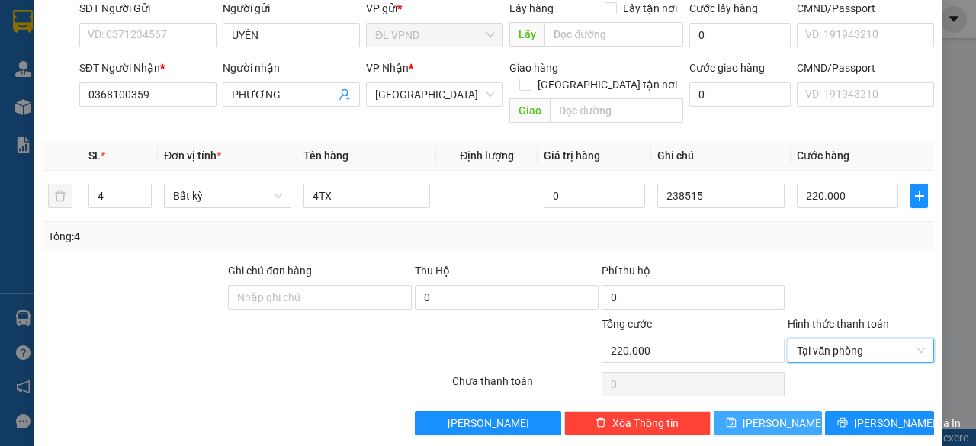
click at [758, 415] on span "[PERSON_NAME]" at bounding box center [784, 423] width 82 height 17
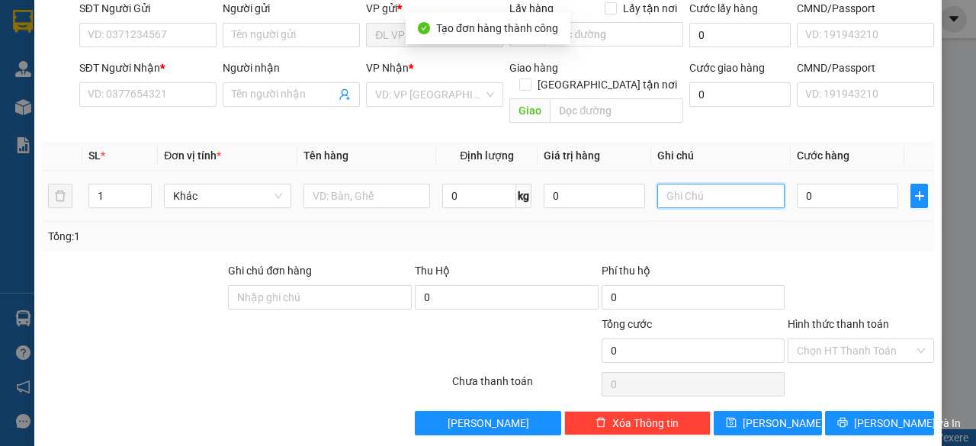
click at [726, 184] on input "text" at bounding box center [720, 196] width 127 height 24
paste input "23851"
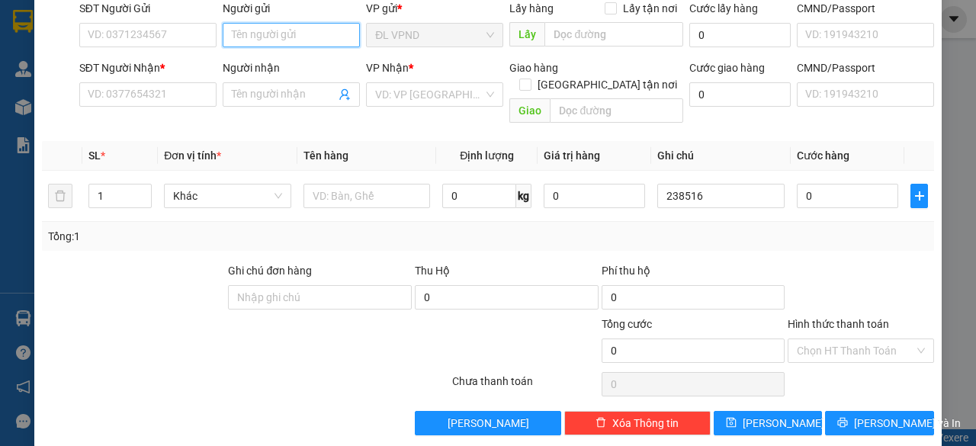
click at [276, 27] on input "Người gửi" at bounding box center [291, 35] width 137 height 24
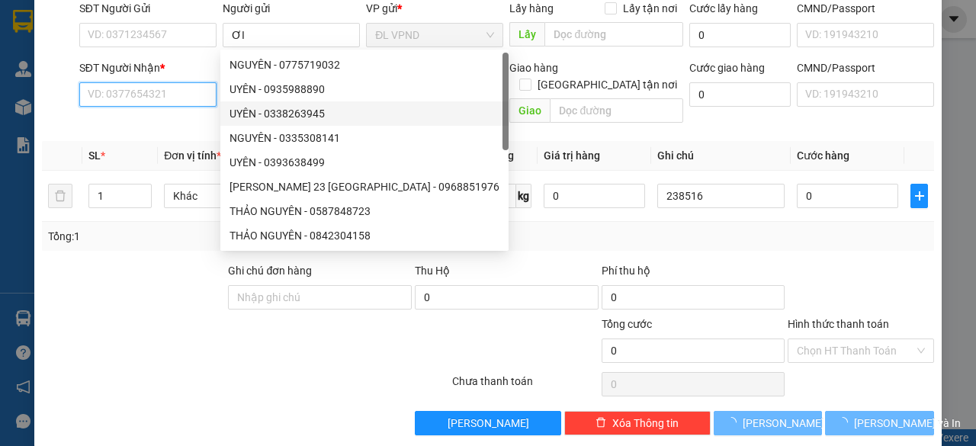
click at [165, 95] on input "SĐT Người Nhận *" at bounding box center [147, 94] width 137 height 24
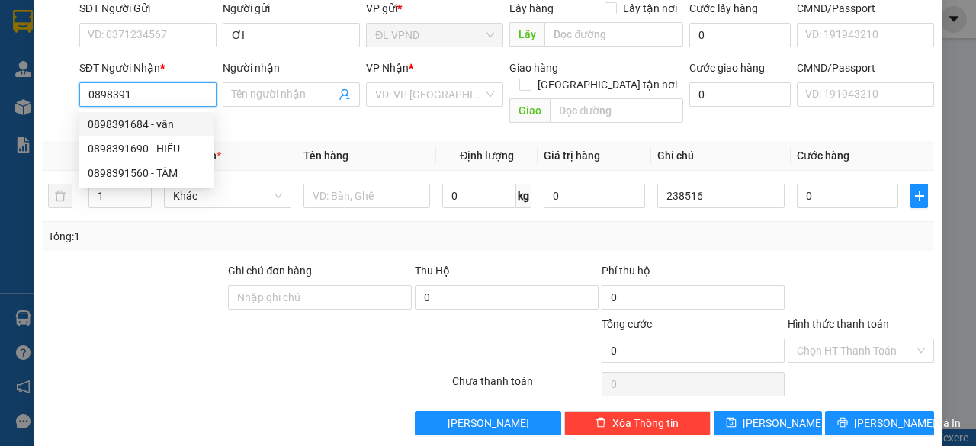
click at [140, 124] on div "0898391684 - vân" at bounding box center [146, 124] width 117 height 17
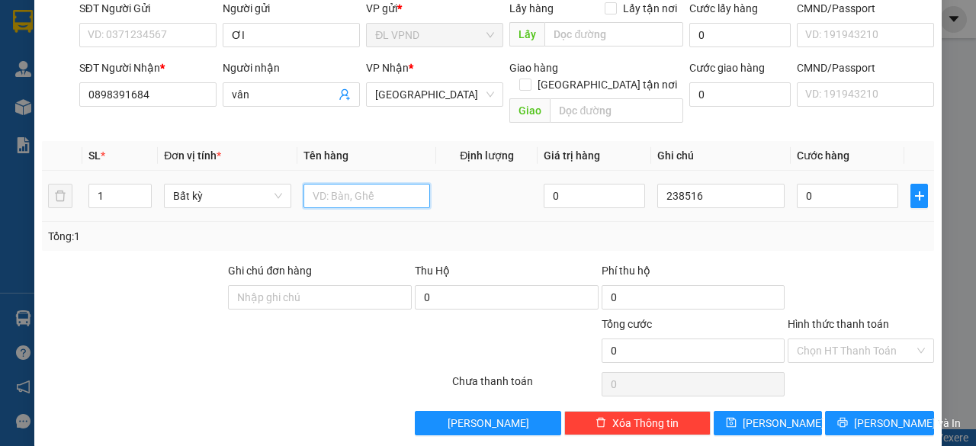
click at [329, 184] on input "text" at bounding box center [367, 196] width 127 height 24
click at [835, 184] on input "0" at bounding box center [847, 196] width 101 height 24
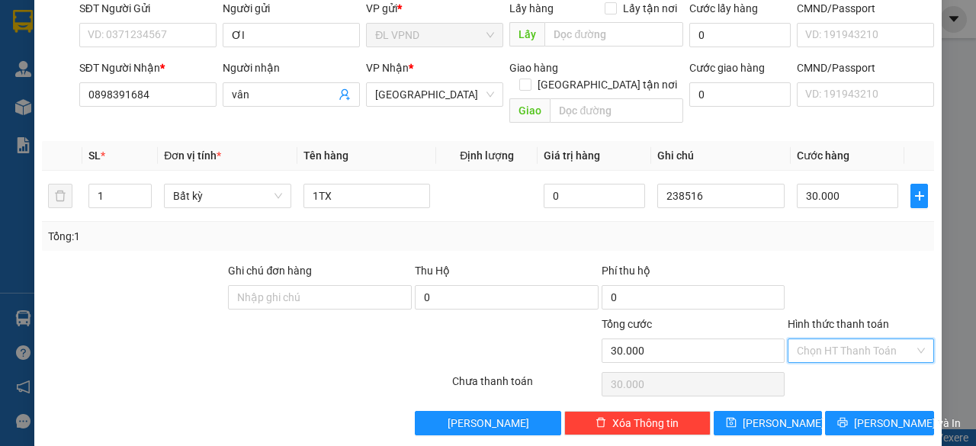
click at [797, 339] on input "Hình thức thanh toán" at bounding box center [855, 350] width 117 height 23
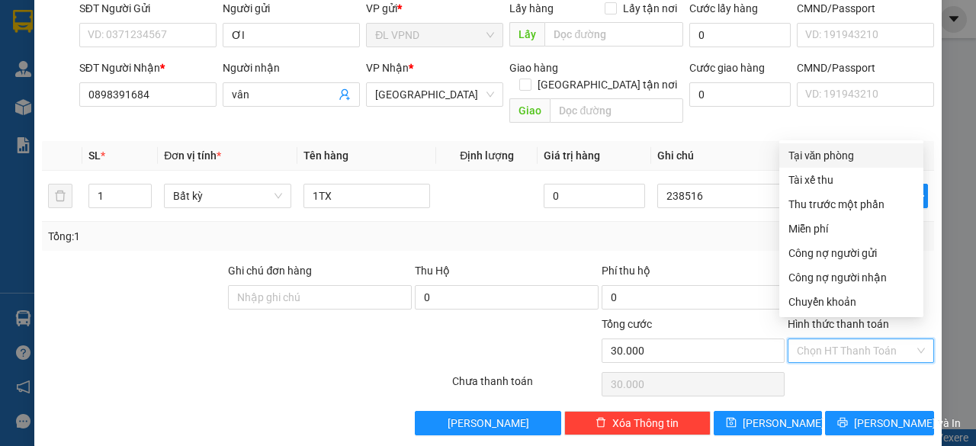
drag, startPoint x: 836, startPoint y: 157, endPoint x: 843, endPoint y: 217, distance: 60.0
click at [836, 156] on div "Tại văn phòng" at bounding box center [852, 155] width 126 height 17
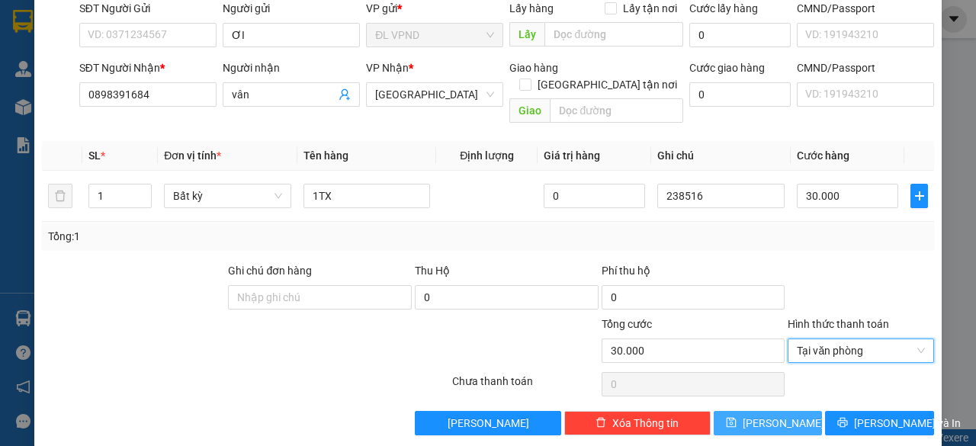
click at [763, 415] on span "[PERSON_NAME]" at bounding box center [784, 423] width 82 height 17
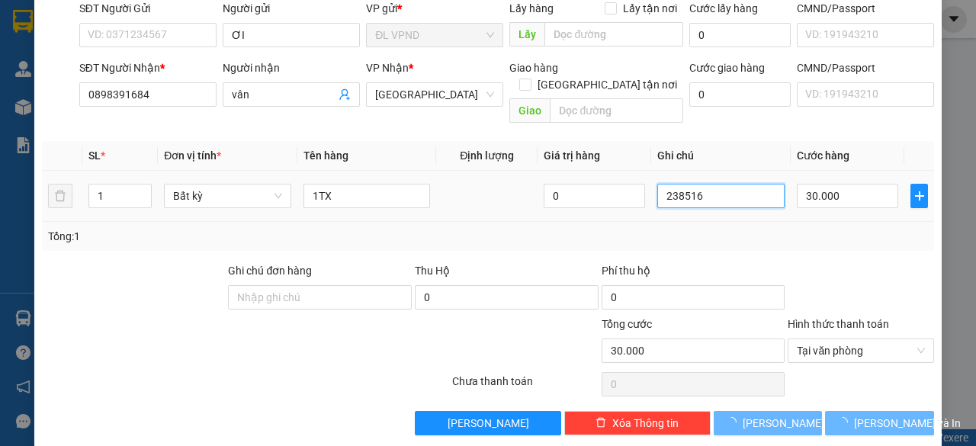
click at [727, 188] on input "238516" at bounding box center [720, 196] width 127 height 24
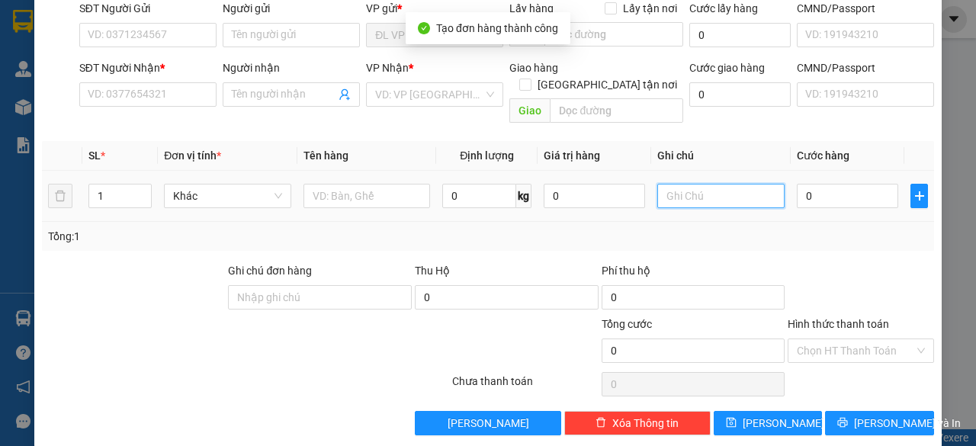
paste input "23851"
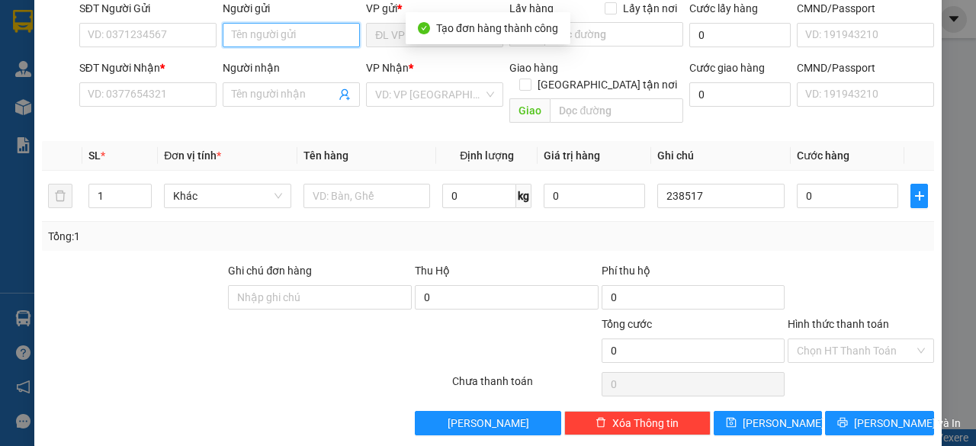
click at [268, 35] on input "Người gửi" at bounding box center [291, 35] width 137 height 24
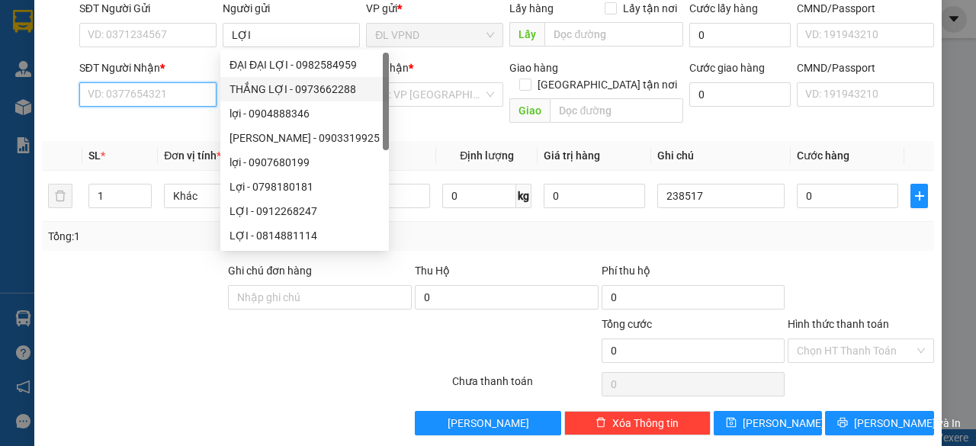
click at [182, 99] on input "SĐT Người Nhận *" at bounding box center [147, 94] width 137 height 24
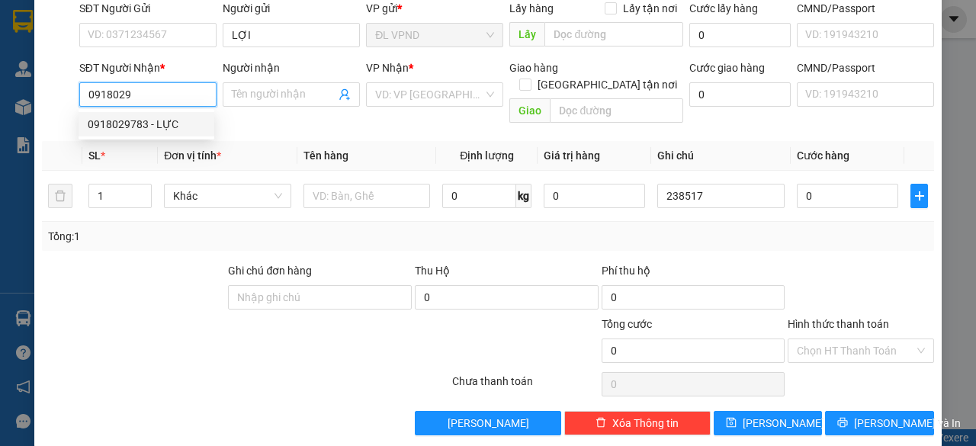
click at [165, 124] on div "0918029783 - LỰC" at bounding box center [146, 124] width 117 height 17
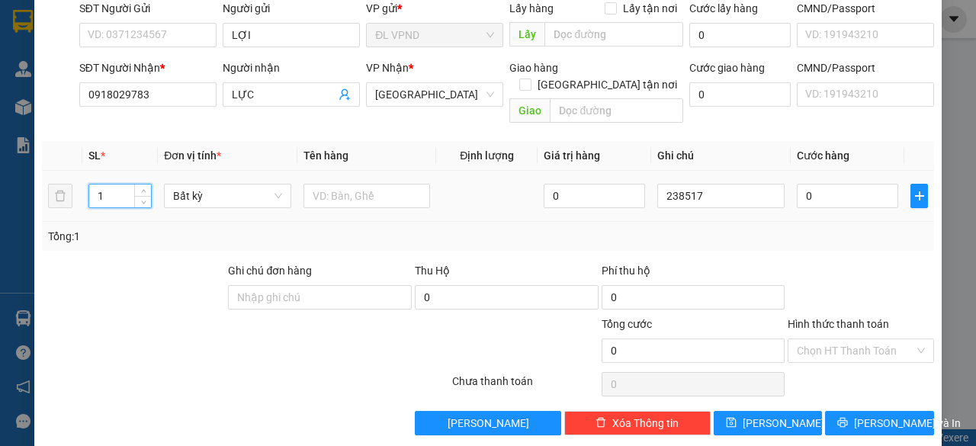
drag, startPoint x: 110, startPoint y: 179, endPoint x: 77, endPoint y: 179, distance: 32.8
click at [92, 185] on input "1" at bounding box center [120, 196] width 63 height 23
click at [326, 184] on input "text" at bounding box center [367, 196] width 127 height 24
click at [831, 184] on input "0" at bounding box center [847, 196] width 101 height 24
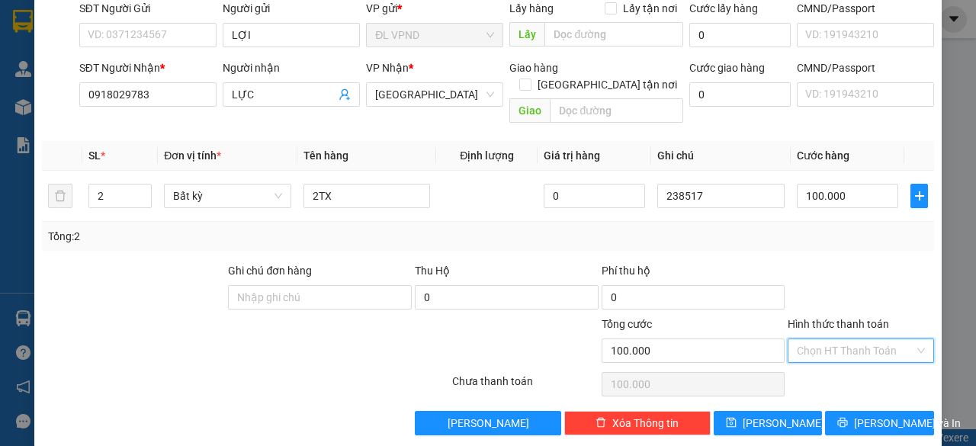
click at [802, 339] on input "Hình thức thanh toán" at bounding box center [855, 350] width 117 height 23
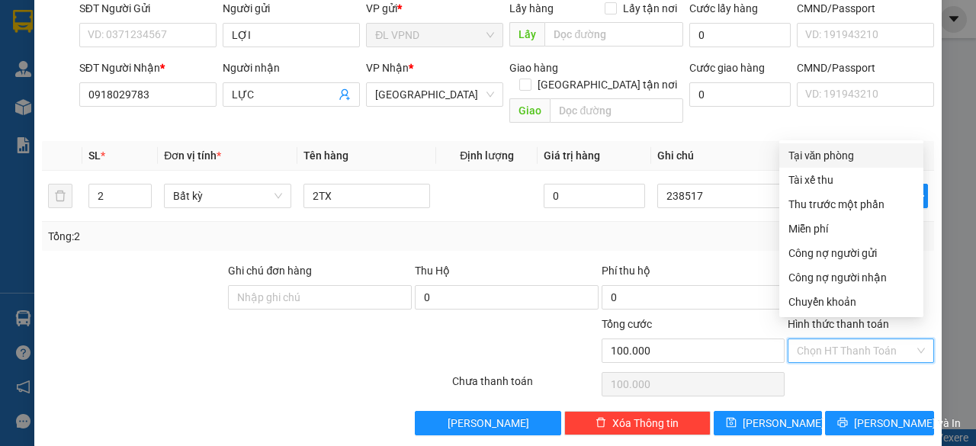
click at [816, 155] on div "Tại văn phòng" at bounding box center [852, 155] width 126 height 17
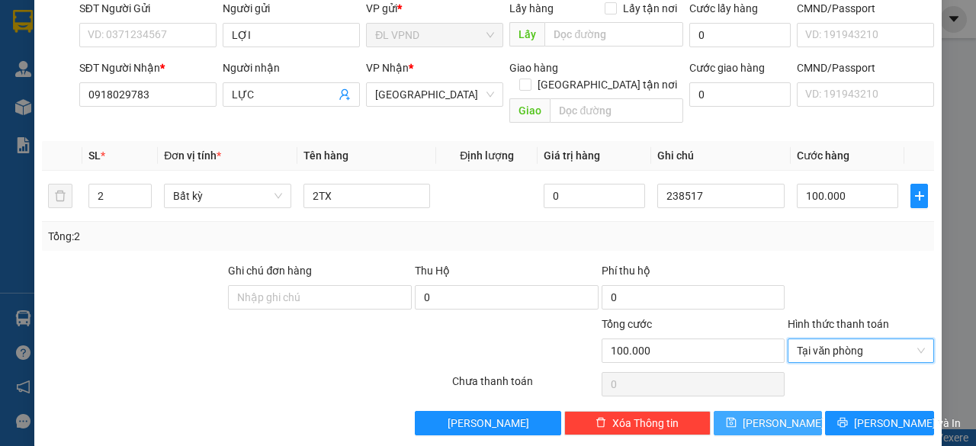
click at [736, 418] on icon "save" at bounding box center [731, 423] width 10 height 10
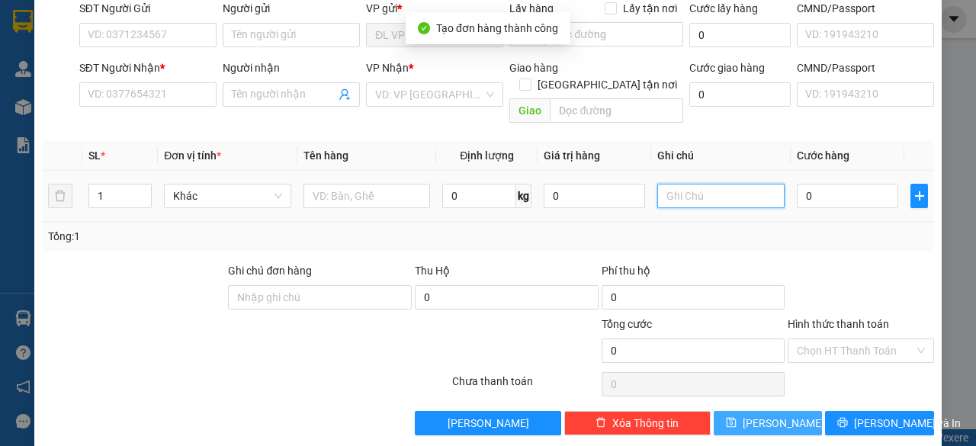
click at [733, 186] on input "text" at bounding box center [720, 196] width 127 height 24
paste input "23851"
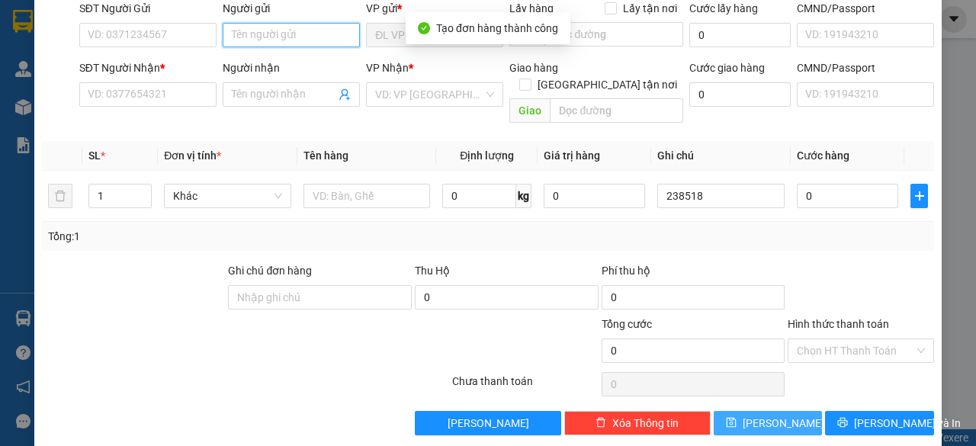
click at [290, 34] on input "Người gửi" at bounding box center [291, 35] width 137 height 24
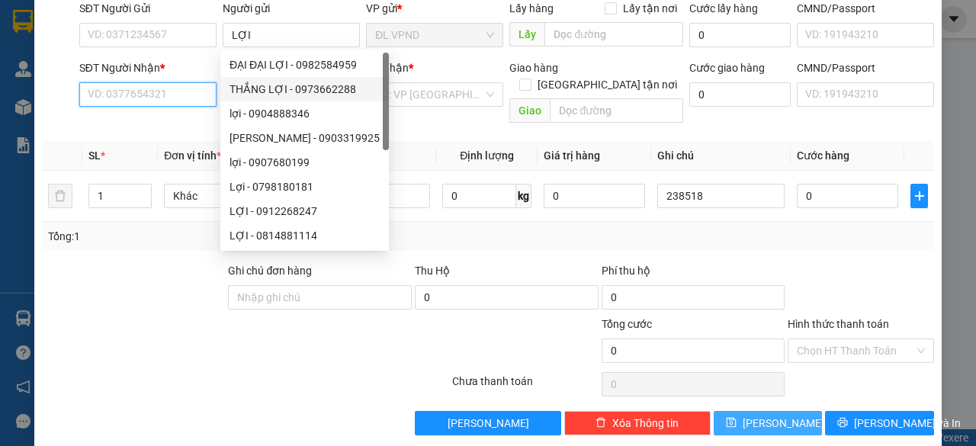
click at [159, 96] on input "SĐT Người Nhận *" at bounding box center [147, 94] width 137 height 24
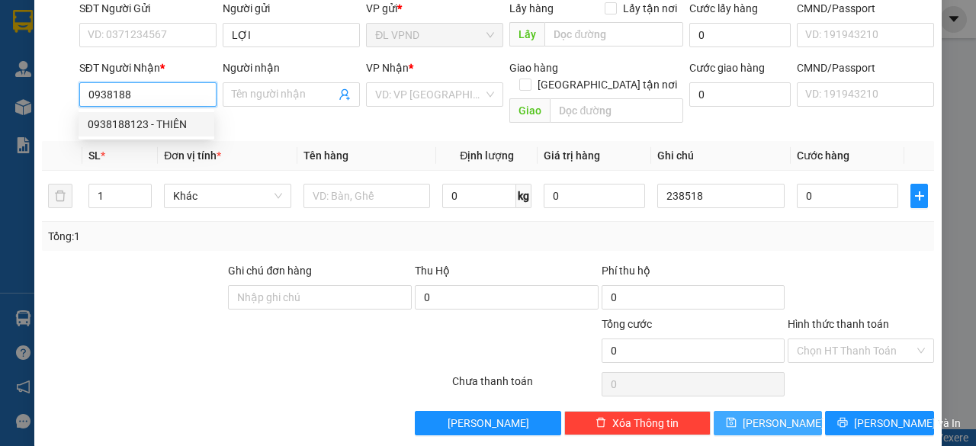
click at [136, 120] on div "0938188123 - THIÊN" at bounding box center [146, 124] width 117 height 17
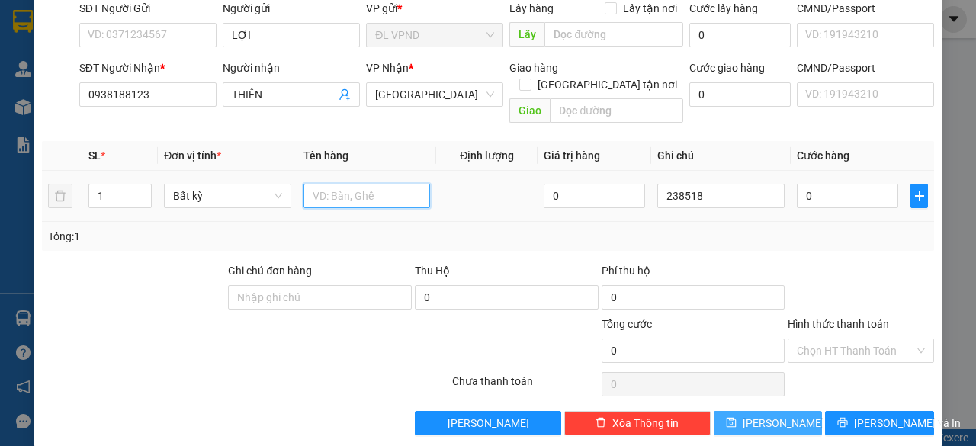
click at [360, 184] on input "text" at bounding box center [367, 196] width 127 height 24
click at [814, 185] on input "0" at bounding box center [847, 196] width 101 height 24
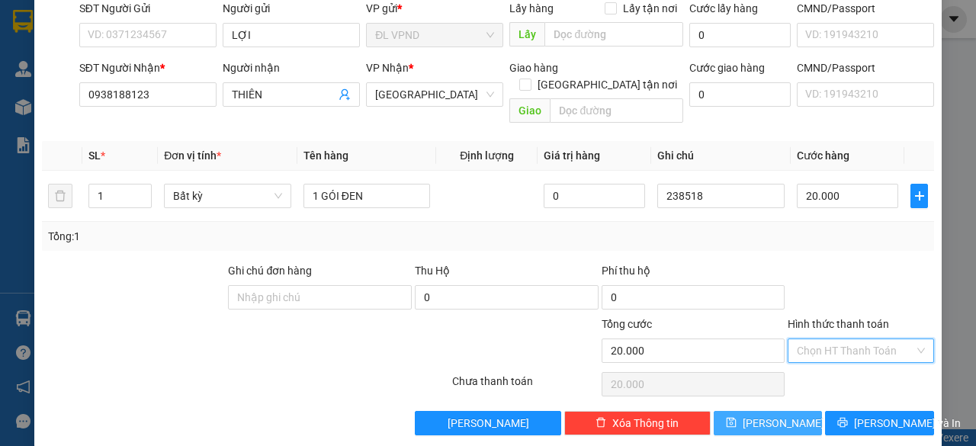
click at [821, 339] on input "Hình thức thanh toán" at bounding box center [855, 350] width 117 height 23
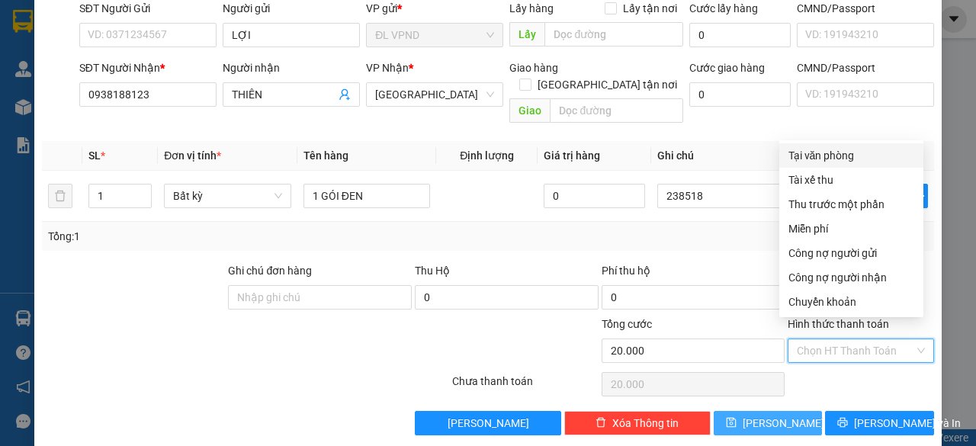
click at [837, 156] on div "Tại văn phòng" at bounding box center [852, 155] width 126 height 17
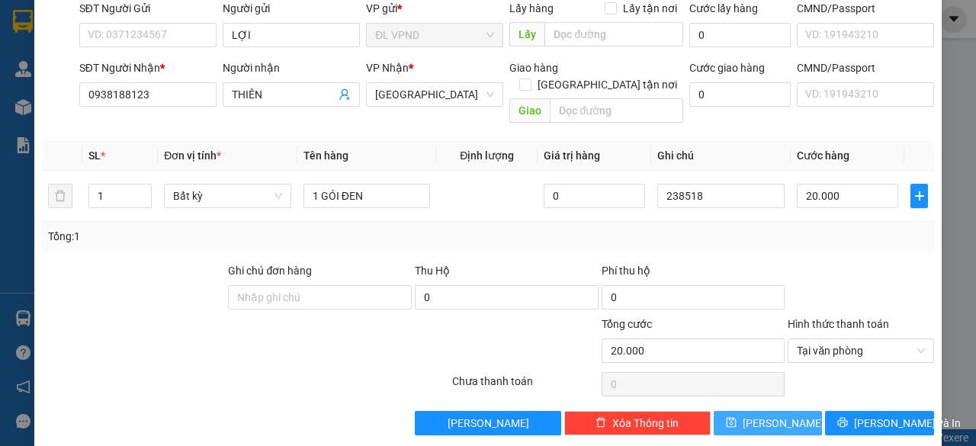
click at [748, 411] on button "[PERSON_NAME]" at bounding box center [768, 423] width 109 height 24
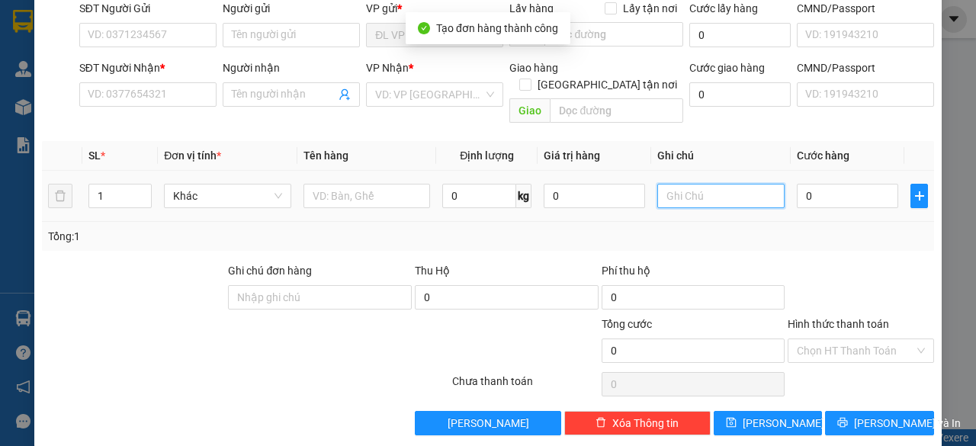
click at [711, 184] on input "text" at bounding box center [720, 196] width 127 height 24
paste input "23851"
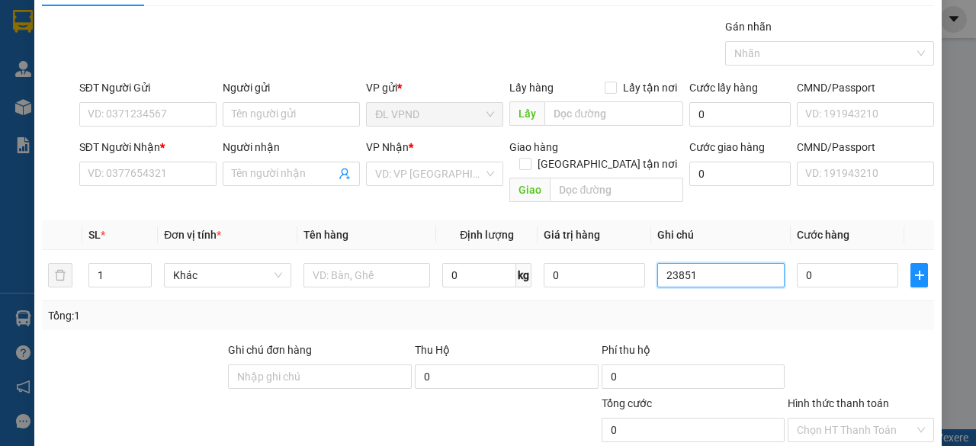
scroll to position [0, 0]
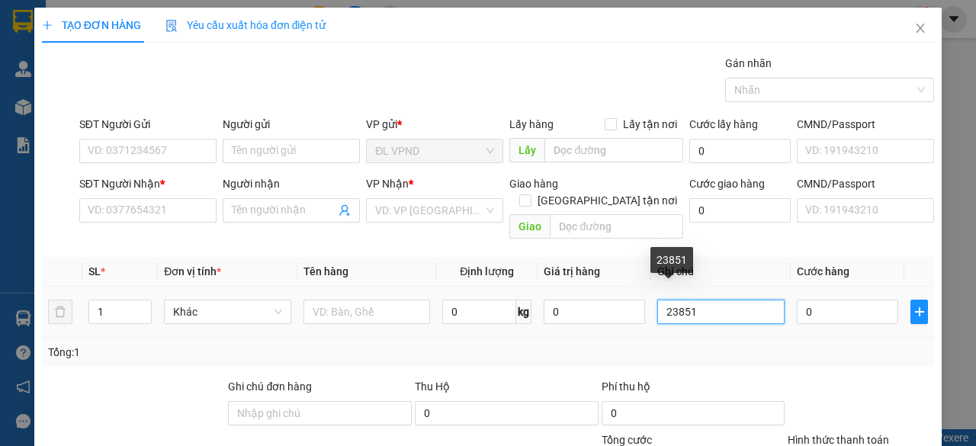
click at [697, 300] on input "23851" at bounding box center [720, 312] width 127 height 24
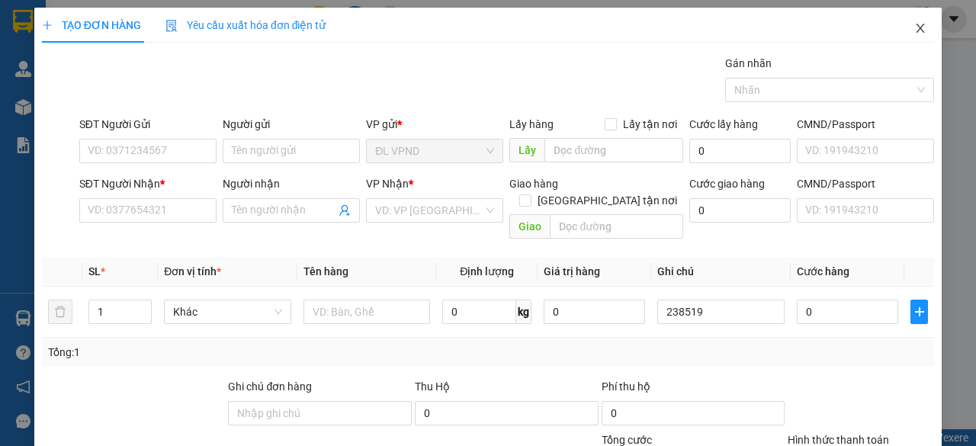
click at [914, 24] on icon "close" at bounding box center [920, 28] width 12 height 12
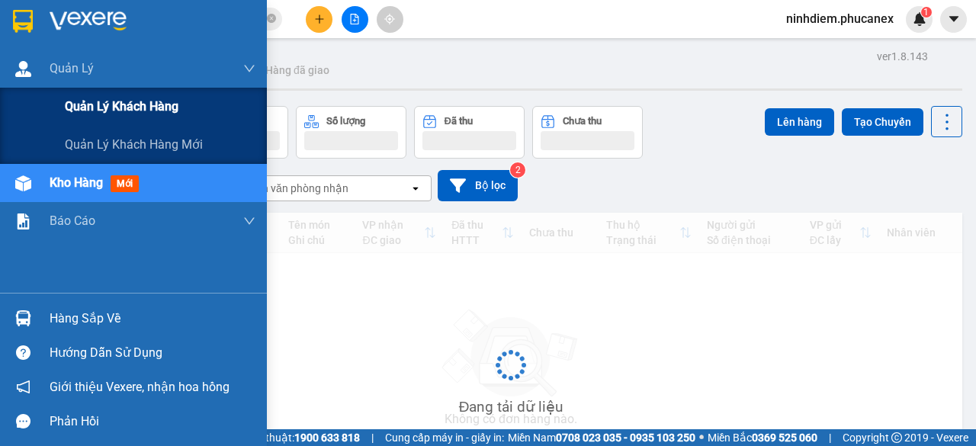
click at [31, 104] on div "Quản lý khách hàng" at bounding box center [133, 107] width 267 height 38
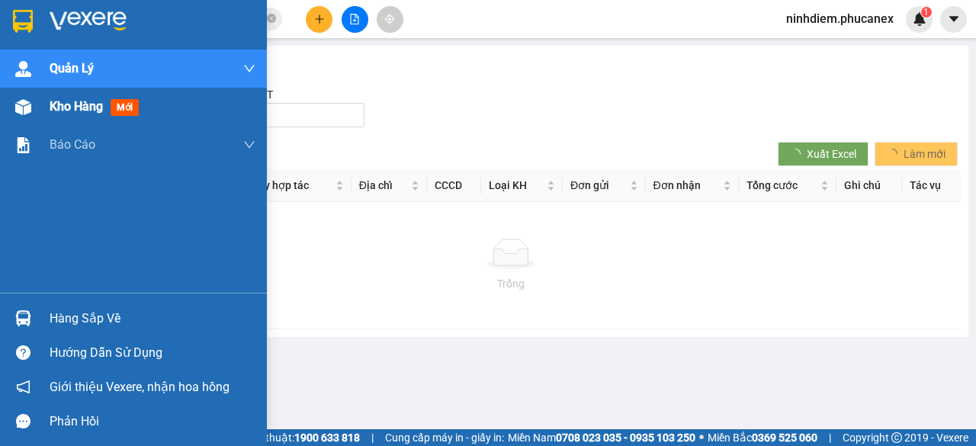
click at [24, 110] on img at bounding box center [23, 107] width 16 height 16
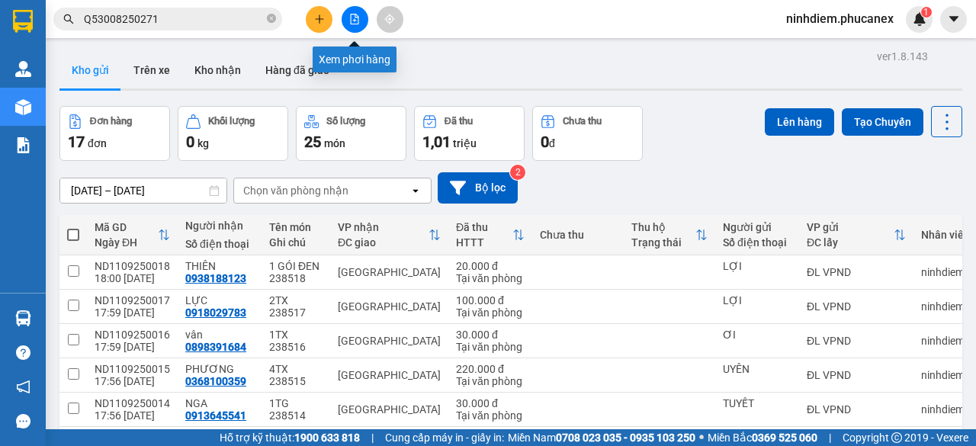
click at [323, 14] on icon "plus" at bounding box center [319, 19] width 11 height 11
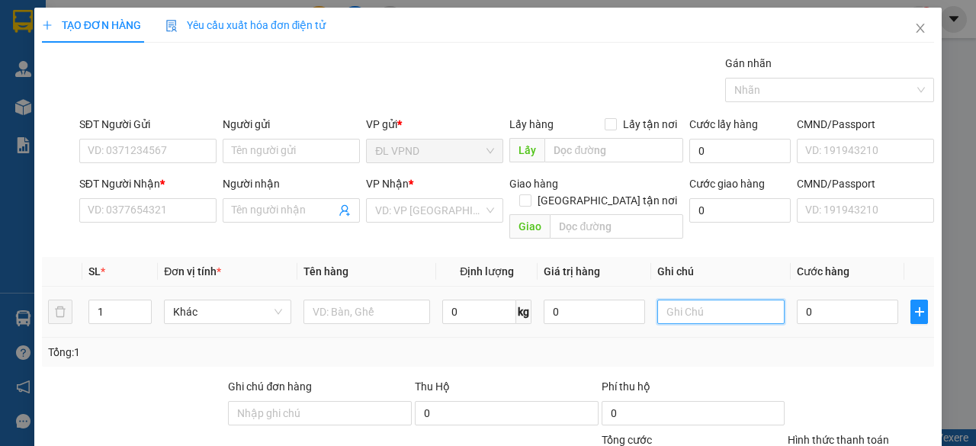
click at [723, 300] on input "text" at bounding box center [720, 312] width 127 height 24
paste input "THỨ/MÔN THỨ 2 THỨ 3 THỨ 4 THỨ 5 THỨ 6 THỨ 7 CHỦ NHẬT TIẾNG ANH CHIỀU 14H-15H30 …"
click at [722, 300] on input "THỨ/MÔN THỨ 2 THỨ 3 THỨ 4 THỨ 5 THỨ 6 THỨ 7 CHỦ NHẬT TIẾNG ANH CHIỀU 14H-15H30 …" at bounding box center [720, 312] width 127 height 24
drag, startPoint x: 725, startPoint y: 297, endPoint x: 423, endPoint y: 323, distance: 303.1
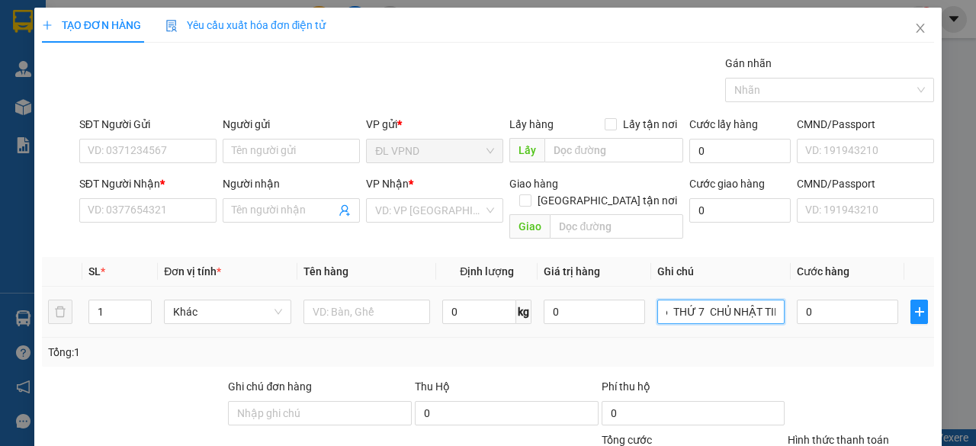
click at [460, 347] on div "SL * Đơn vị tính * Tên hàng Định lượng Giá trị hàng Ghi chú Cước hàng 1 Khác 0 …" at bounding box center [488, 312] width 892 height 110
click at [670, 300] on input "text" at bounding box center [720, 312] width 127 height 24
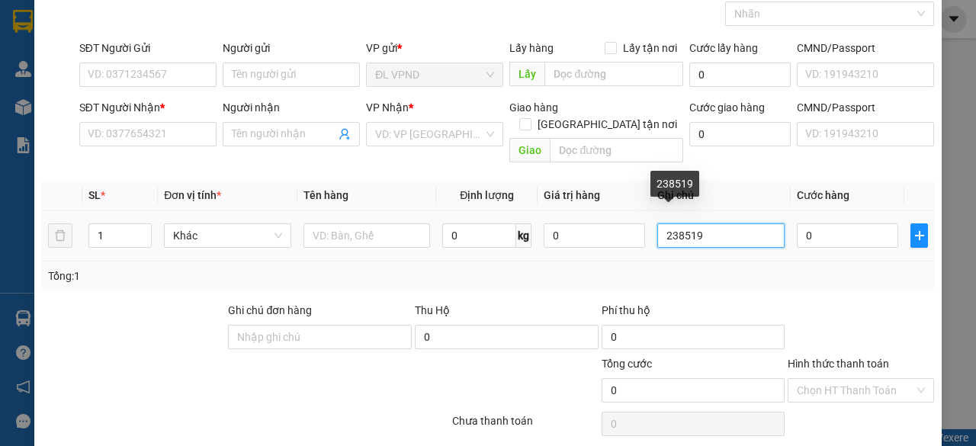
click at [699, 223] on input "238519" at bounding box center [720, 235] width 127 height 24
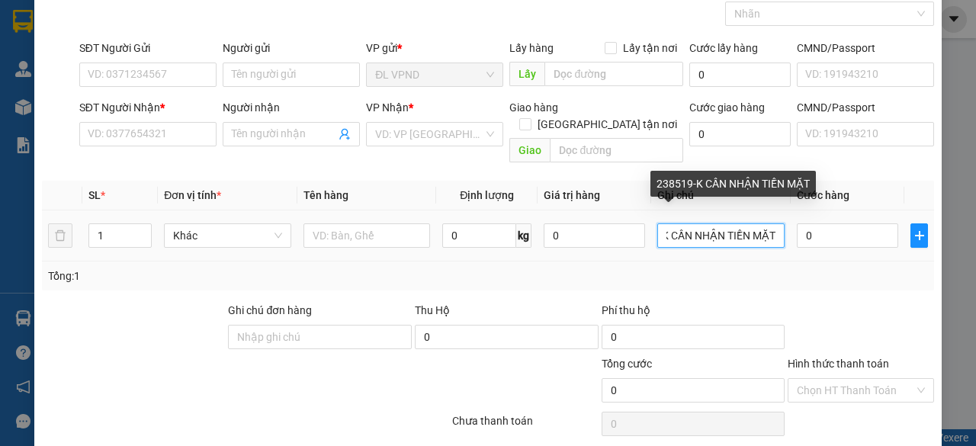
scroll to position [0, 47]
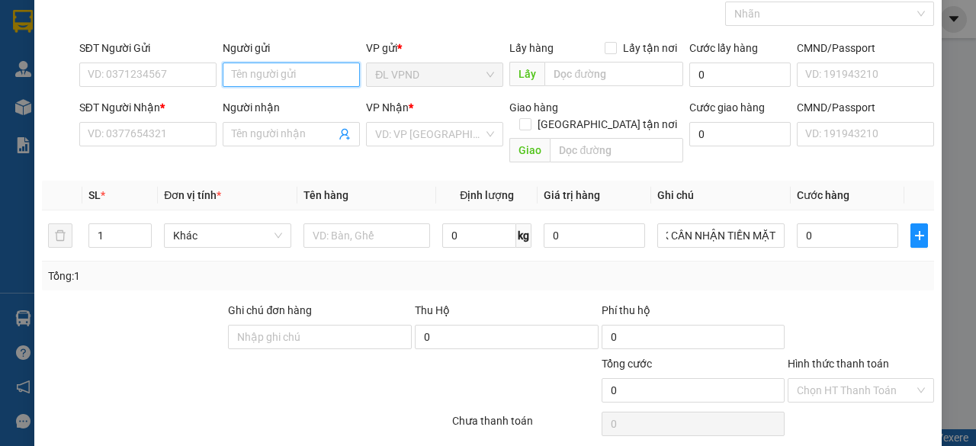
click at [279, 72] on input "Người gửi" at bounding box center [291, 75] width 137 height 24
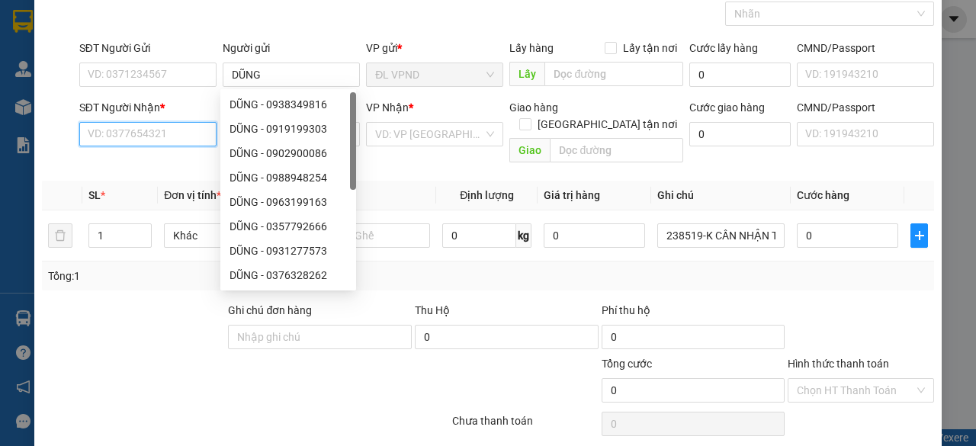
click at [154, 132] on input "SĐT Người Nhận *" at bounding box center [147, 134] width 137 height 24
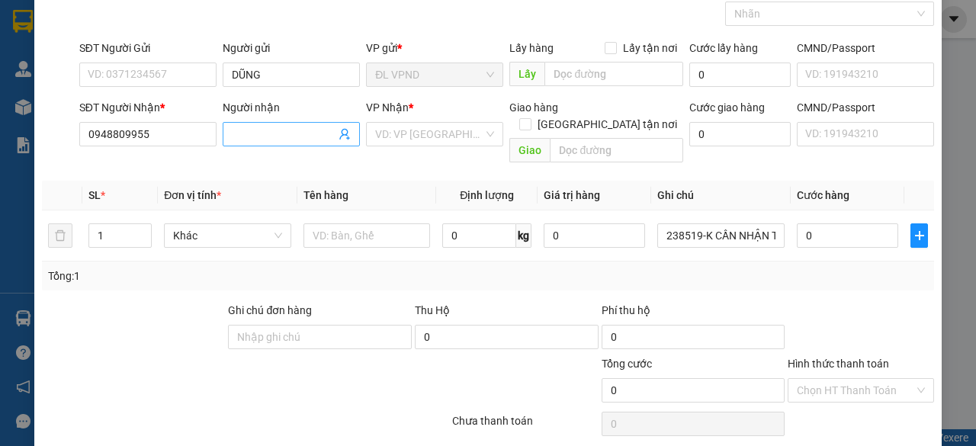
click at [292, 137] on input "Người nhận" at bounding box center [284, 134] width 104 height 17
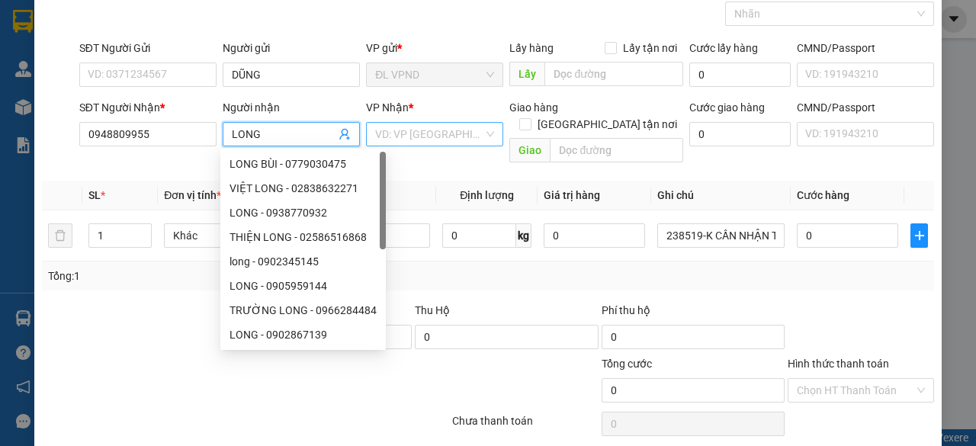
click at [438, 132] on input "search" at bounding box center [429, 134] width 108 height 23
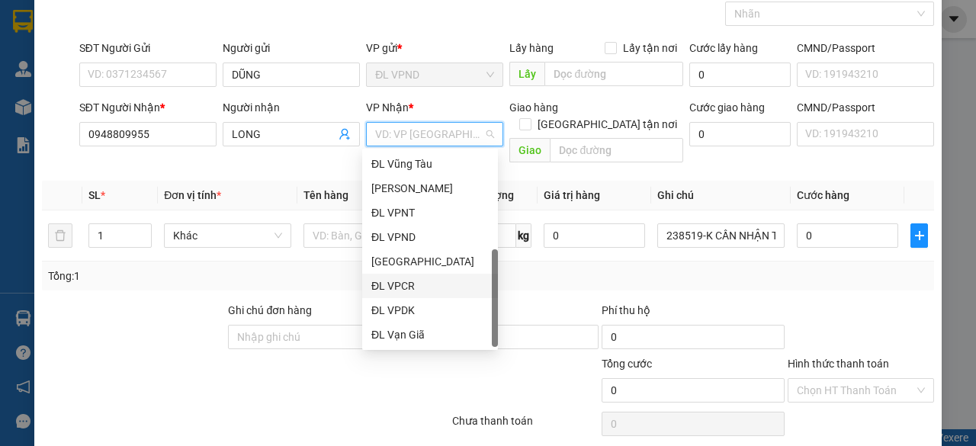
scroll to position [24, 0]
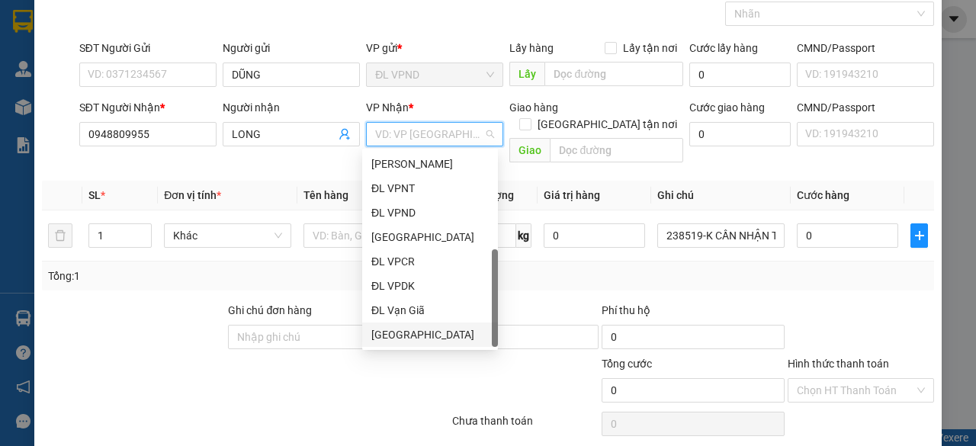
click at [407, 332] on div "[GEOGRAPHIC_DATA]" at bounding box center [429, 334] width 117 height 17
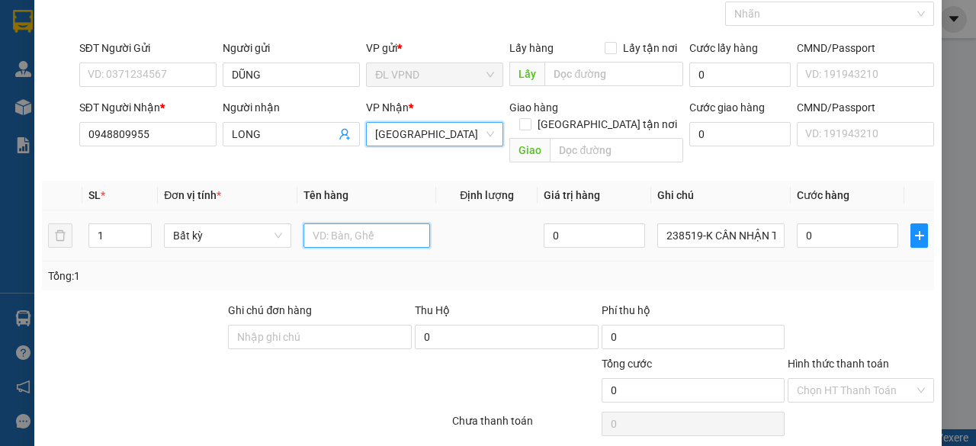
click at [323, 223] on input "text" at bounding box center [367, 235] width 127 height 24
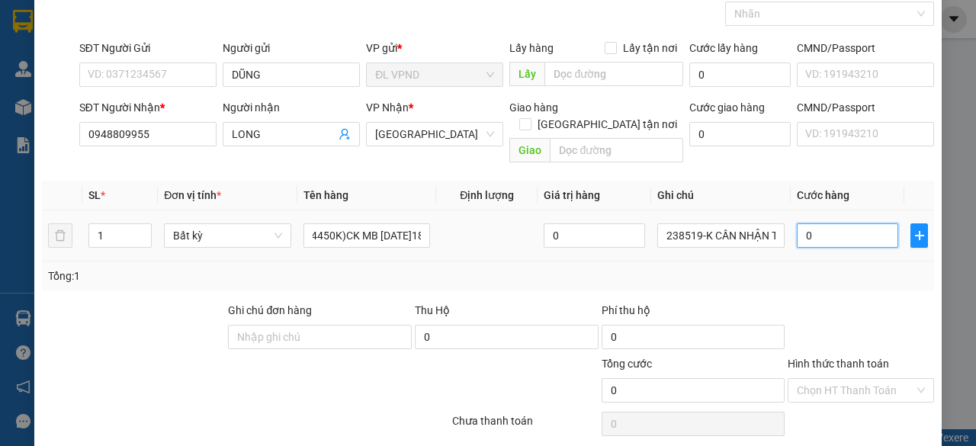
click at [797, 223] on input "0" at bounding box center [847, 235] width 101 height 24
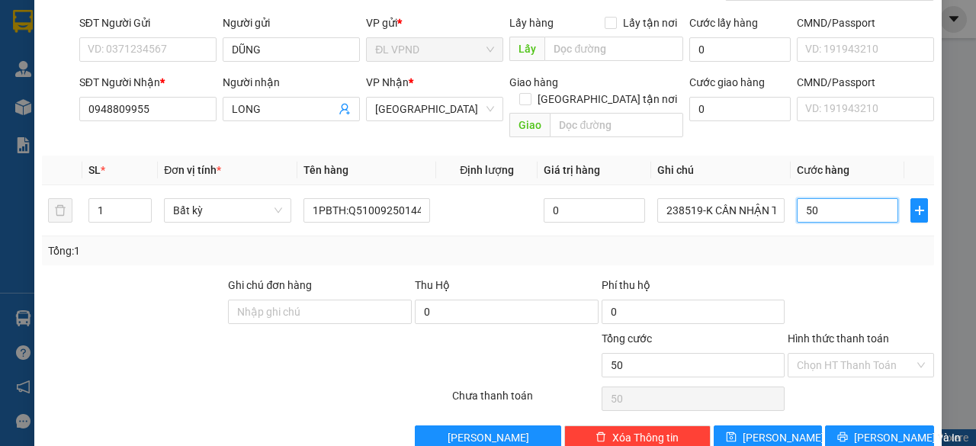
scroll to position [116, 0]
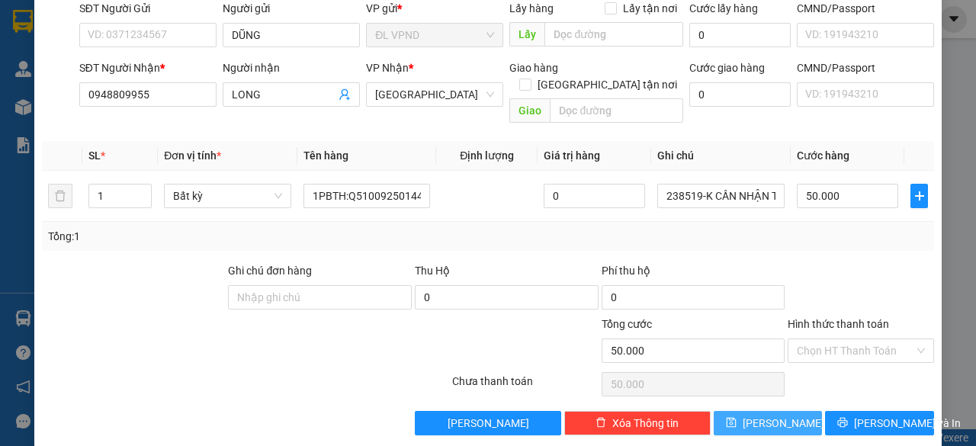
click at [737, 417] on icon "save" at bounding box center [731, 422] width 11 height 11
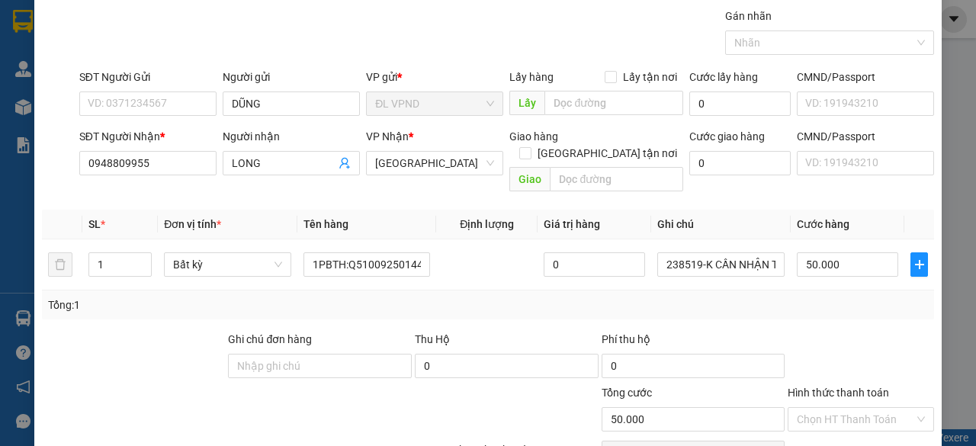
scroll to position [0, 0]
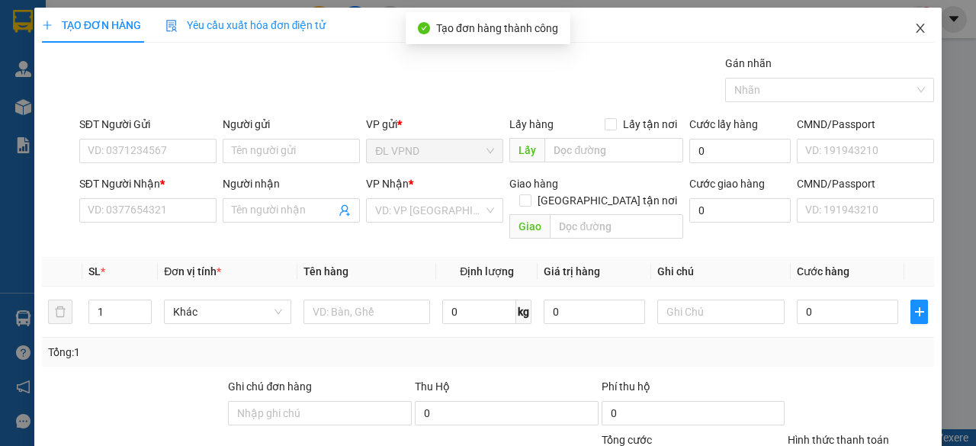
click at [914, 32] on icon "close" at bounding box center [920, 28] width 12 height 12
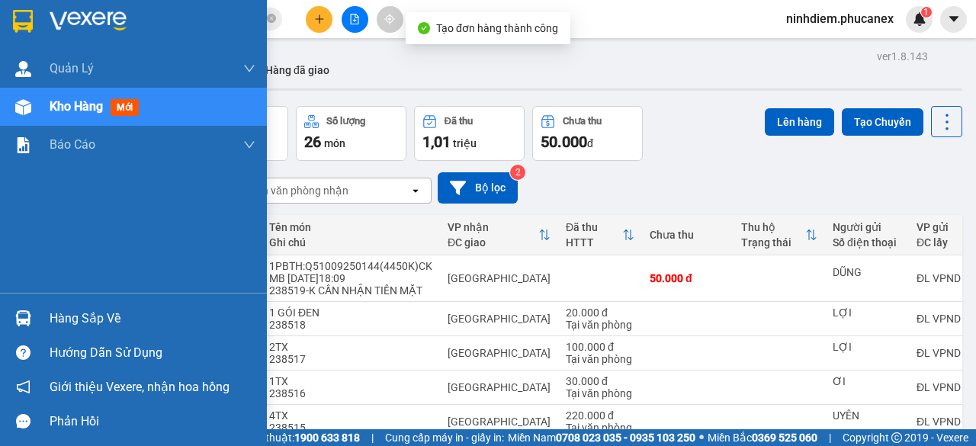
click at [29, 103] on img at bounding box center [23, 107] width 16 height 16
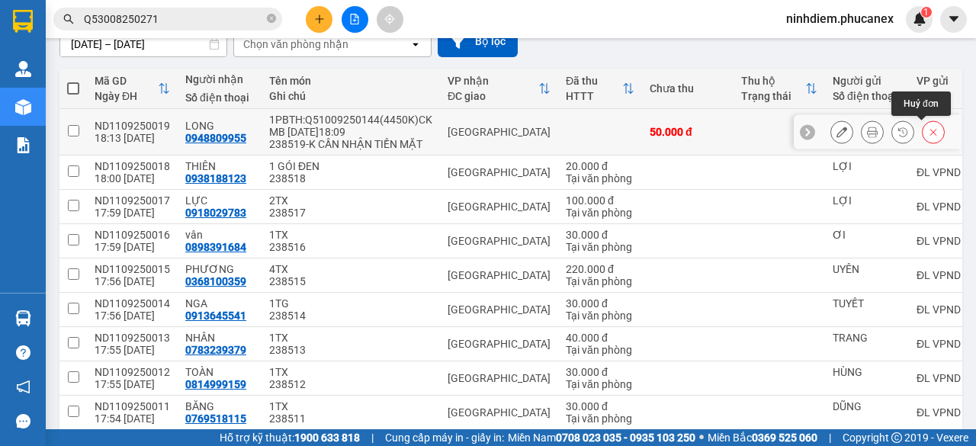
scroll to position [252, 0]
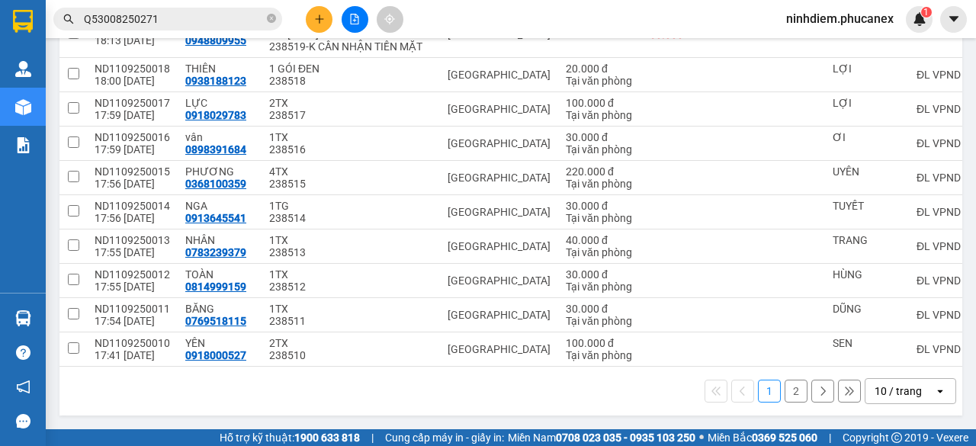
click at [896, 391] on div "10 / trang" at bounding box center [898, 391] width 47 height 15
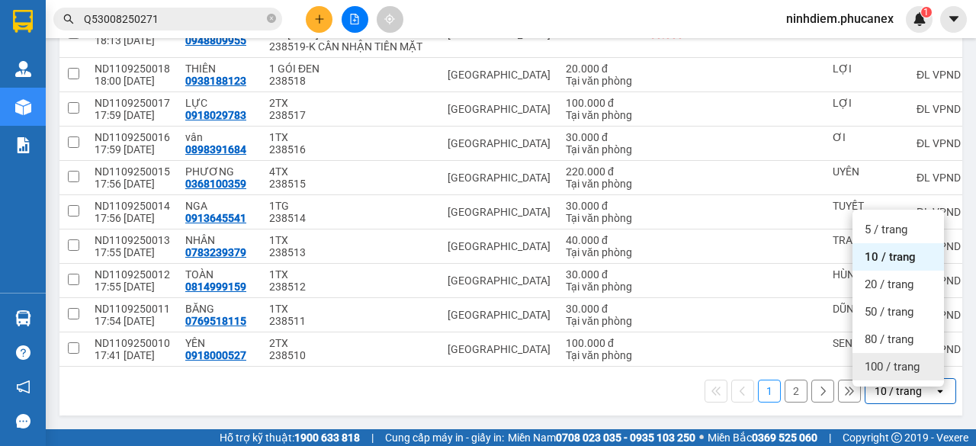
click at [885, 359] on span "100 / trang" at bounding box center [892, 366] width 55 height 15
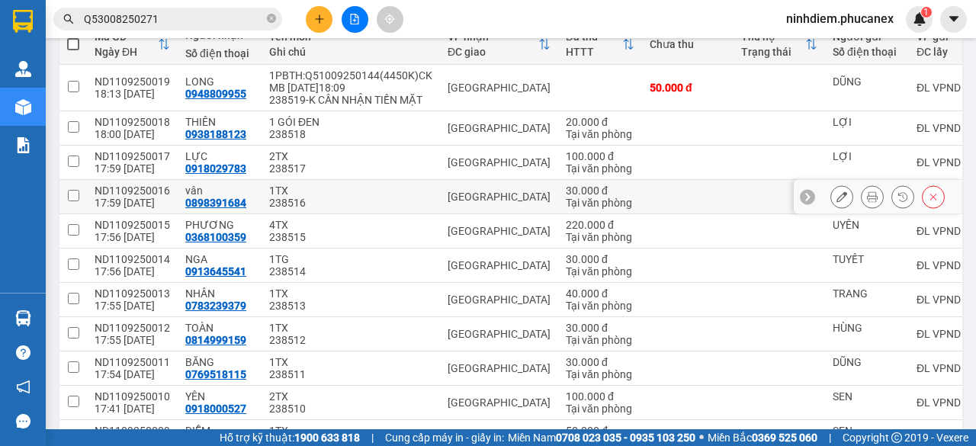
scroll to position [99, 0]
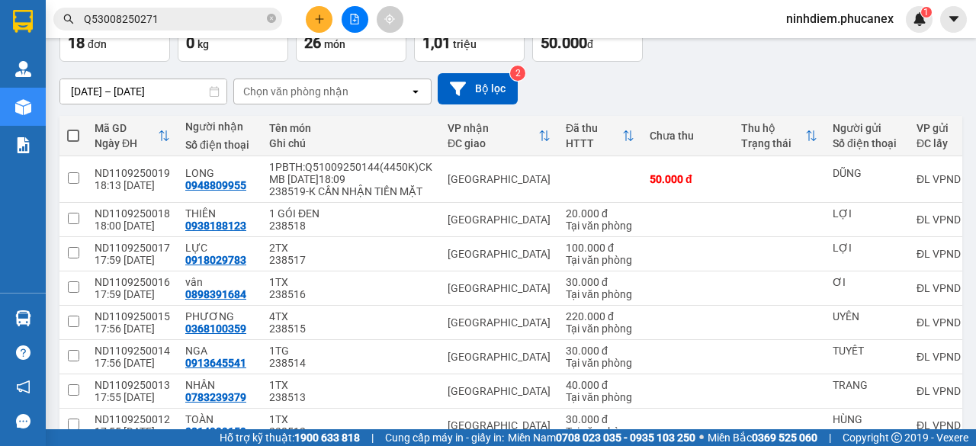
click at [73, 130] on span at bounding box center [73, 136] width 12 height 12
click at [73, 128] on input "checkbox" at bounding box center [73, 128] width 0 height 0
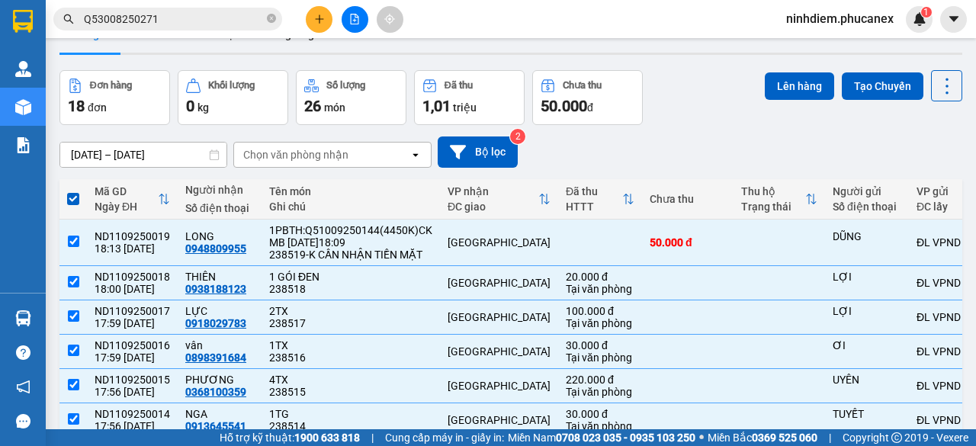
scroll to position [0, 0]
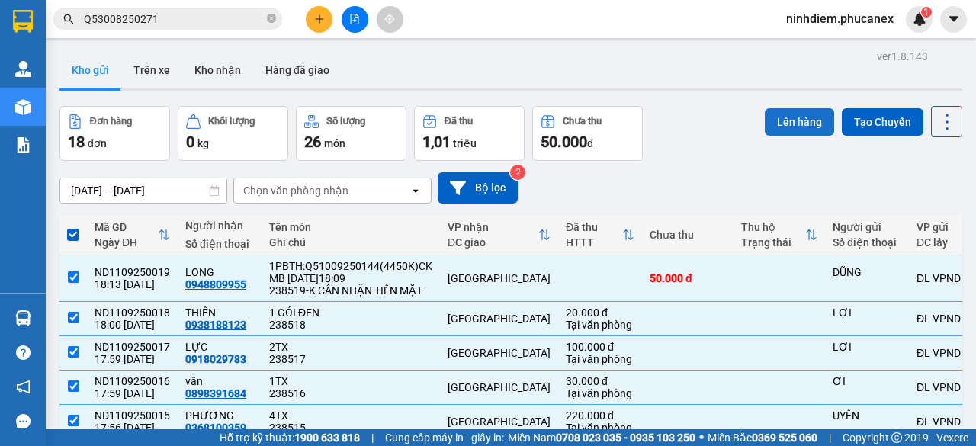
click at [790, 126] on button "Lên hàng" at bounding box center [799, 121] width 69 height 27
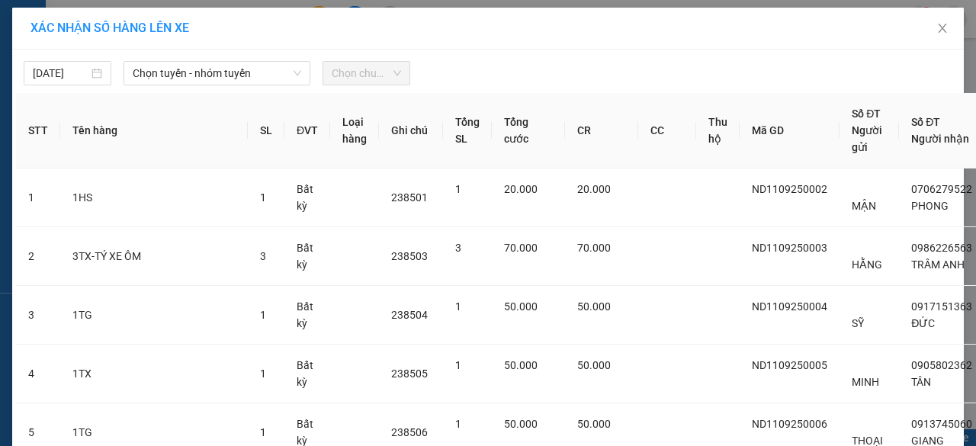
drag, startPoint x: 175, startPoint y: 68, endPoint x: 191, endPoint y: 85, distance: 23.2
click at [175, 66] on span "Chọn tuyến - nhóm tuyến" at bounding box center [217, 73] width 169 height 23
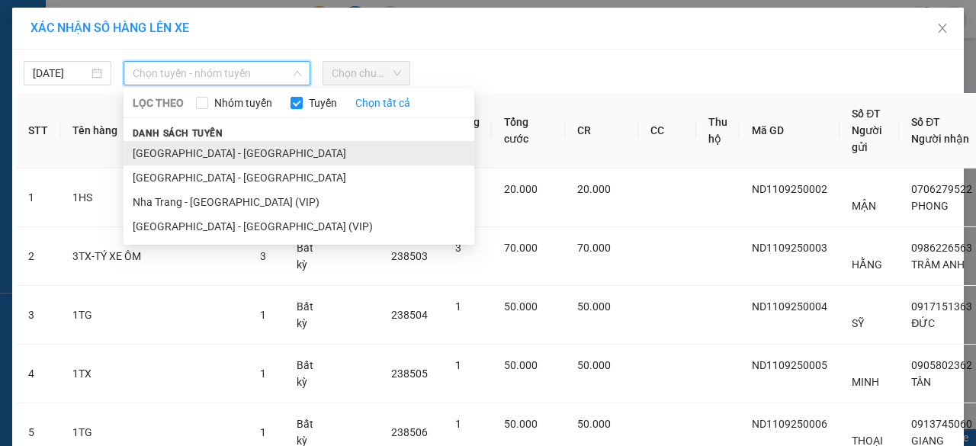
click at [183, 153] on li "[GEOGRAPHIC_DATA] - [GEOGRAPHIC_DATA]" at bounding box center [299, 153] width 351 height 24
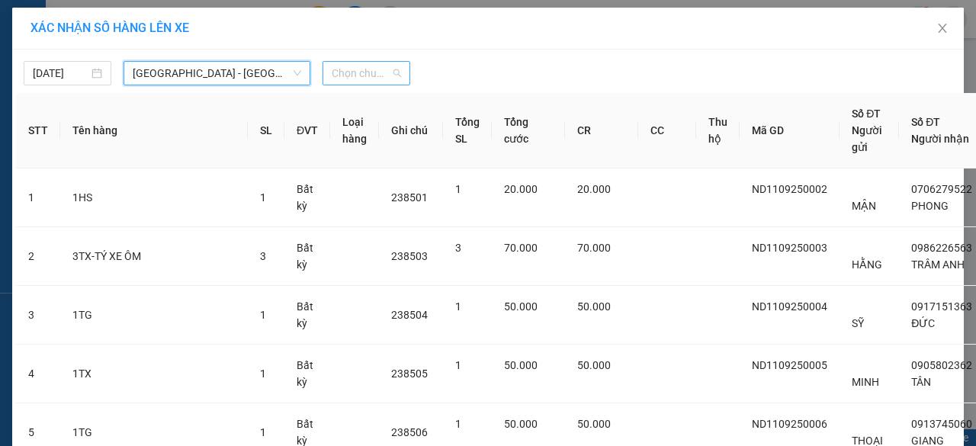
click at [348, 69] on span "Chọn chuyến" at bounding box center [366, 73] width 69 height 23
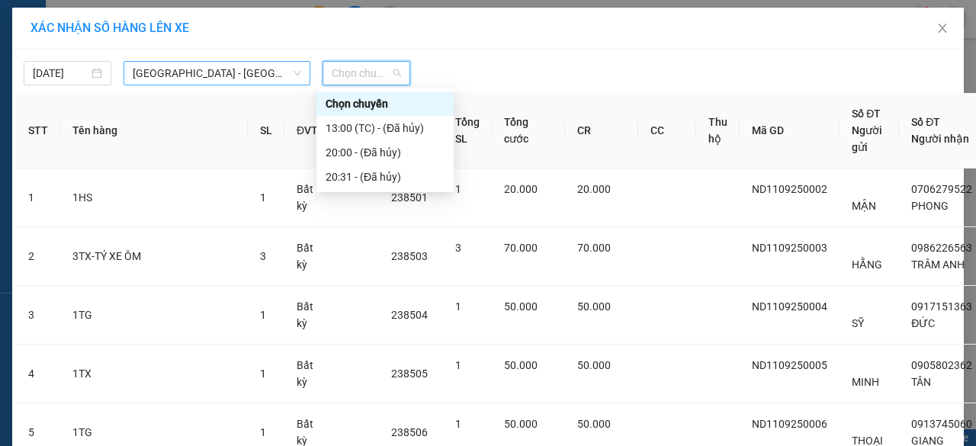
click at [156, 66] on span "[GEOGRAPHIC_DATA] - [GEOGRAPHIC_DATA]" at bounding box center [217, 73] width 169 height 23
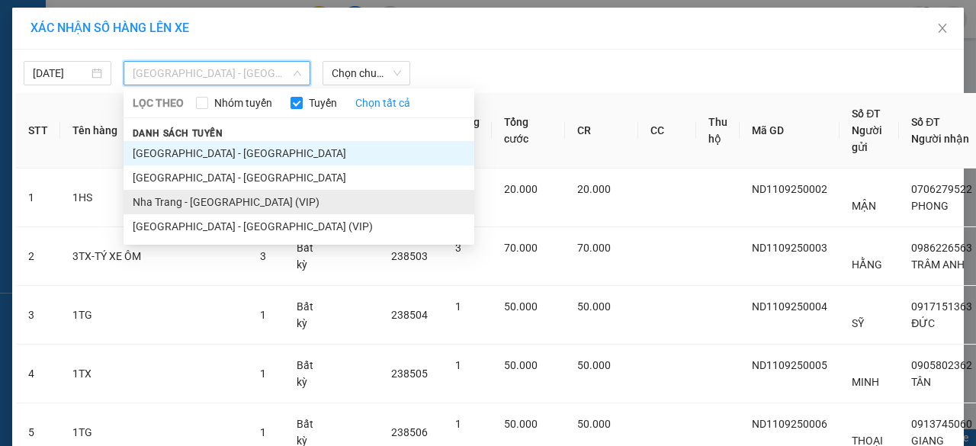
click at [197, 207] on li "Nha Trang - [GEOGRAPHIC_DATA] (VIP)" at bounding box center [299, 202] width 351 height 24
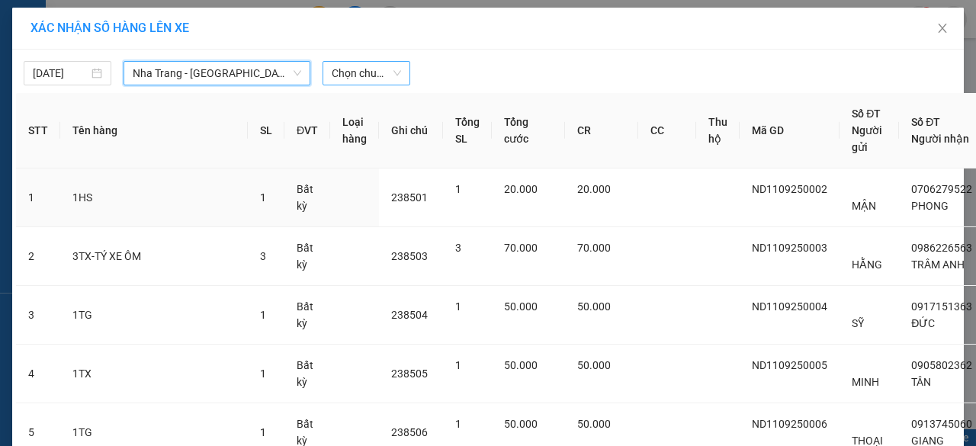
click at [363, 81] on span "Chọn chuyến" at bounding box center [366, 73] width 69 height 23
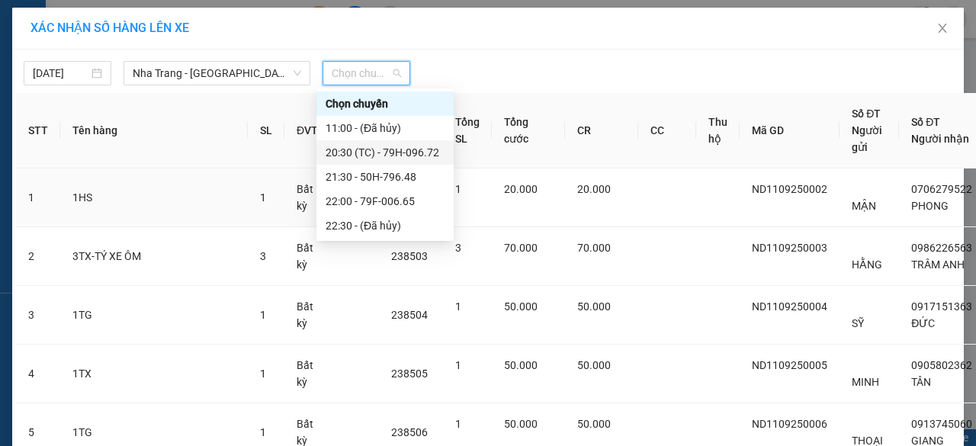
click at [360, 155] on div "20:30 (TC) - 79H-096.72" at bounding box center [385, 152] width 119 height 17
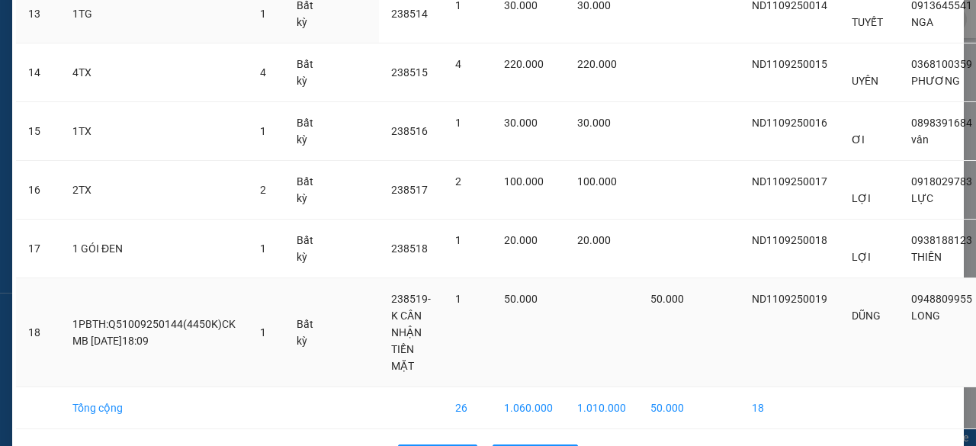
scroll to position [981, 0]
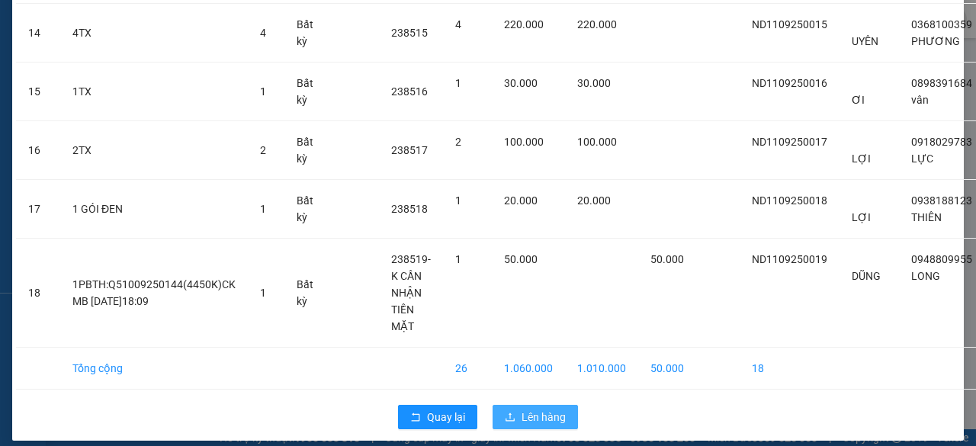
click at [531, 409] on span "Lên hàng" at bounding box center [544, 417] width 44 height 17
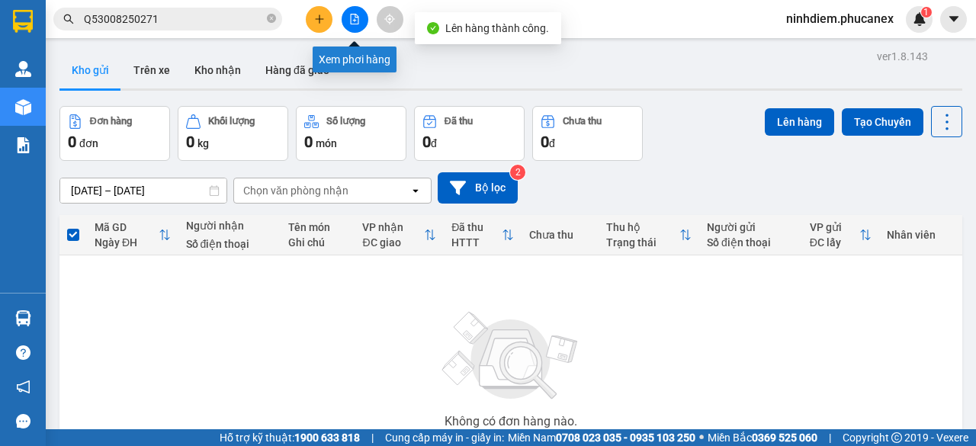
click at [358, 14] on icon "file-add" at bounding box center [354, 19] width 11 height 11
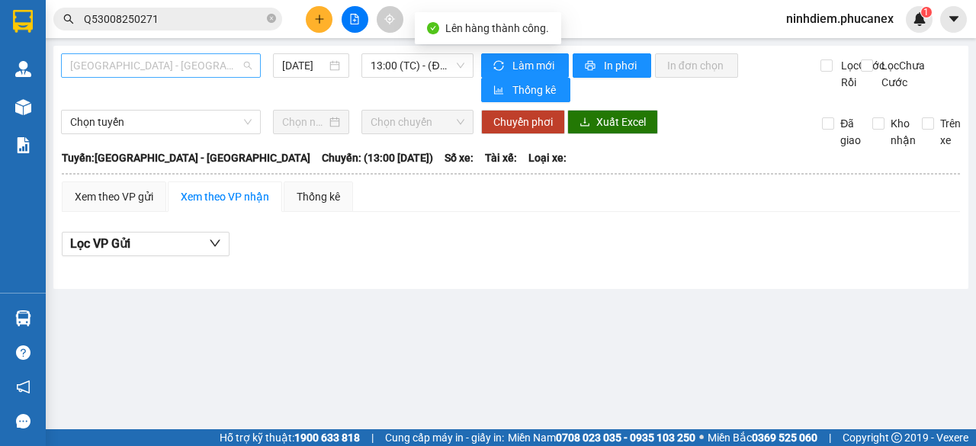
click at [126, 63] on span "[GEOGRAPHIC_DATA] - [GEOGRAPHIC_DATA]" at bounding box center [161, 65] width 182 height 23
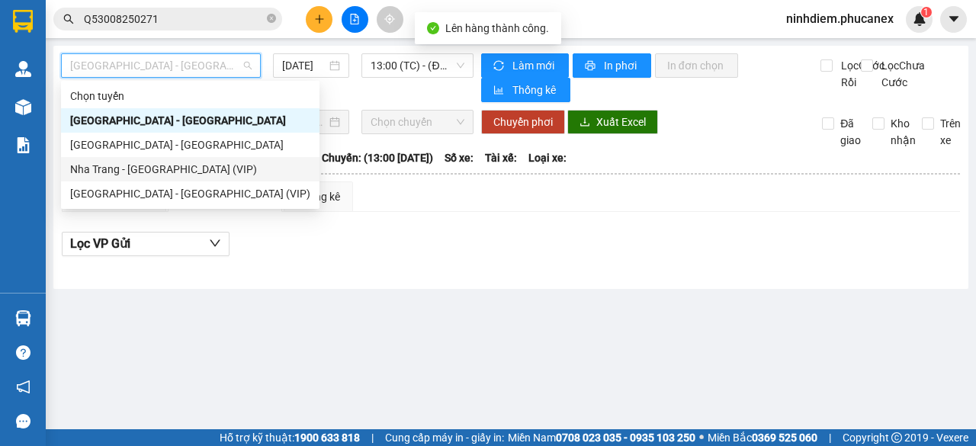
click at [125, 168] on div "Nha Trang - [GEOGRAPHIC_DATA] (VIP)" at bounding box center [190, 169] width 240 height 17
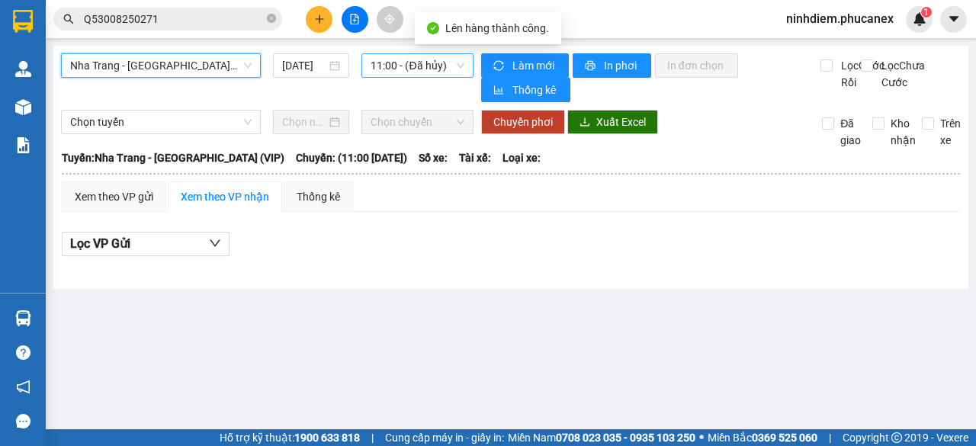
click at [415, 62] on span "11:00 - (Đã hủy)" at bounding box center [417, 65] width 93 height 23
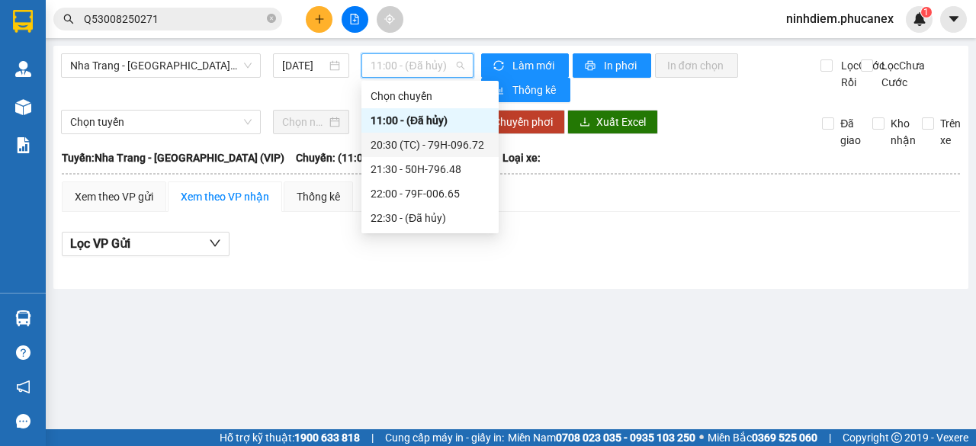
click at [419, 143] on div "20:30 (TC) - 79H-096.72" at bounding box center [430, 145] width 119 height 17
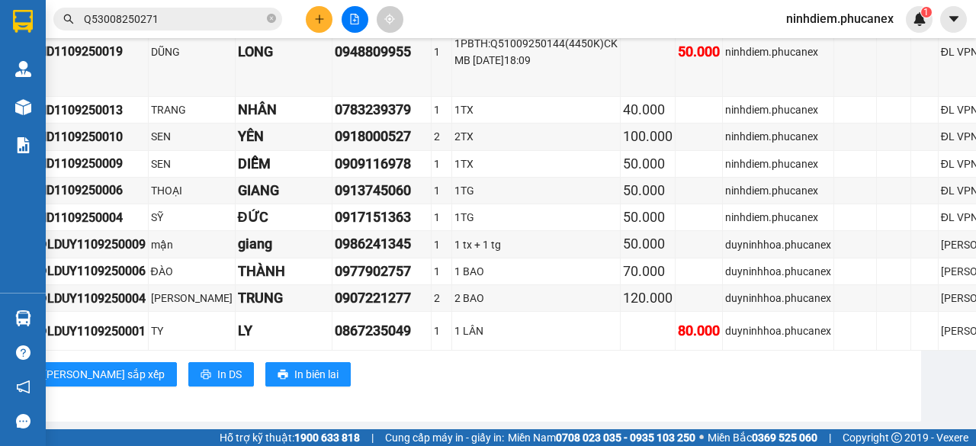
scroll to position [1192, 82]
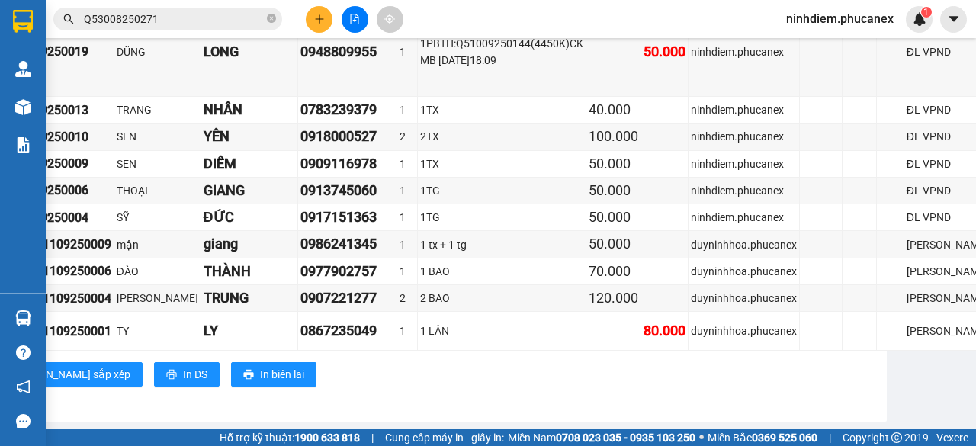
drag, startPoint x: 99, startPoint y: 158, endPoint x: 972, endPoint y: 338, distance: 890.8
click at [972, 338] on main "[GEOGRAPHIC_DATA] - [GEOGRAPHIC_DATA] (VIP) [DATE] 20:30 (TC) - 79H-096.72 Làm …" at bounding box center [488, 214] width 976 height 429
copy table "Phúc An Express 1900 06 68 06 215 Phạm [GEOGRAPHIC_DATA], [GEOGRAPHIC_DATA] PHƠ…"
click at [318, 25] on button at bounding box center [319, 19] width 27 height 27
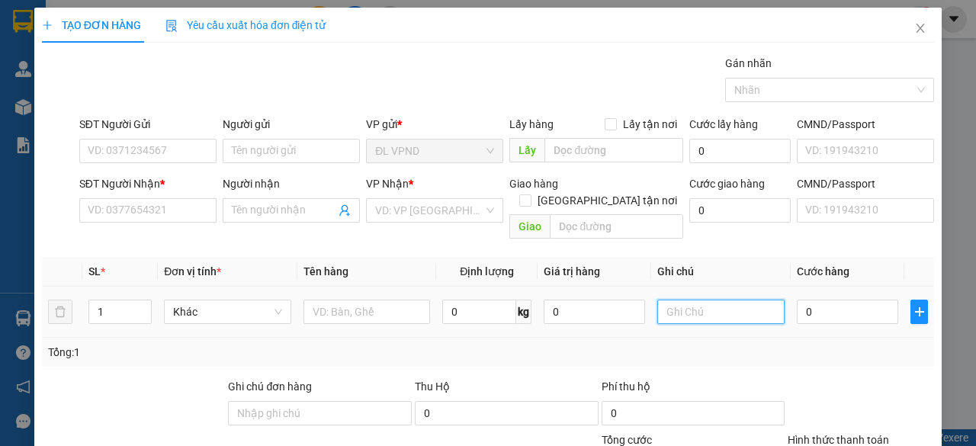
click at [682, 300] on input "text" at bounding box center [720, 312] width 127 height 24
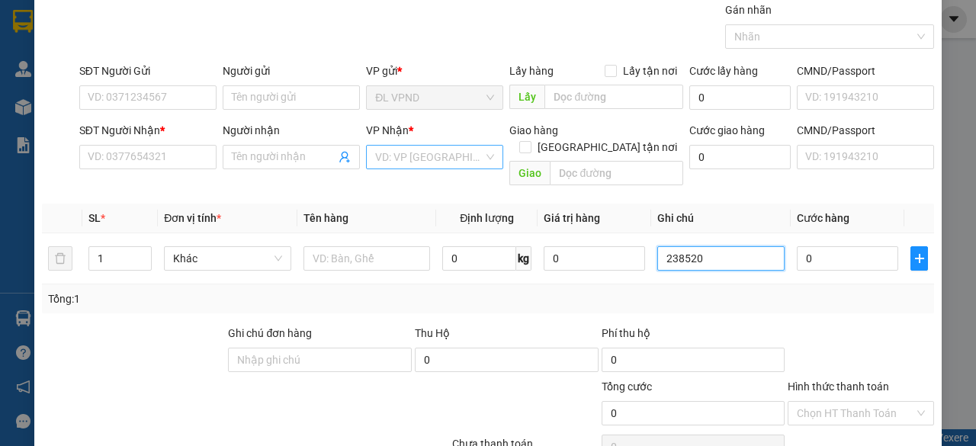
scroll to position [76, 0]
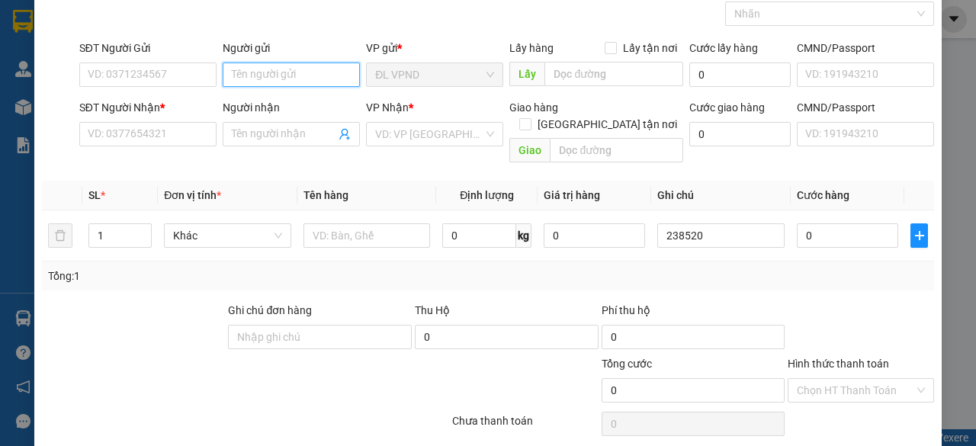
click at [304, 75] on input "Người gửi" at bounding box center [291, 75] width 137 height 24
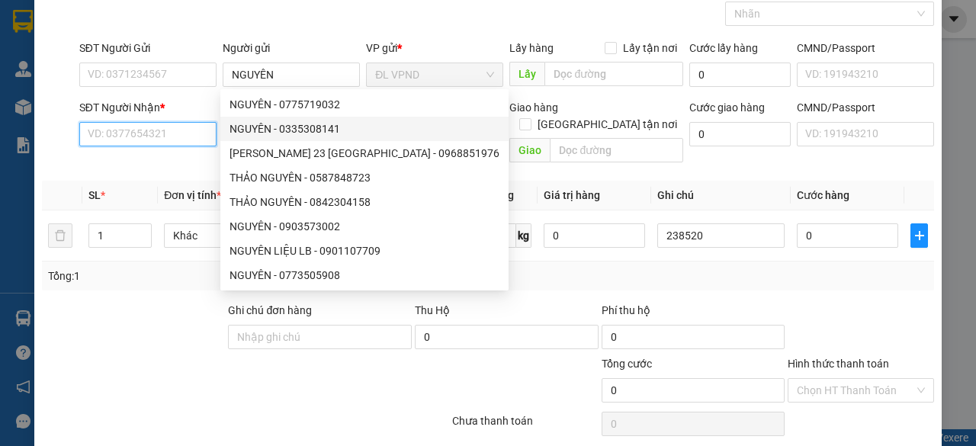
click at [178, 127] on input "SĐT Người Nhận *" at bounding box center [147, 134] width 137 height 24
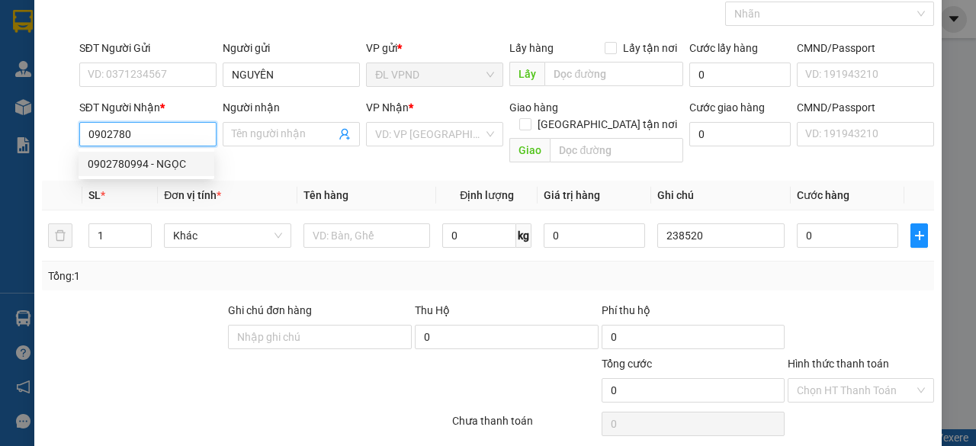
click at [169, 166] on div "0902780994 - NGỌC" at bounding box center [146, 164] width 117 height 17
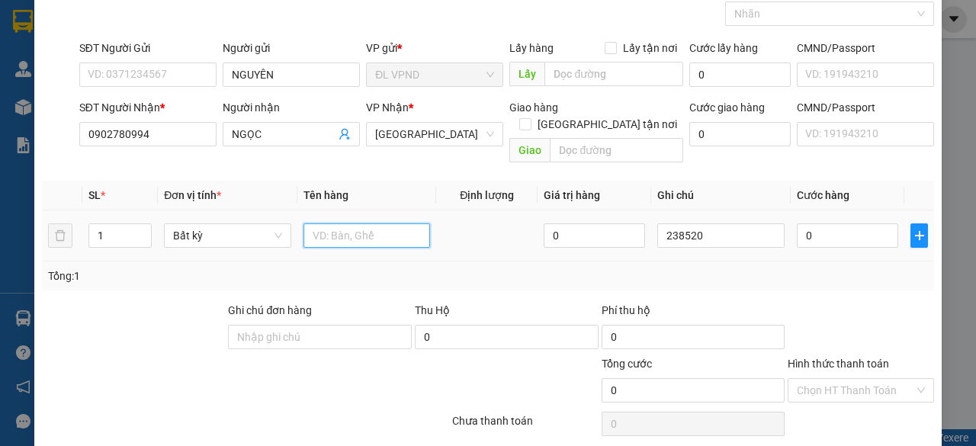
click at [384, 227] on input "text" at bounding box center [367, 235] width 127 height 24
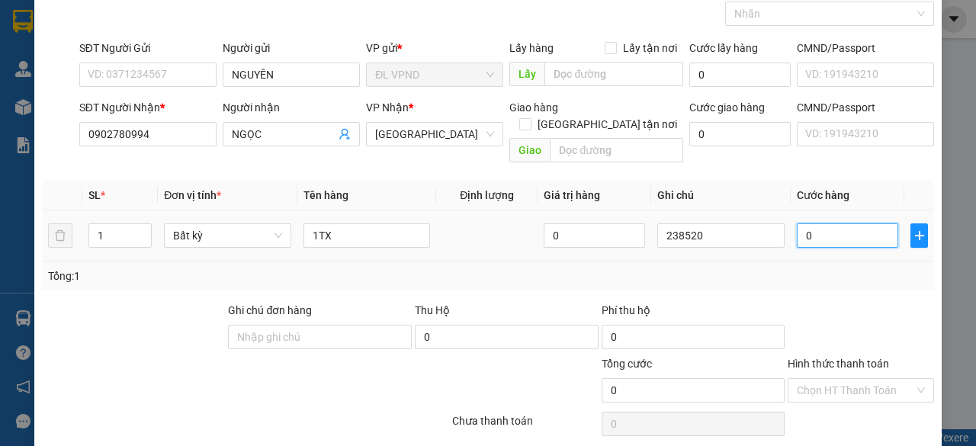
click at [805, 223] on input "0" at bounding box center [847, 235] width 101 height 24
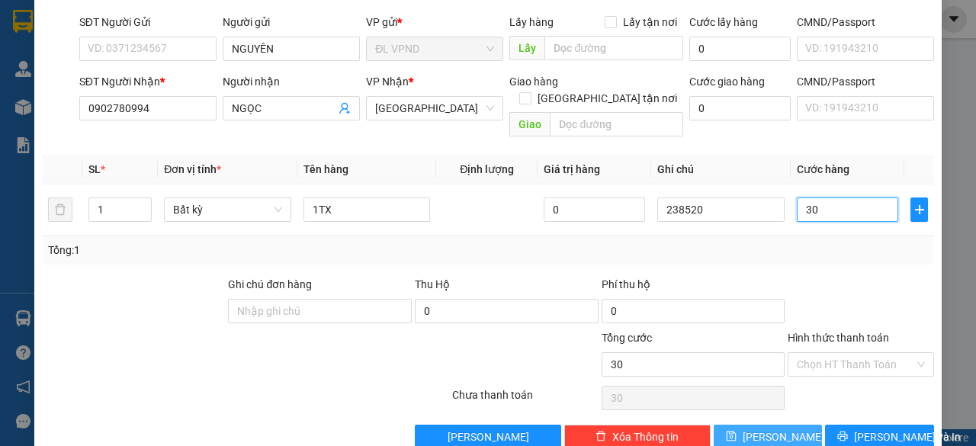
scroll to position [116, 0]
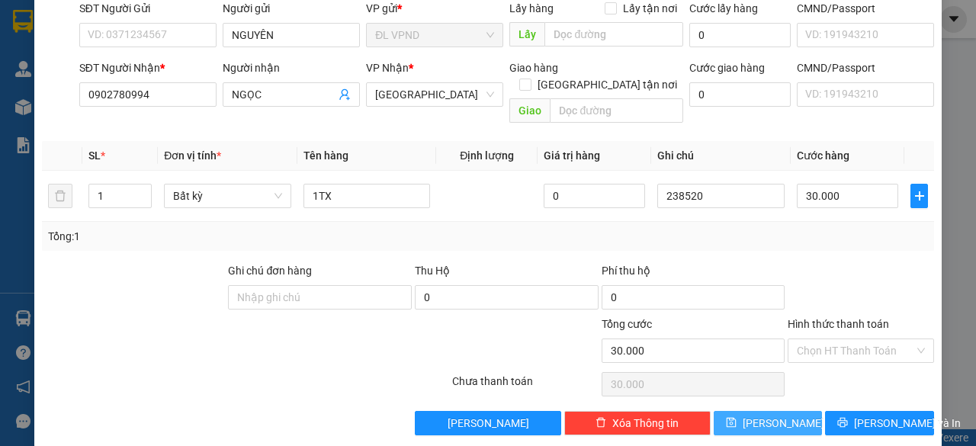
click at [760, 415] on span "[PERSON_NAME]" at bounding box center [784, 423] width 82 height 17
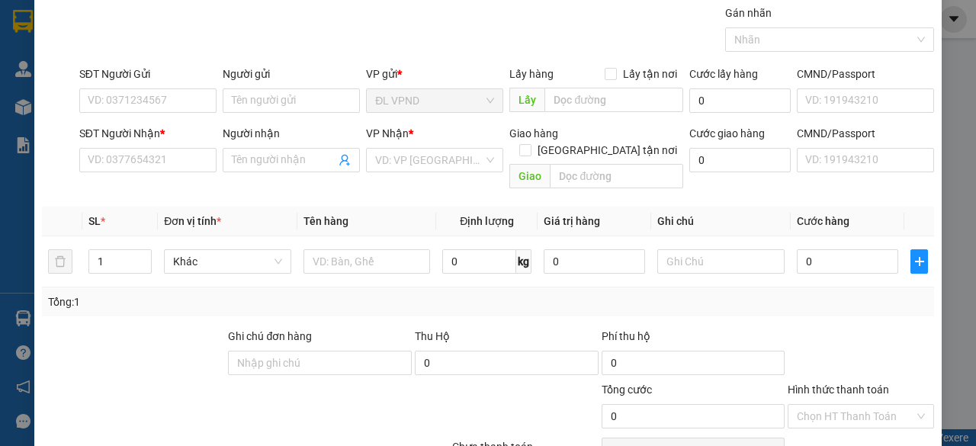
scroll to position [0, 0]
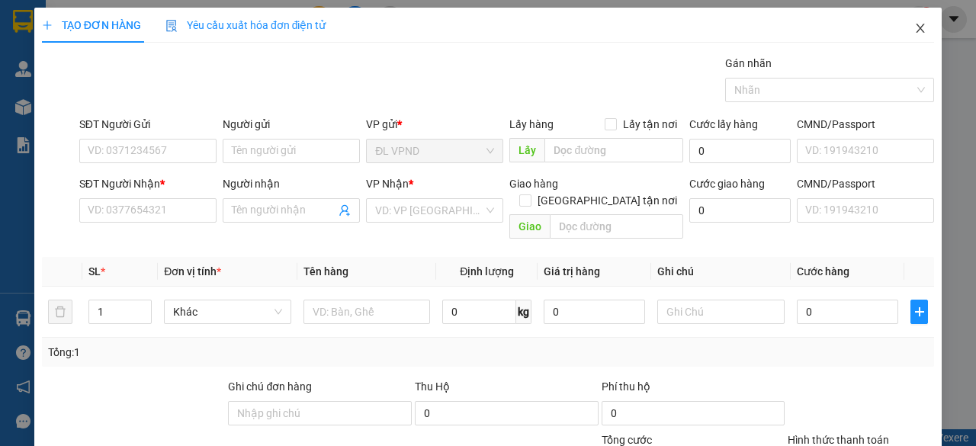
click at [917, 27] on icon "close" at bounding box center [921, 28] width 8 height 9
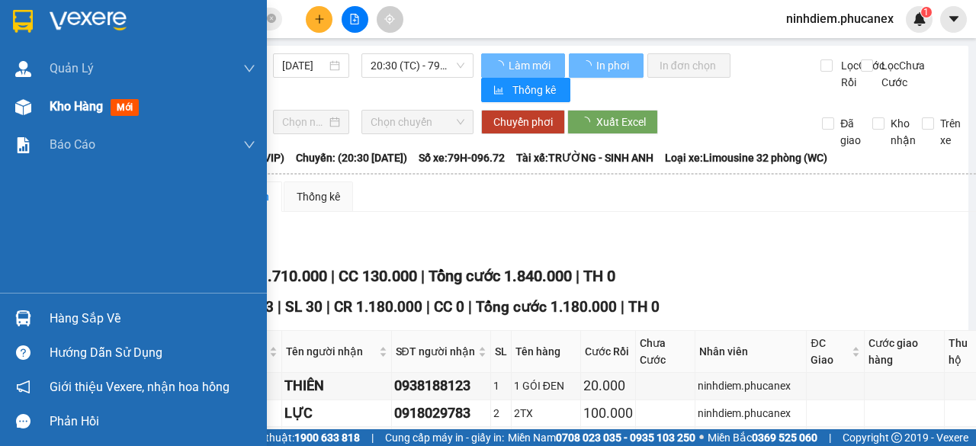
click at [19, 98] on div at bounding box center [23, 107] width 27 height 27
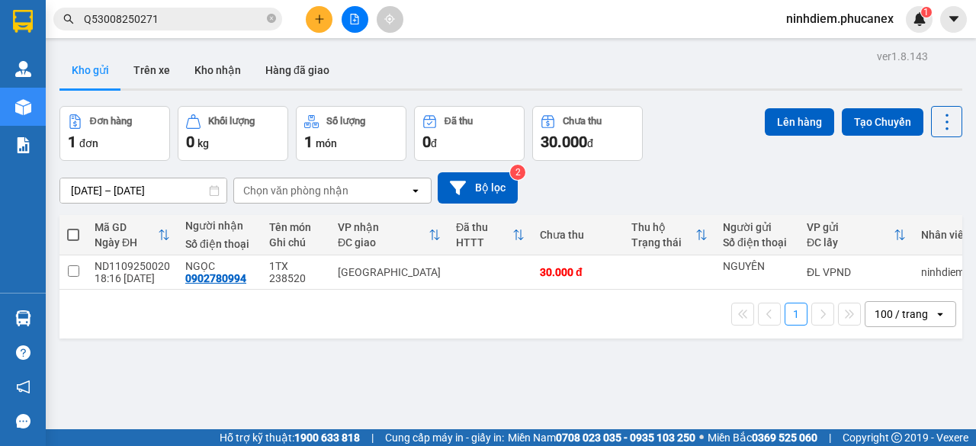
click at [72, 229] on span at bounding box center [73, 235] width 12 height 12
click at [73, 227] on input "checkbox" at bounding box center [73, 227] width 0 height 0
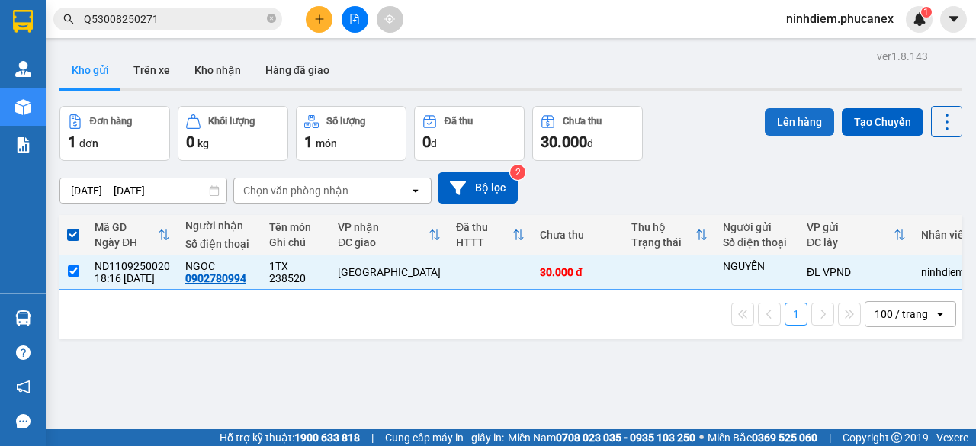
click at [782, 120] on button "Lên hàng" at bounding box center [799, 121] width 69 height 27
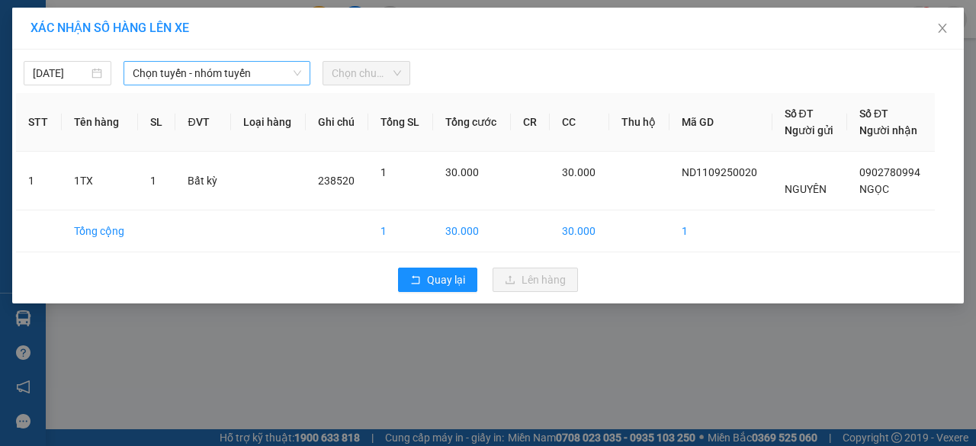
click at [191, 72] on span "Chọn tuyến - nhóm tuyến" at bounding box center [217, 73] width 169 height 23
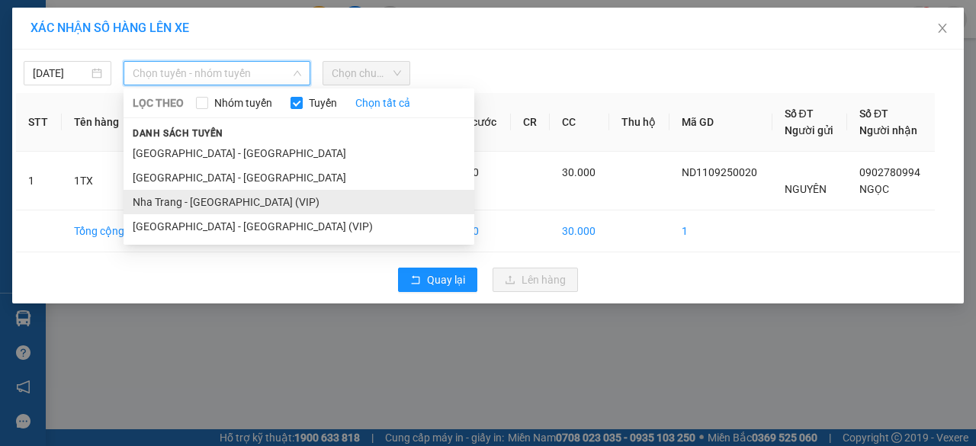
click at [175, 198] on li "Nha Trang - [GEOGRAPHIC_DATA] (VIP)" at bounding box center [299, 202] width 351 height 24
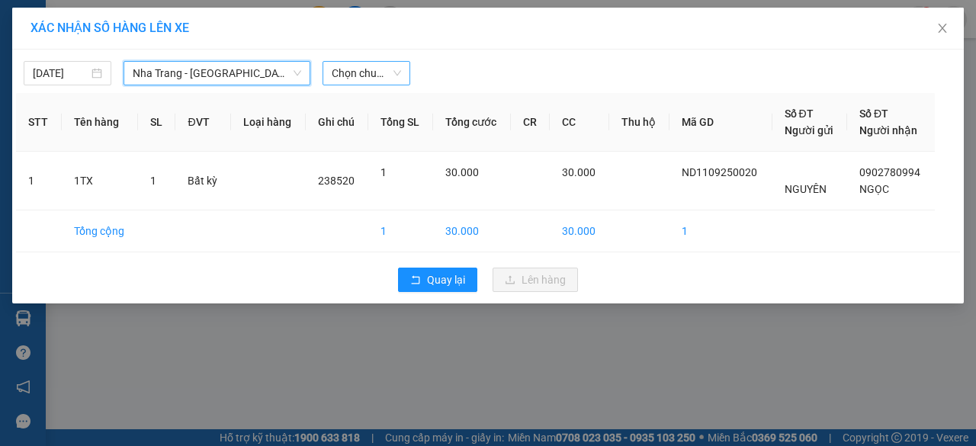
click at [343, 69] on span "Chọn chuyến" at bounding box center [366, 73] width 69 height 23
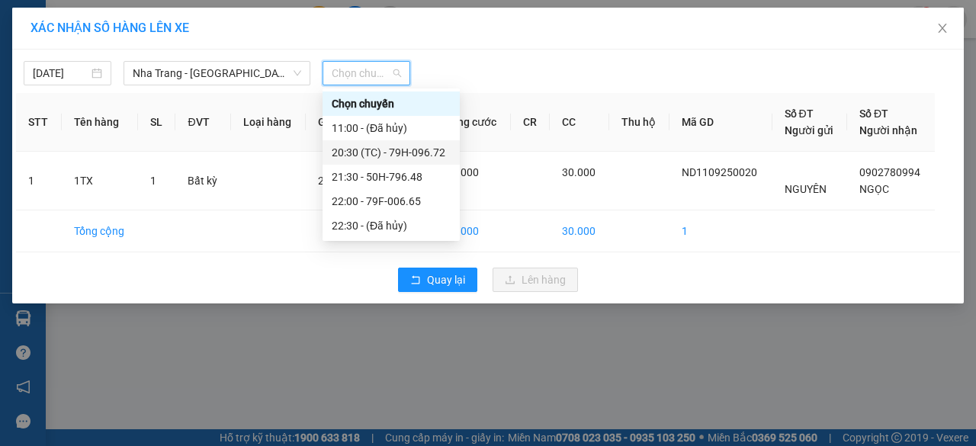
click at [381, 143] on div "20:30 (TC) - 79H-096.72" at bounding box center [391, 152] width 137 height 24
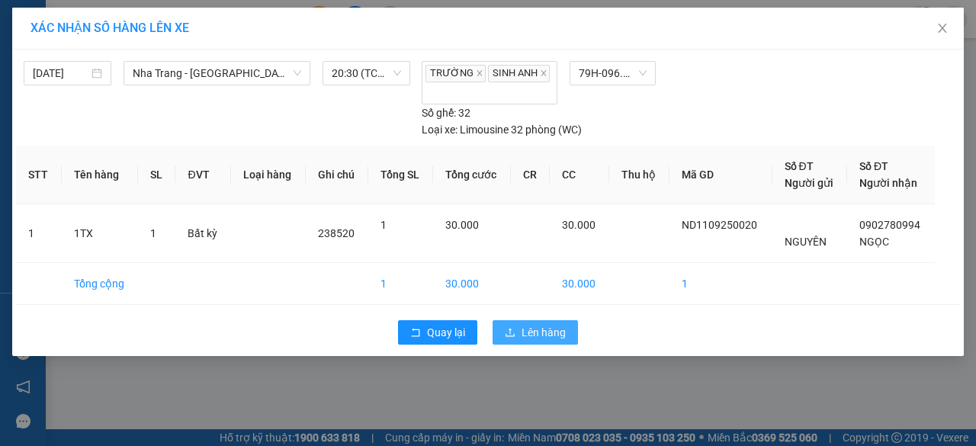
click at [551, 324] on span "Lên hàng" at bounding box center [544, 332] width 44 height 17
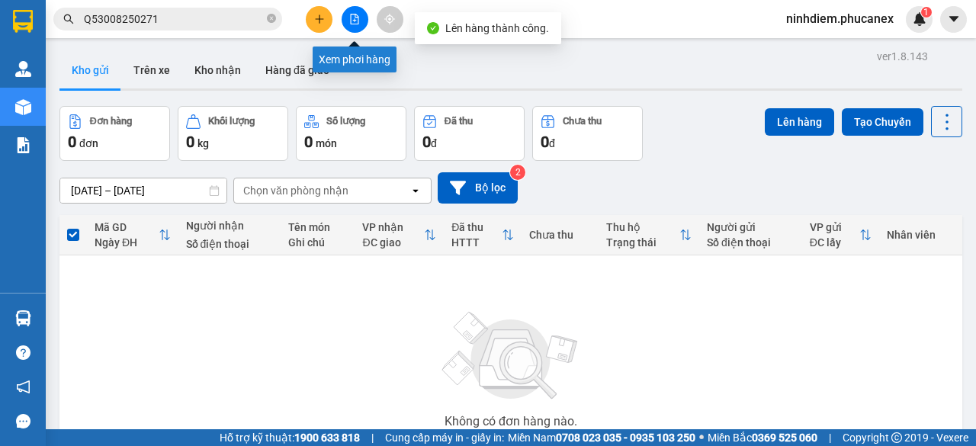
click at [349, 22] on icon "file-add" at bounding box center [354, 19] width 11 height 11
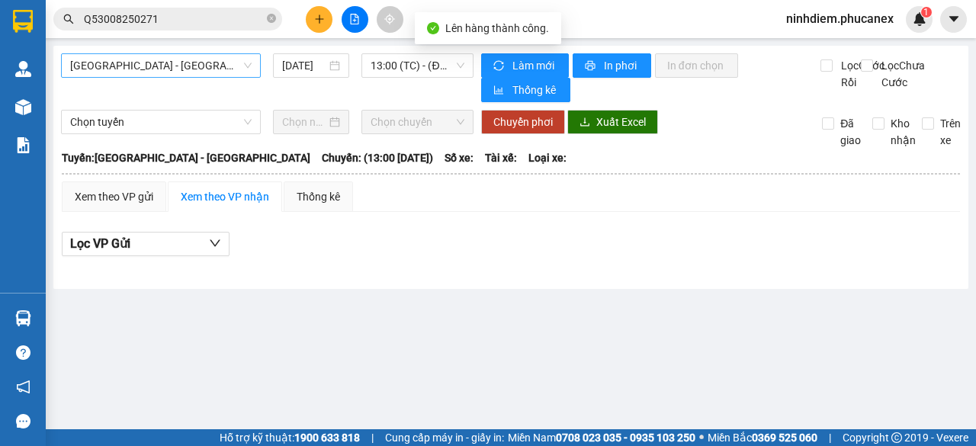
click at [152, 60] on span "[GEOGRAPHIC_DATA] - [GEOGRAPHIC_DATA]" at bounding box center [161, 65] width 182 height 23
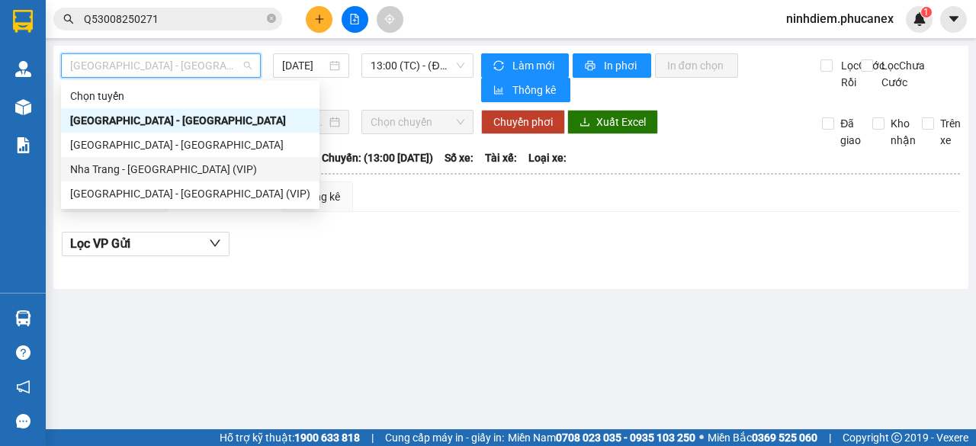
click at [137, 170] on div "Nha Trang - [GEOGRAPHIC_DATA] (VIP)" at bounding box center [190, 169] width 240 height 17
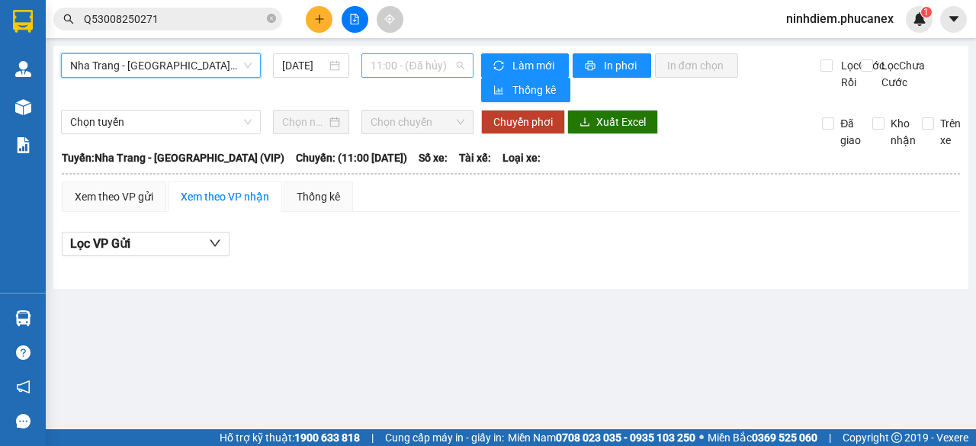
click at [390, 70] on span "11:00 - (Đã hủy)" at bounding box center [417, 65] width 93 height 23
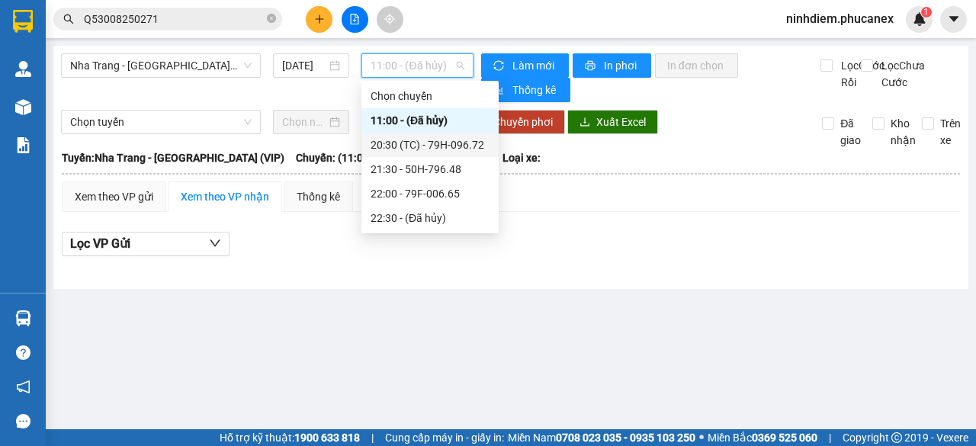
click at [428, 155] on div "20:30 (TC) - 79H-096.72" at bounding box center [429, 145] width 137 height 24
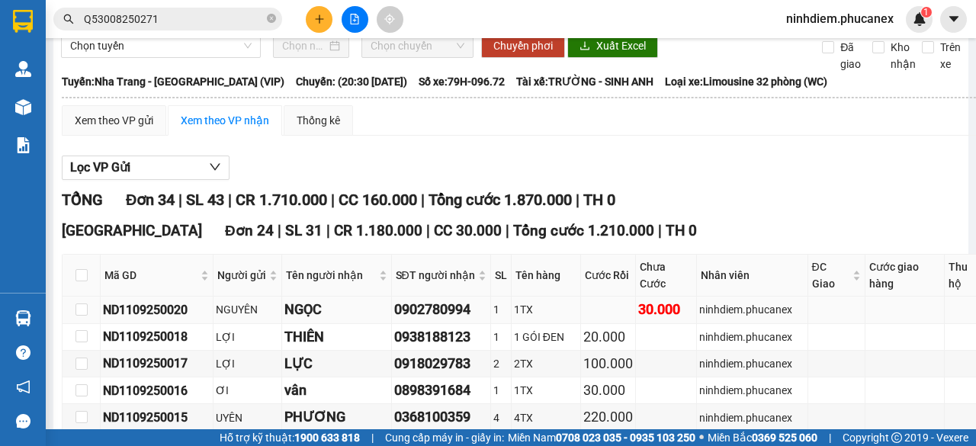
scroll to position [153, 0]
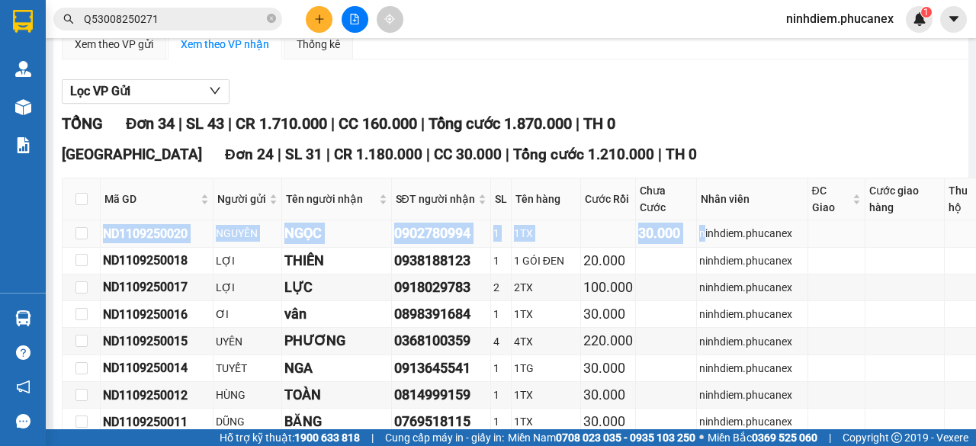
drag, startPoint x: 107, startPoint y: 236, endPoint x: 686, endPoint y: 239, distance: 578.8
click at [686, 239] on tr "ND1109250020 NGUYÊN NGỌC 0902780994 1 1TX 30.000 ninhdiem.phucanex ĐL VPND 2385…" at bounding box center [592, 233] width 1059 height 27
copy tr "ND1109250020 NGUYÊN NGỌC 0902780994 1 1TX 30.000 n"
